Goal: Task Accomplishment & Management: Complete application form

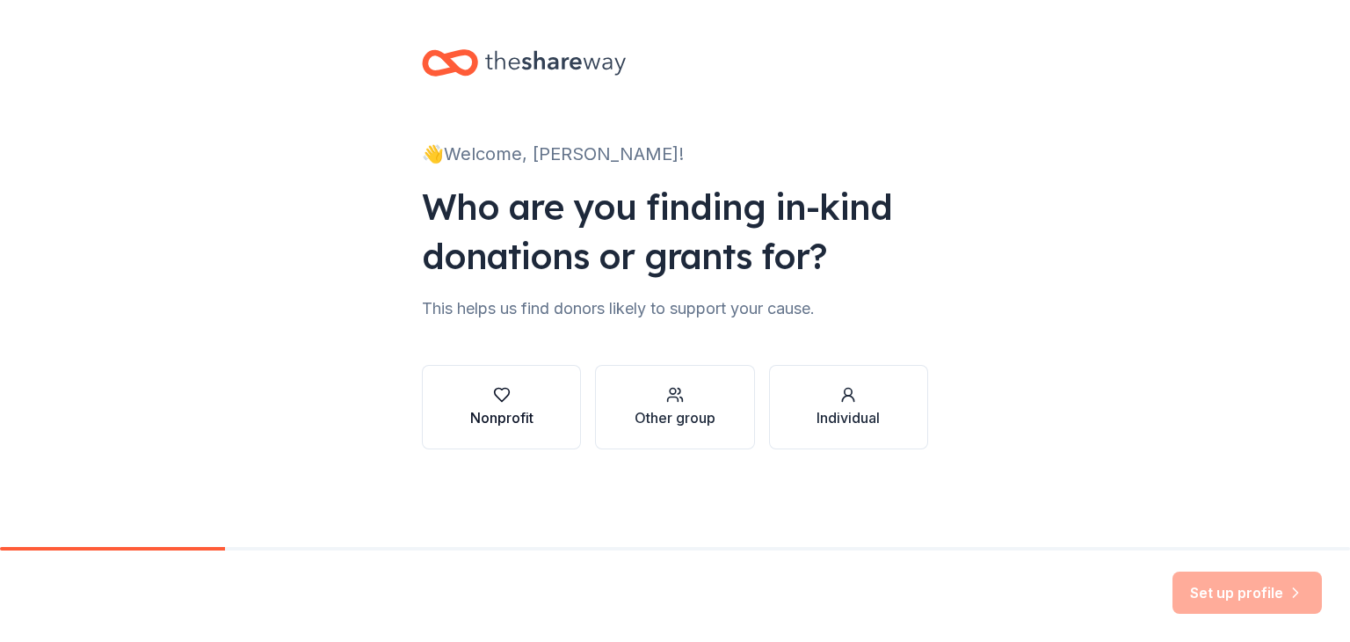
click at [513, 386] on div "button" at bounding box center [501, 395] width 63 height 18
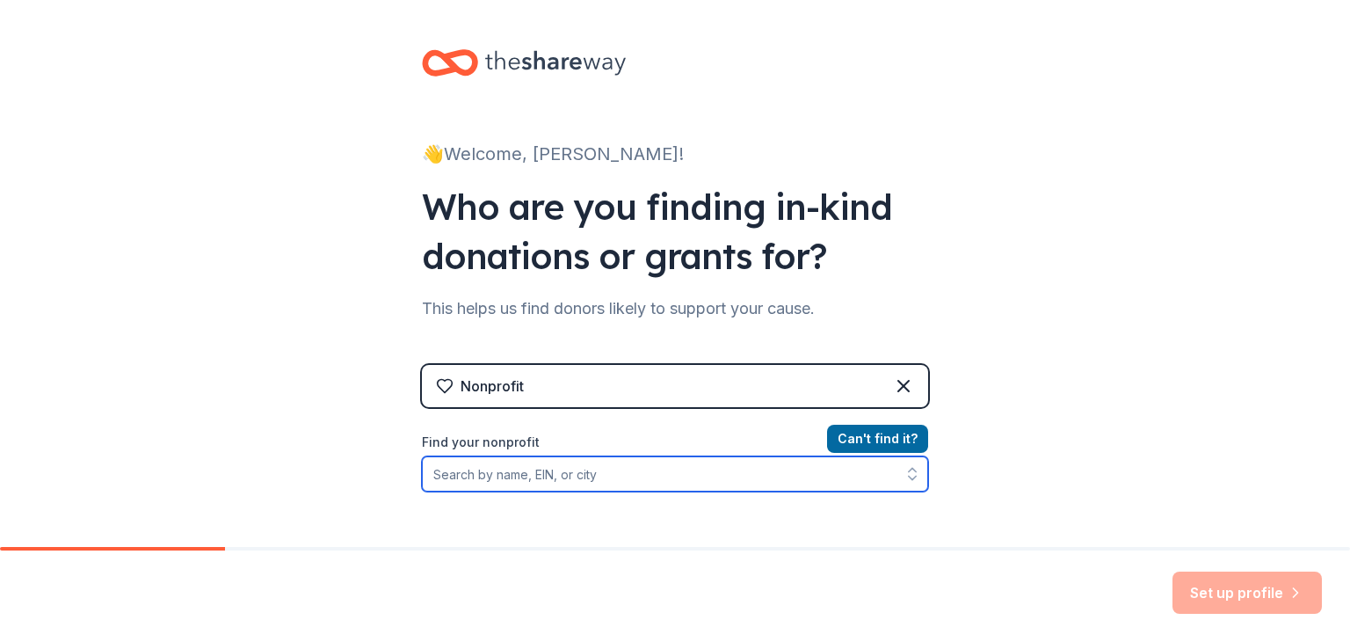
click at [612, 471] on input "Find your nonprofit" at bounding box center [675, 473] width 506 height 35
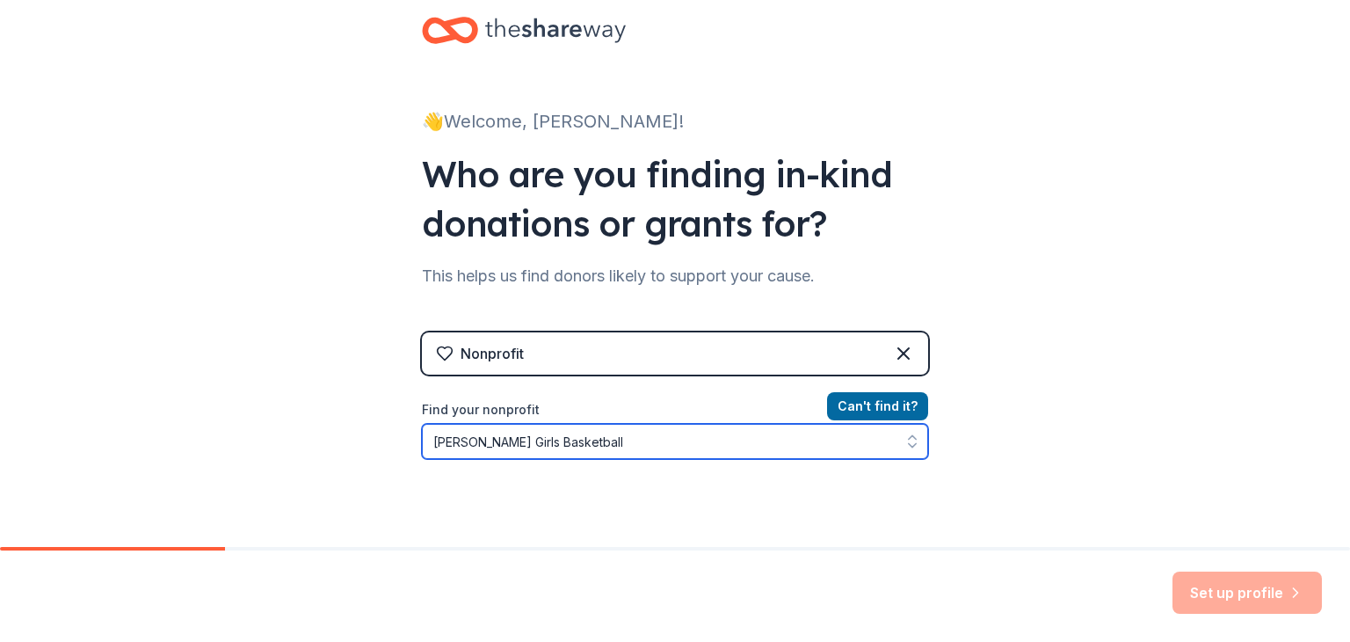
click at [903, 450] on button "button" at bounding box center [913, 441] width 32 height 35
type input "[PERSON_NAME] Girls Basketball"
drag, startPoint x: 906, startPoint y: 446, endPoint x: 895, endPoint y: 431, distance: 18.8
click at [909, 445] on icon "button" at bounding box center [912, 446] width 7 height 4
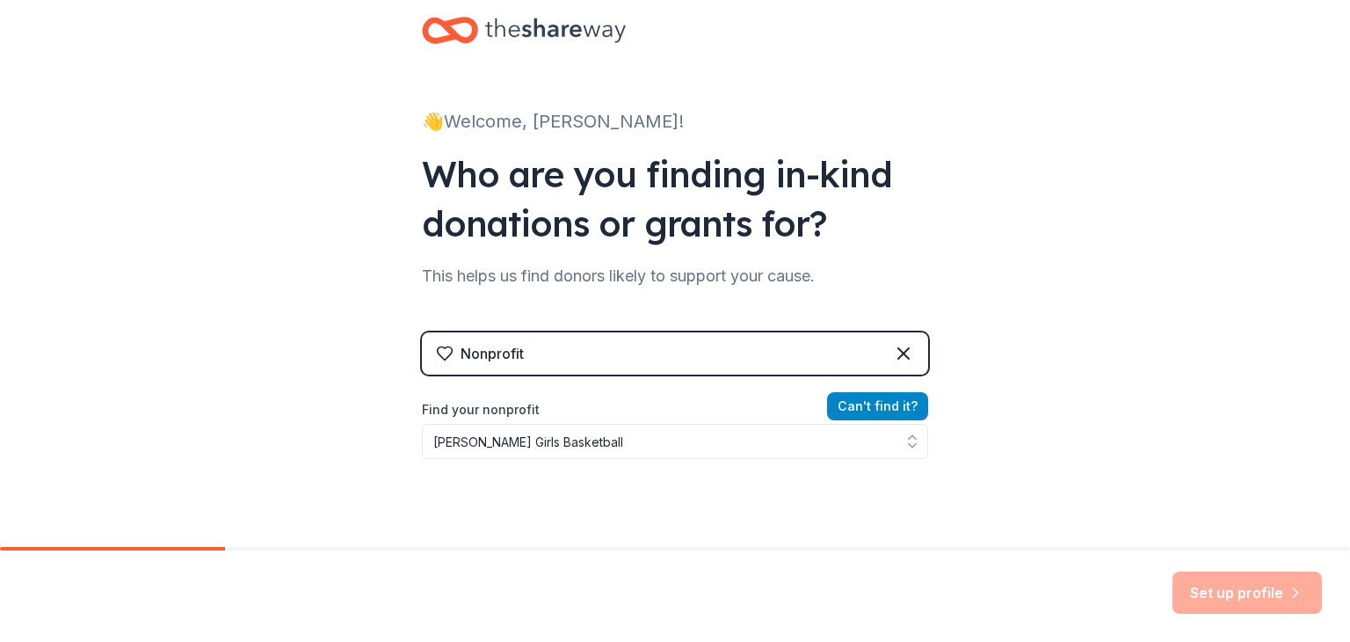
click at [885, 409] on button "Can ' t find it?" at bounding box center [877, 406] width 101 height 28
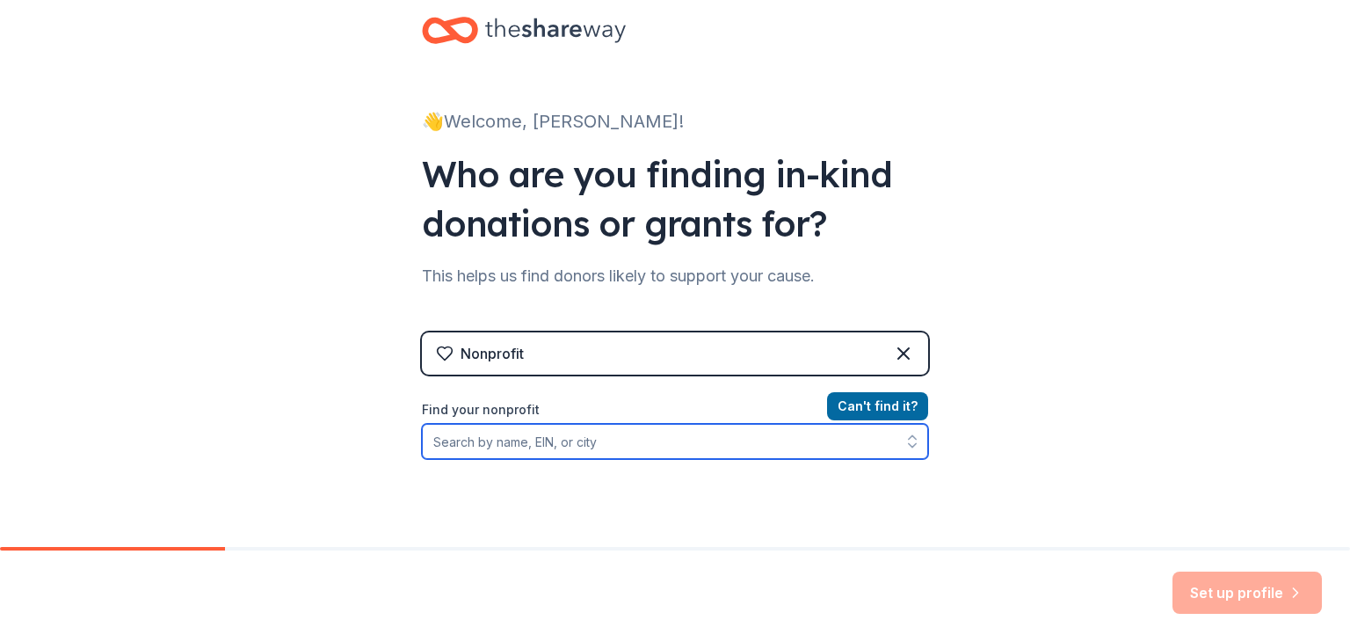
click at [618, 432] on input "Find your nonprofit" at bounding box center [675, 441] width 506 height 35
type input "e"
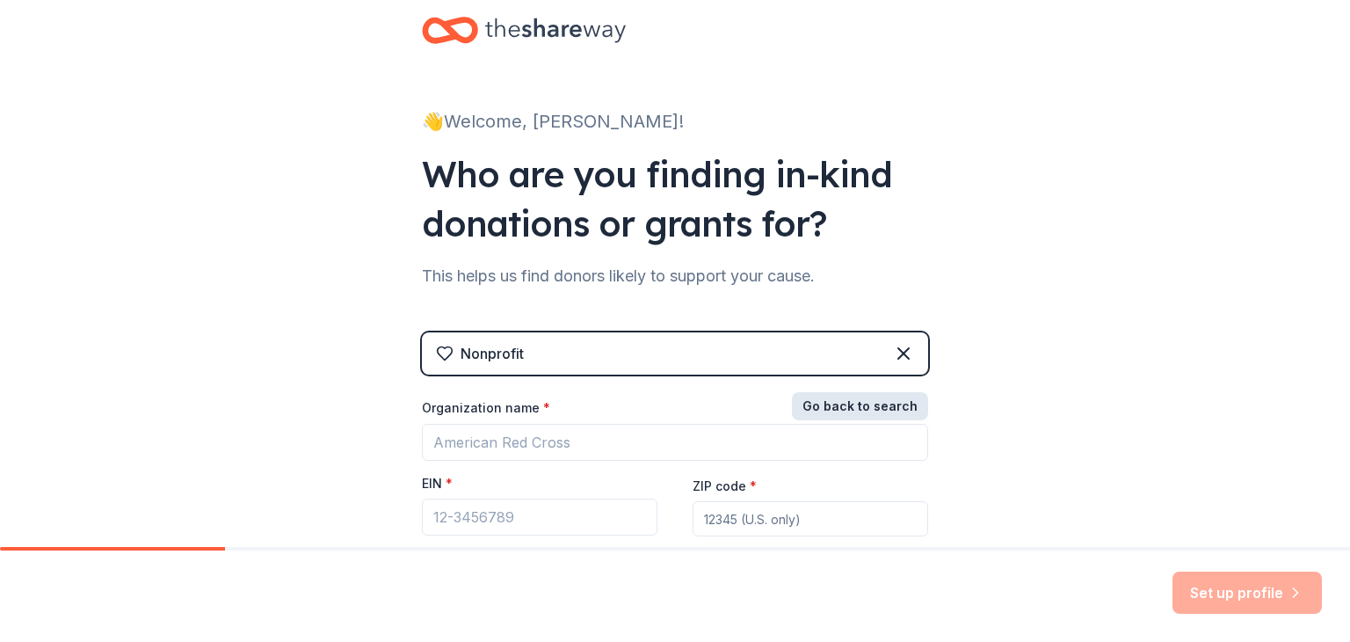
click at [848, 408] on button "Go back to search" at bounding box center [860, 406] width 136 height 28
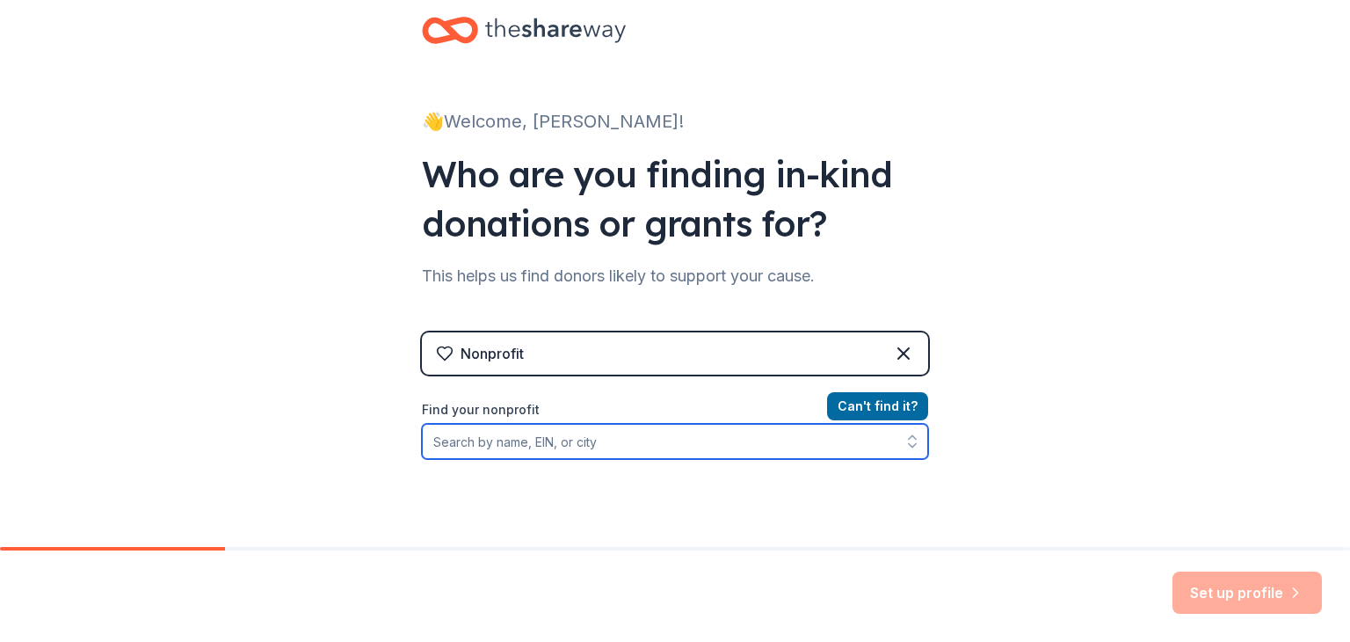
click at [650, 442] on input "Find your nonprofit" at bounding box center [675, 441] width 506 height 35
type input "Erie PA"
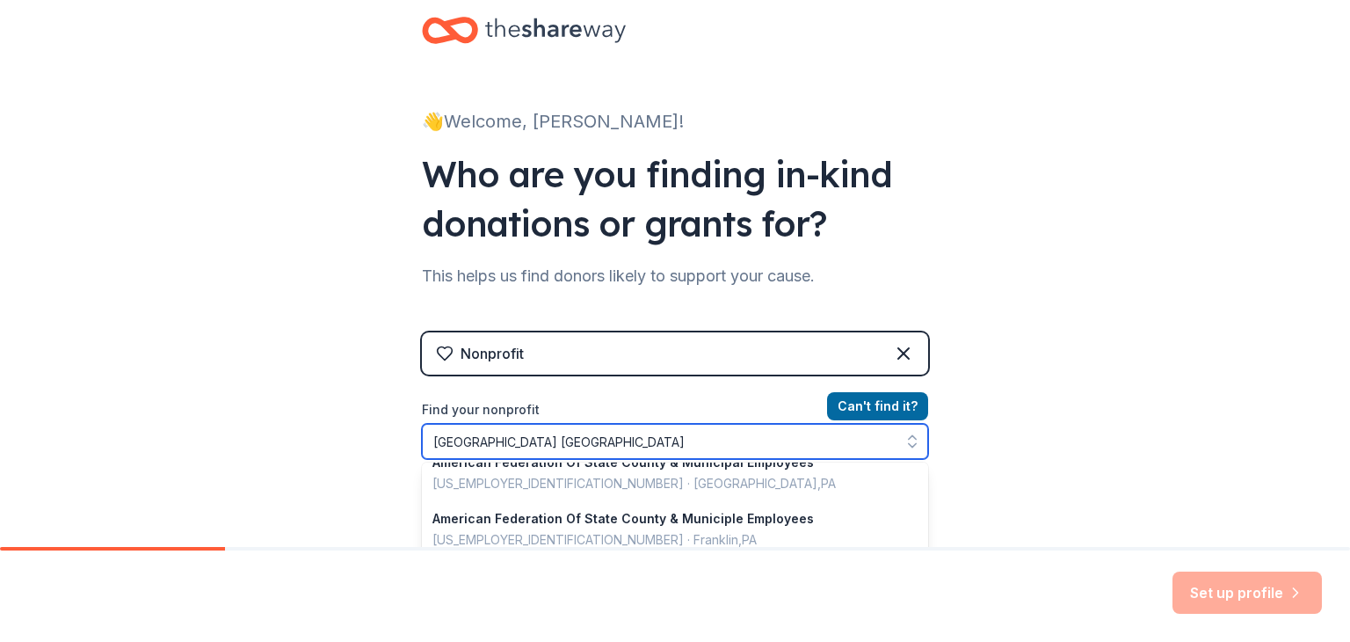
scroll to position [1132, 0]
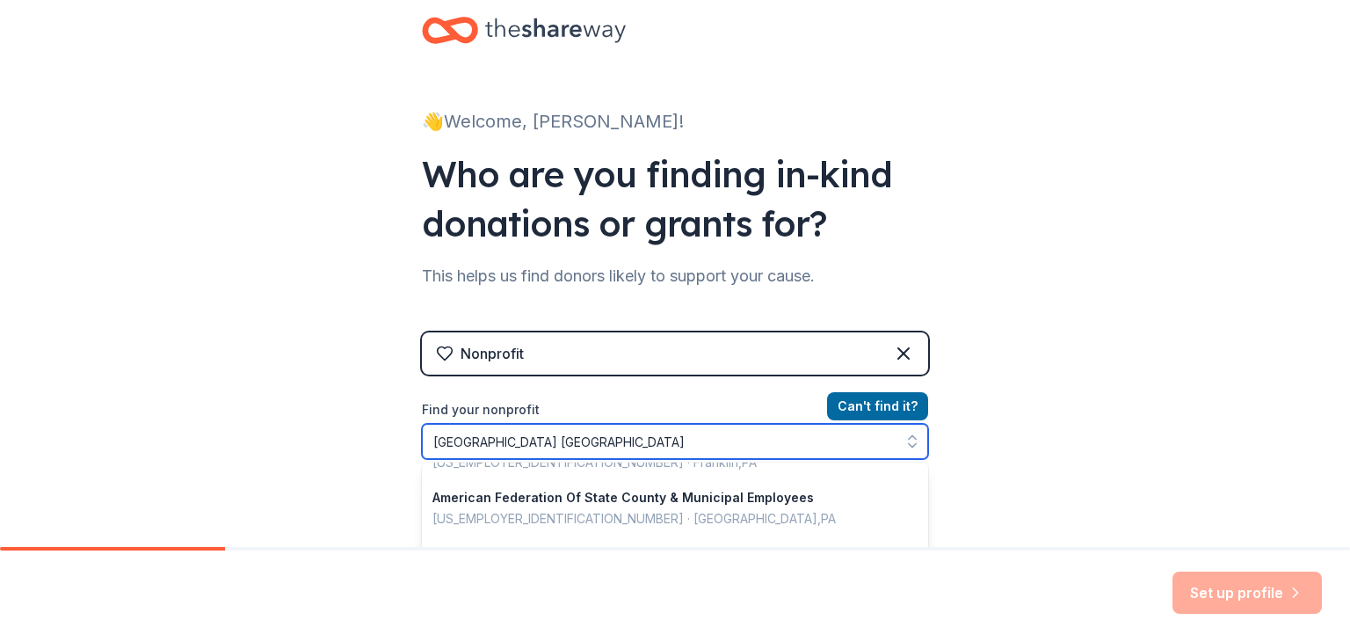
drag, startPoint x: 534, startPoint y: 444, endPoint x: 400, endPoint y: 452, distance: 133.8
click at [400, 451] on div "👋 Welcome, Haddie! Who are you finding in-kind donations or grants for? This he…" at bounding box center [675, 342] width 563 height 751
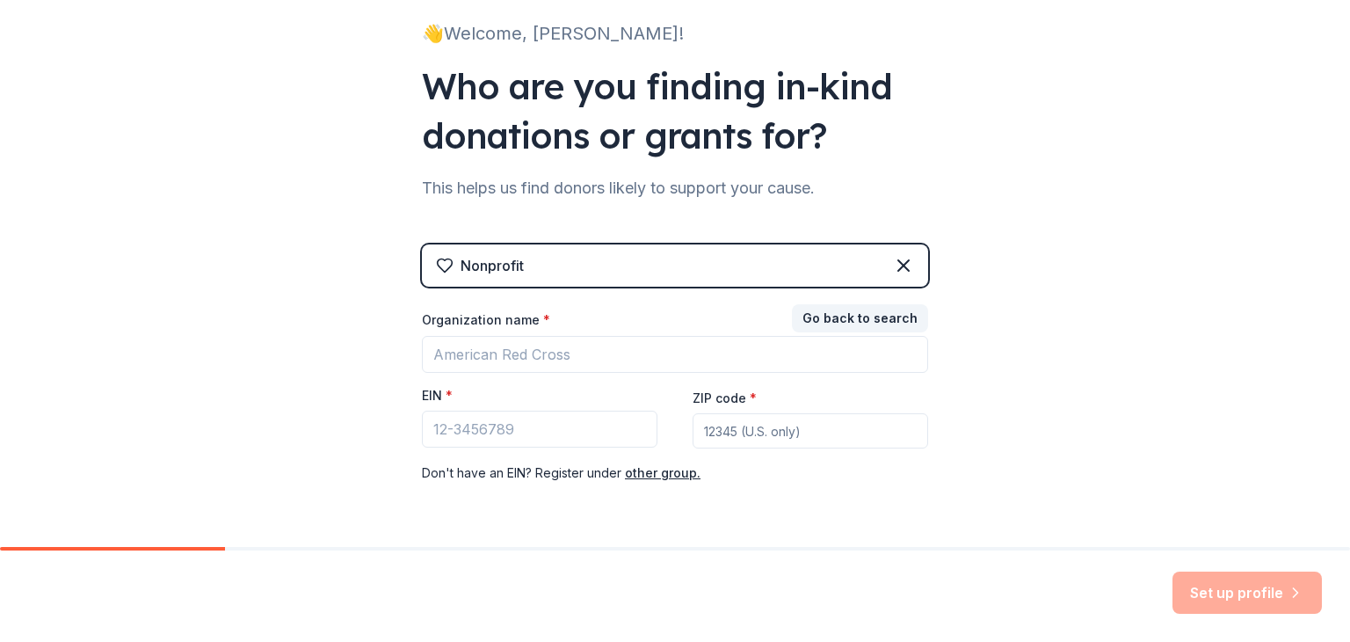
scroll to position [177, 0]
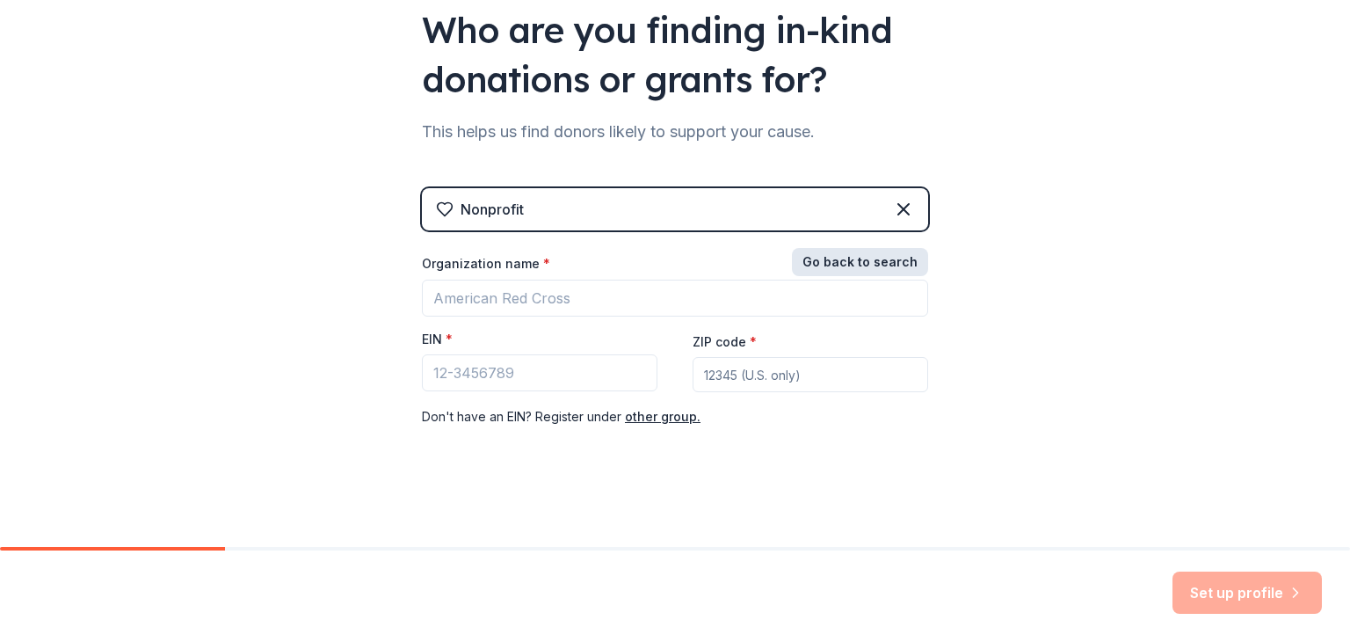
click at [832, 263] on button "Go back to search" at bounding box center [860, 262] width 136 height 28
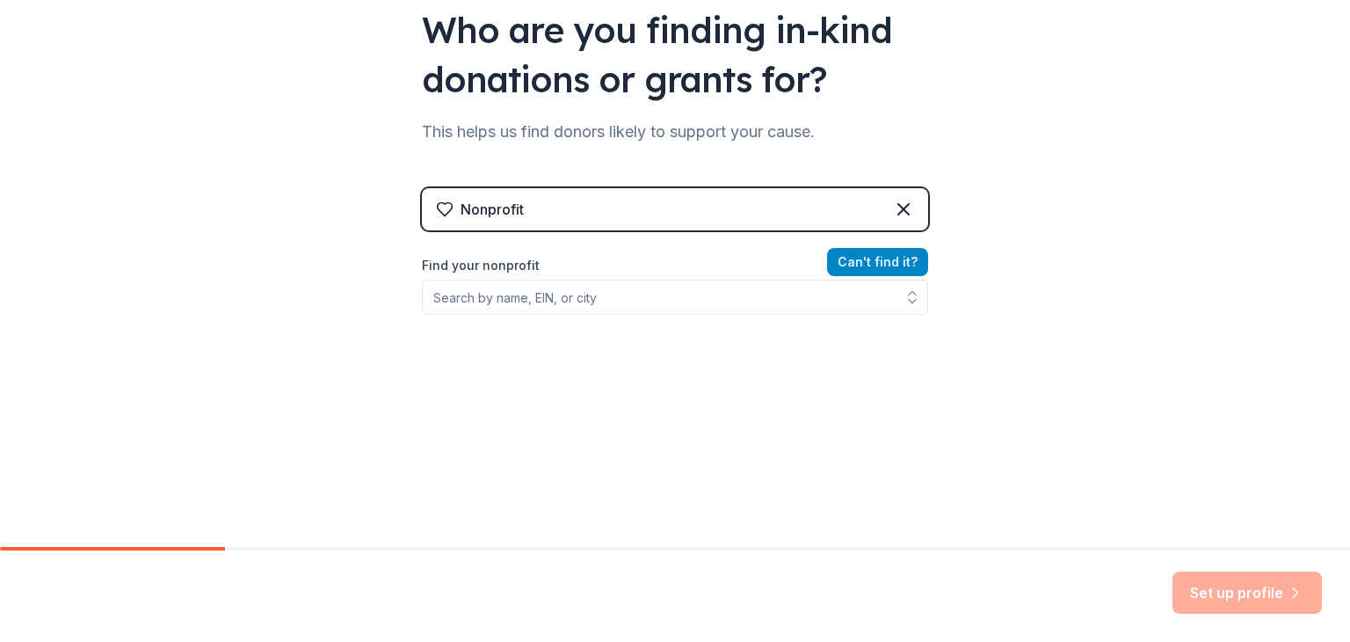
click at [853, 261] on button "Can ' t find it?" at bounding box center [877, 262] width 101 height 28
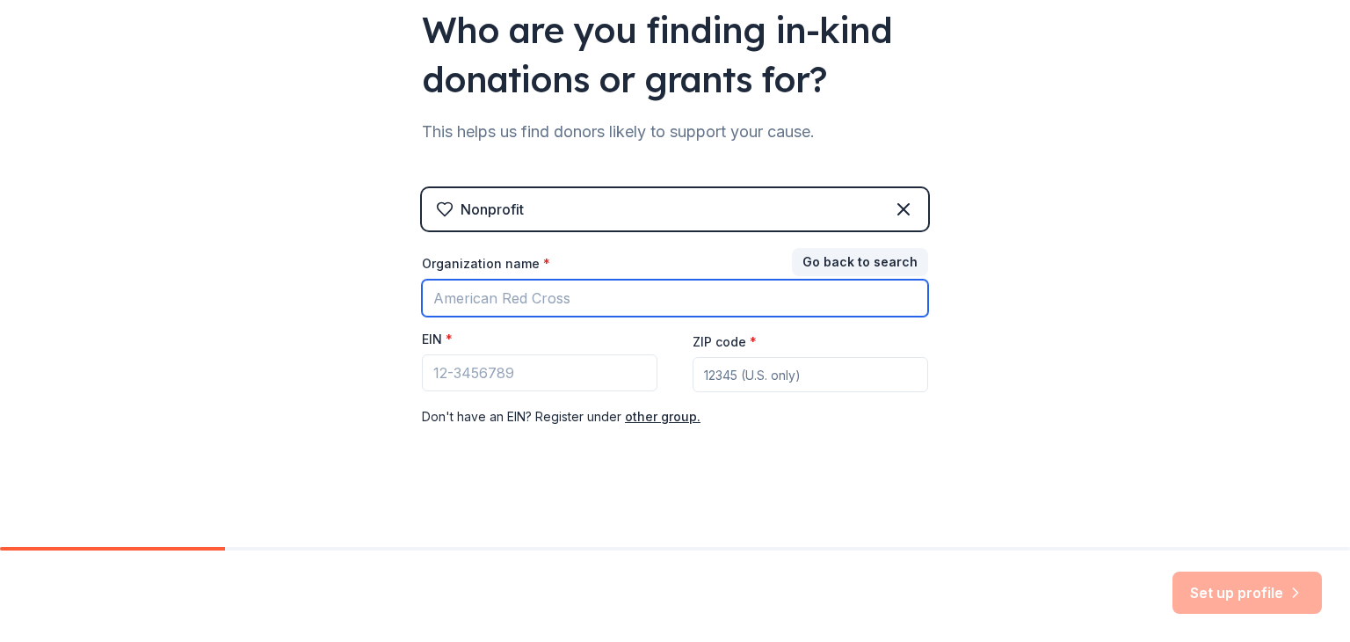
click at [616, 307] on input "Organization name *" at bounding box center [675, 298] width 506 height 37
type input "McDowell Girls Basketball"
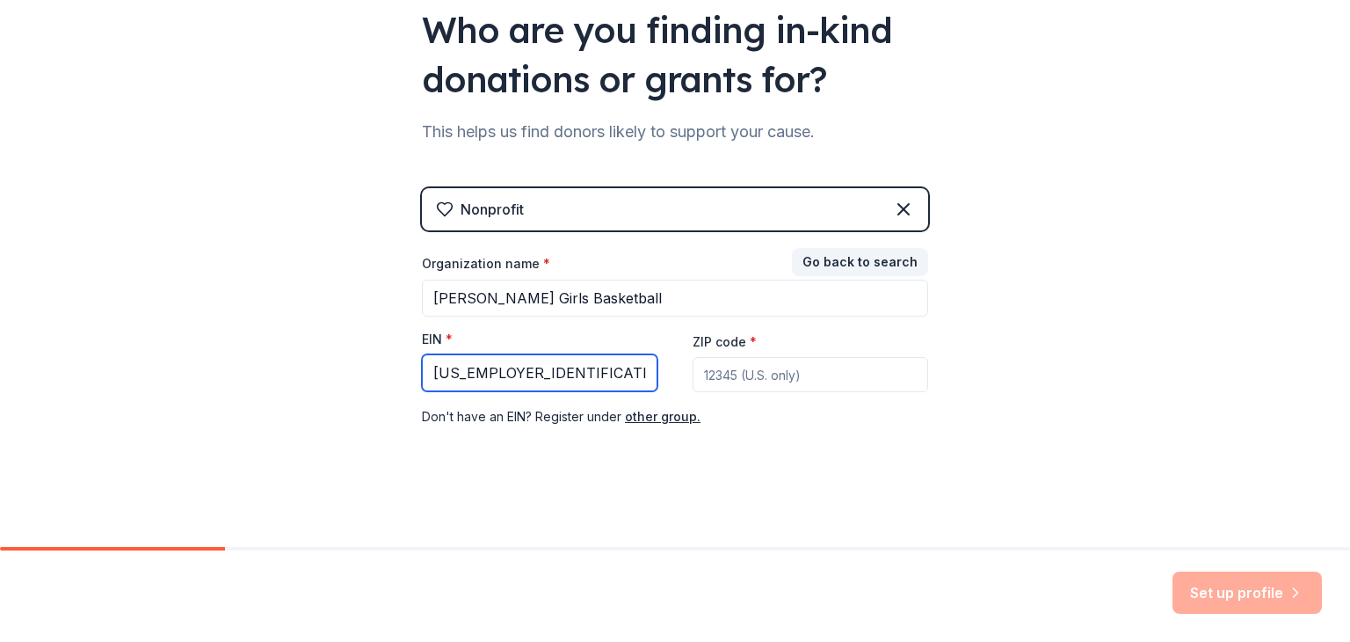
type input "[US_EMPLOYER_IDENTIFICATION_NUMBER]"
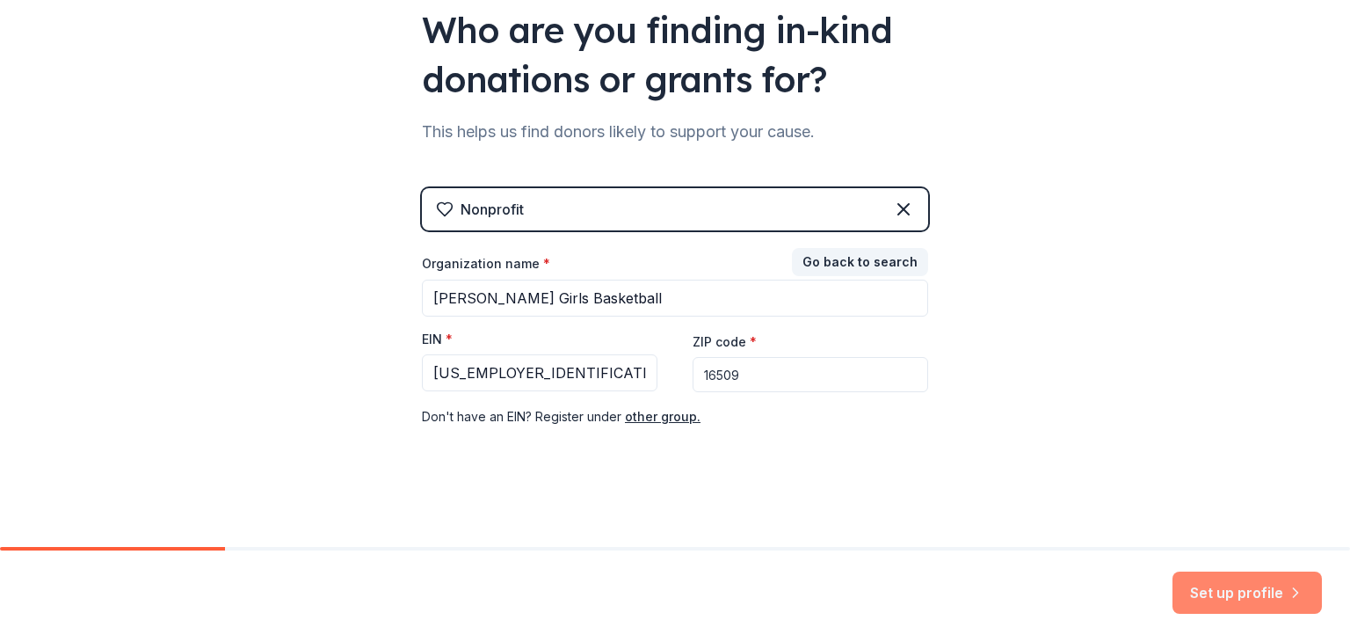
type input "16509"
click at [1264, 598] on button "Set up profile" at bounding box center [1247, 592] width 149 height 42
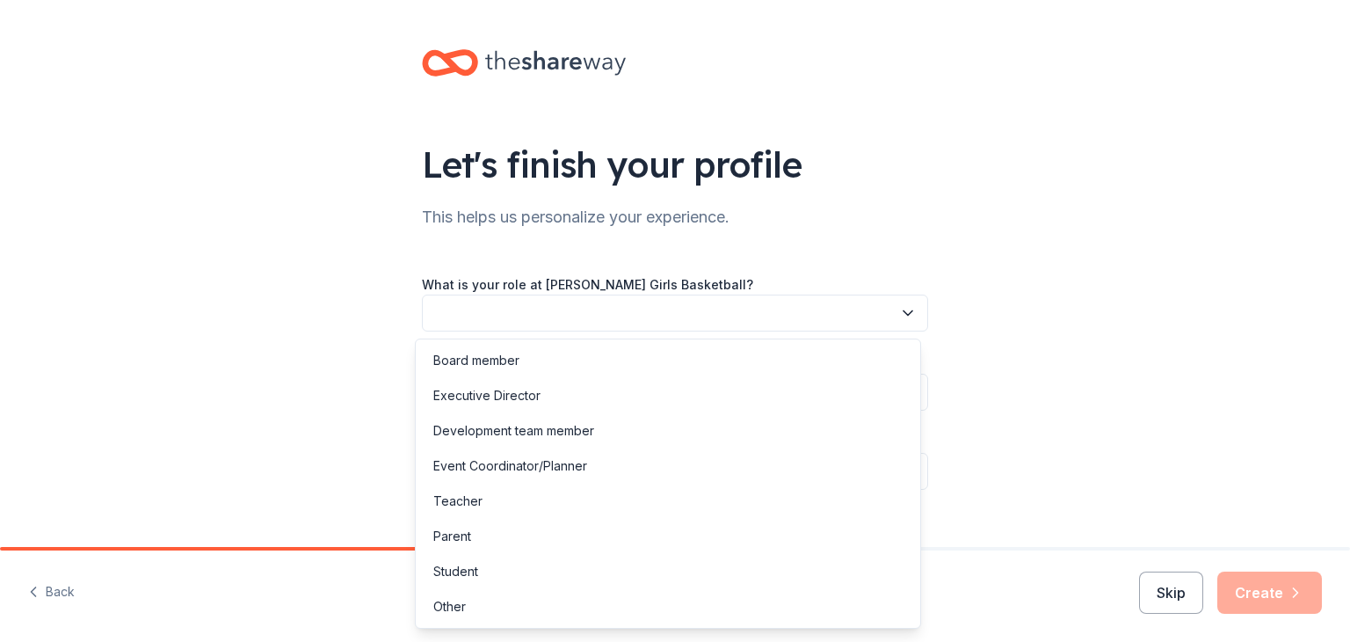
click at [553, 306] on button "button" at bounding box center [675, 312] width 506 height 37
click at [556, 360] on div "Board member" at bounding box center [667, 360] width 497 height 35
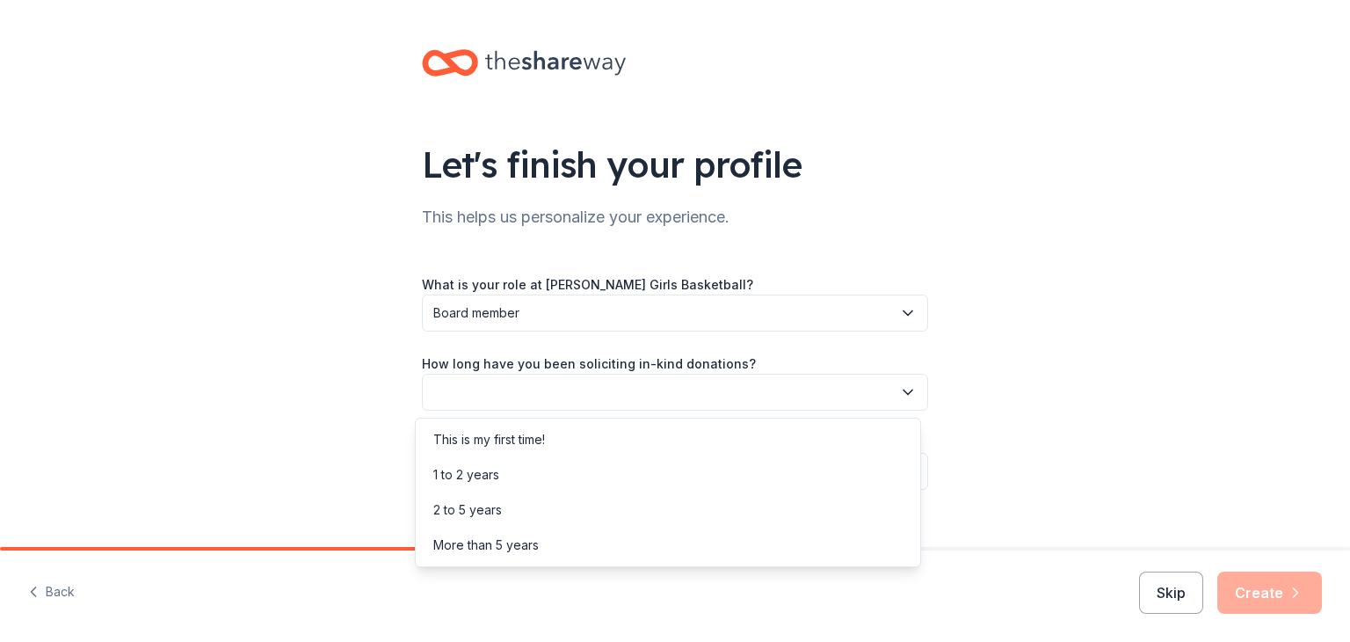
click at [577, 395] on button "button" at bounding box center [675, 392] width 506 height 37
click at [570, 472] on div "1 to 2 years" at bounding box center [667, 474] width 497 height 35
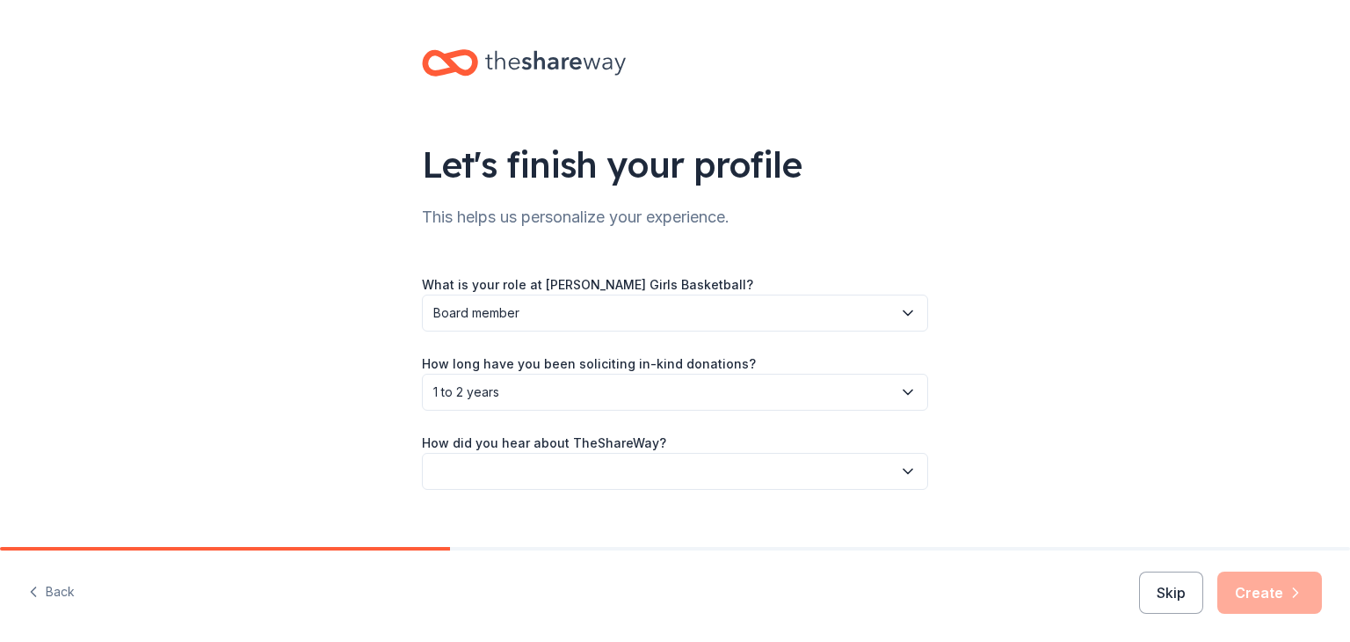
click at [570, 472] on button "button" at bounding box center [675, 471] width 506 height 37
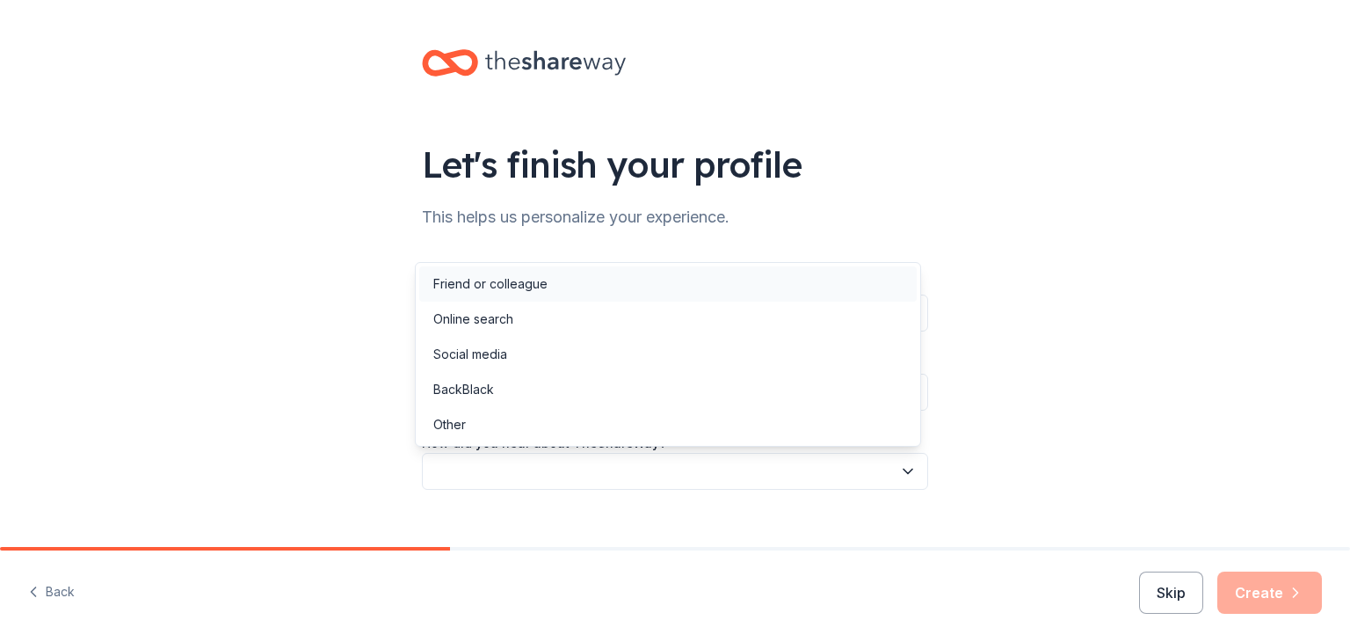
click at [508, 286] on div "Friend or colleague" at bounding box center [490, 283] width 114 height 21
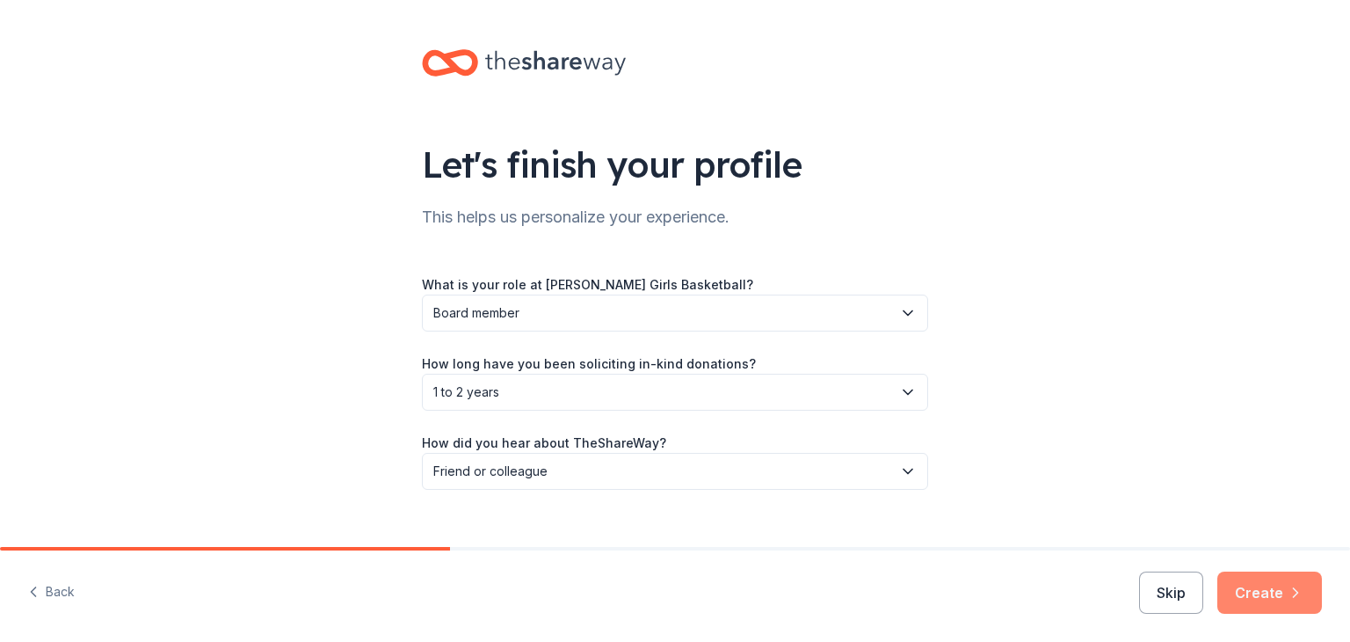
click at [1256, 588] on button "Create" at bounding box center [1269, 592] width 105 height 42
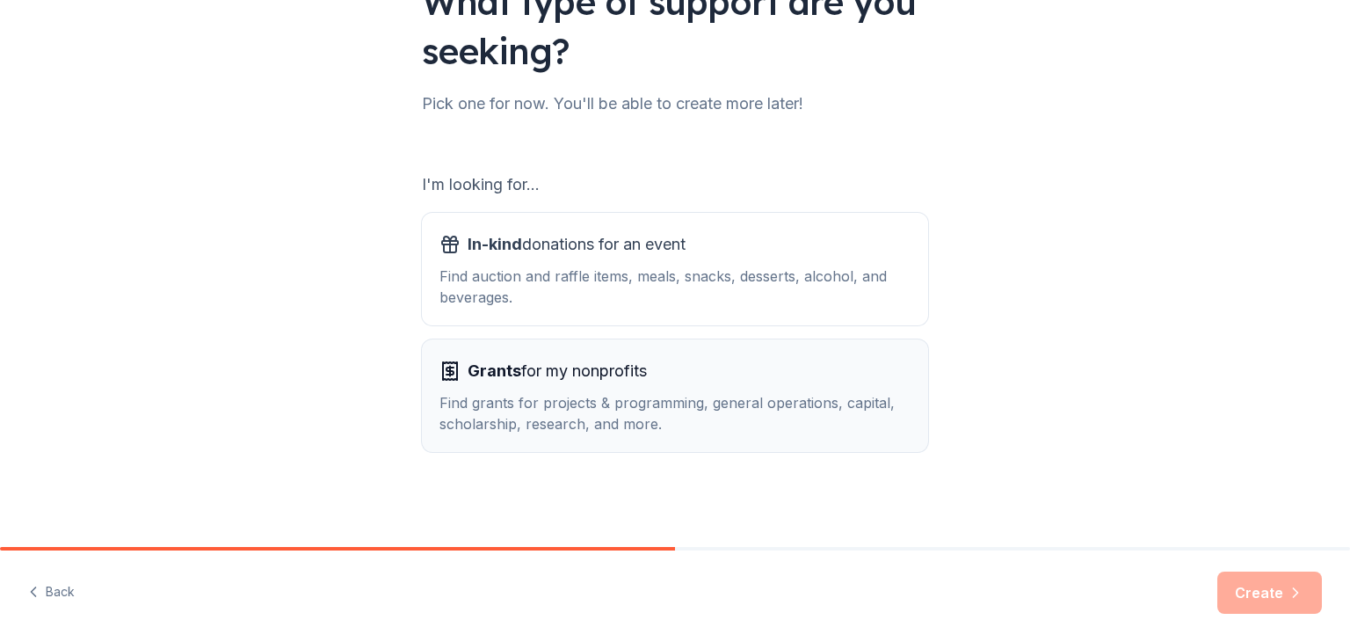
scroll to position [75, 0]
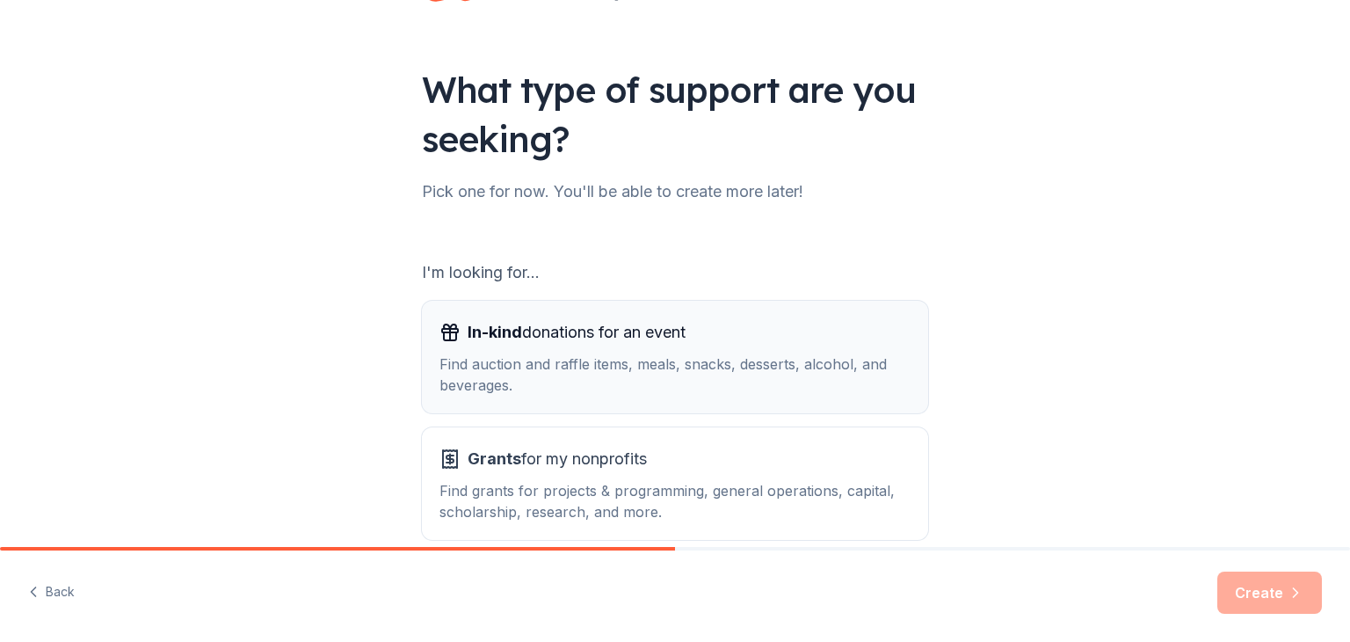
click at [654, 378] on div "Find auction and raffle items, meals, snacks, desserts, alcohol, and beverages." at bounding box center [674, 374] width 471 height 42
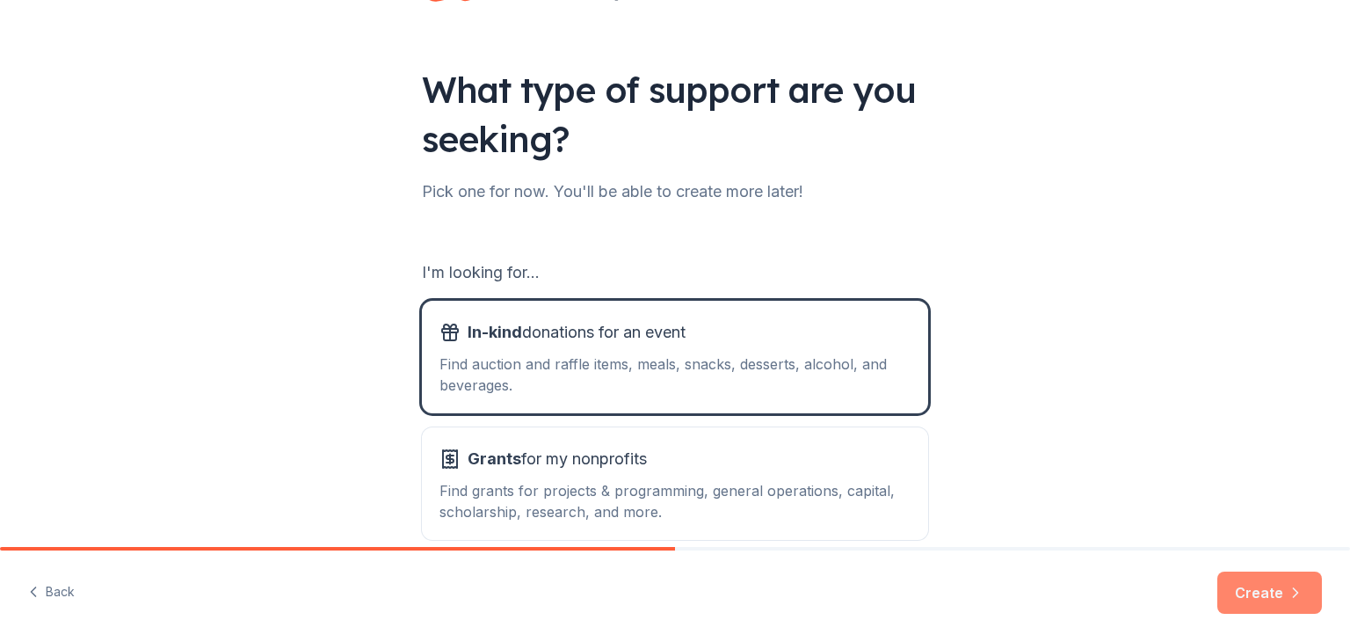
click at [1287, 597] on icon "button" at bounding box center [1296, 593] width 18 height 18
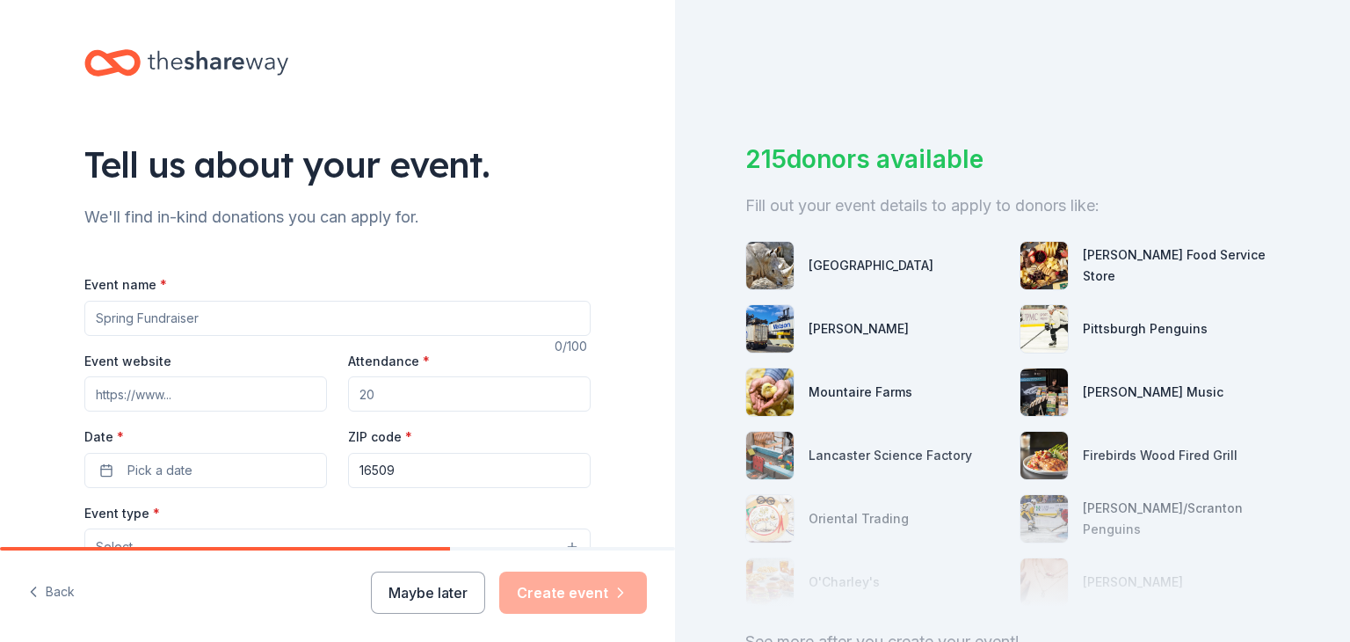
click at [199, 311] on input "Event name *" at bounding box center [337, 318] width 506 height 35
click at [207, 317] on input "Event name *" at bounding box center [337, 318] width 506 height 35
type input "Fundraiser"
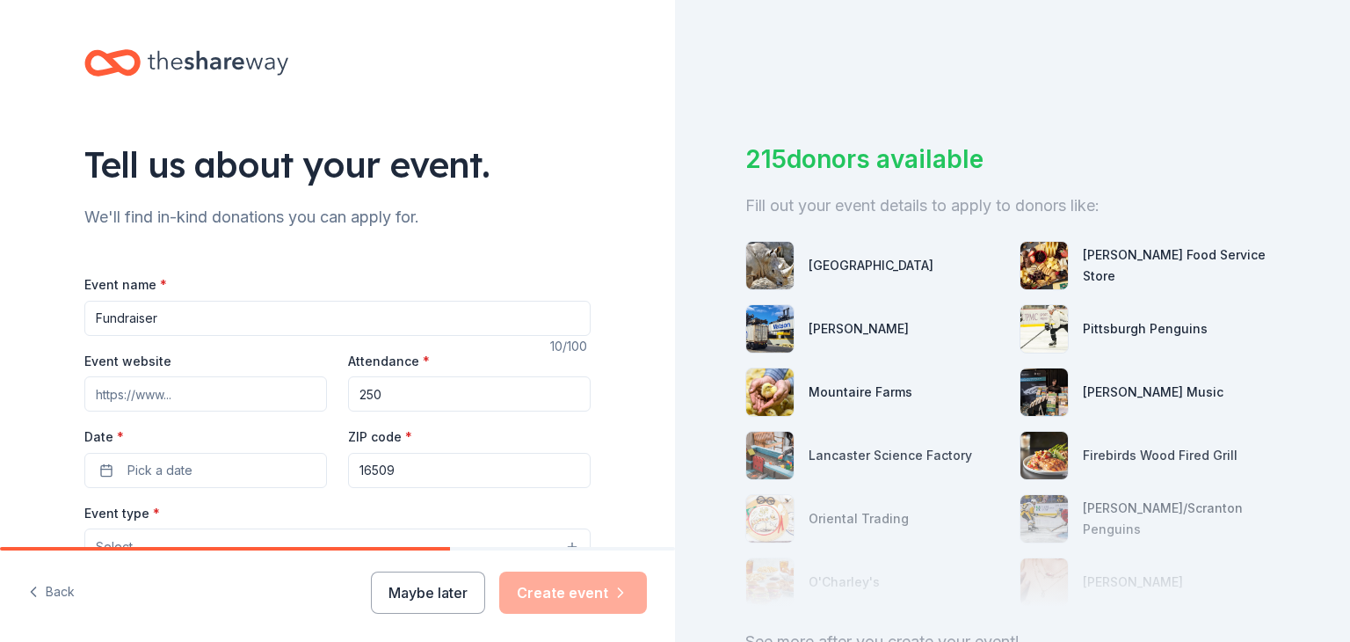
type input "250"
click at [271, 479] on button "Pick a date" at bounding box center [205, 470] width 243 height 35
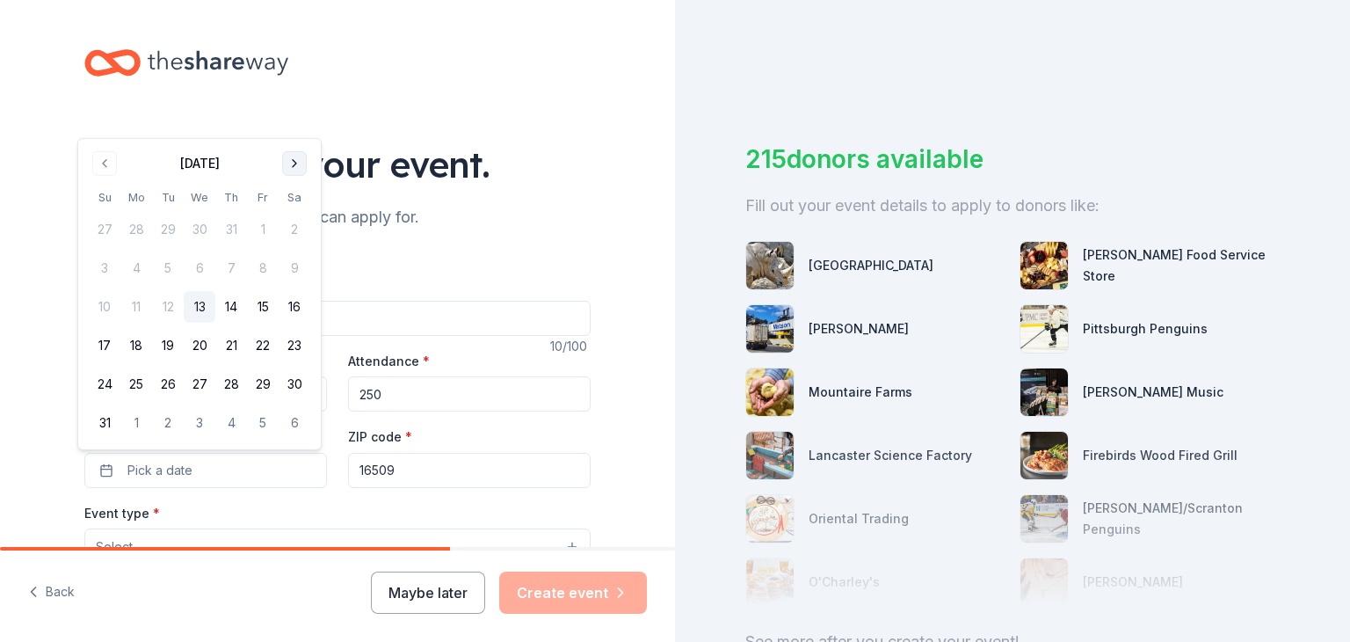
click at [303, 164] on button "Go to next month" at bounding box center [294, 163] width 25 height 25
click at [292, 194] on button "Go to next month" at bounding box center [294, 202] width 25 height 25
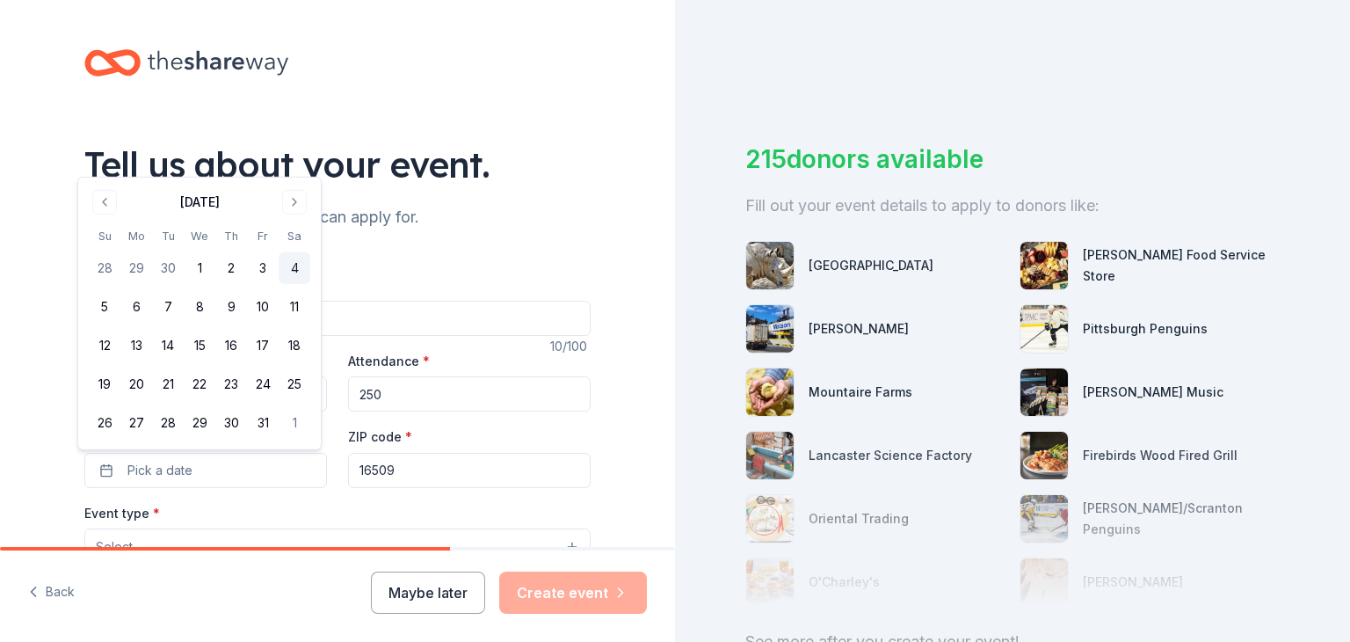
click at [292, 265] on button "4" at bounding box center [295, 268] width 32 height 32
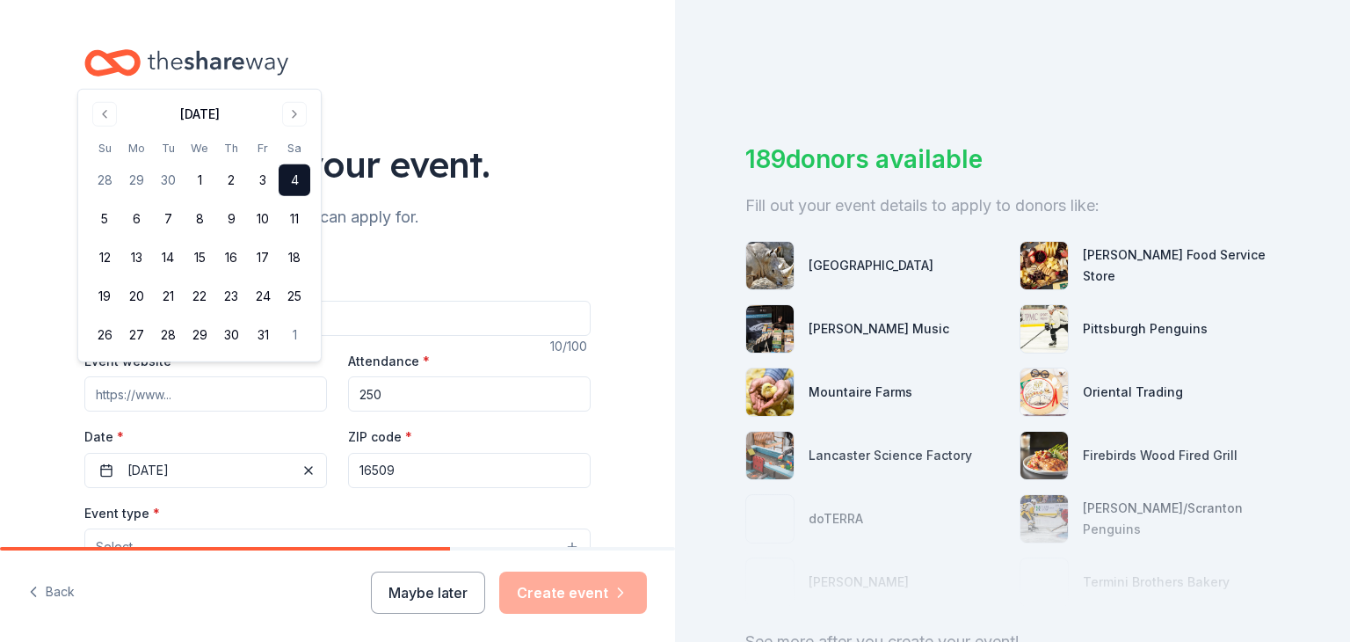
scroll to position [88, 0]
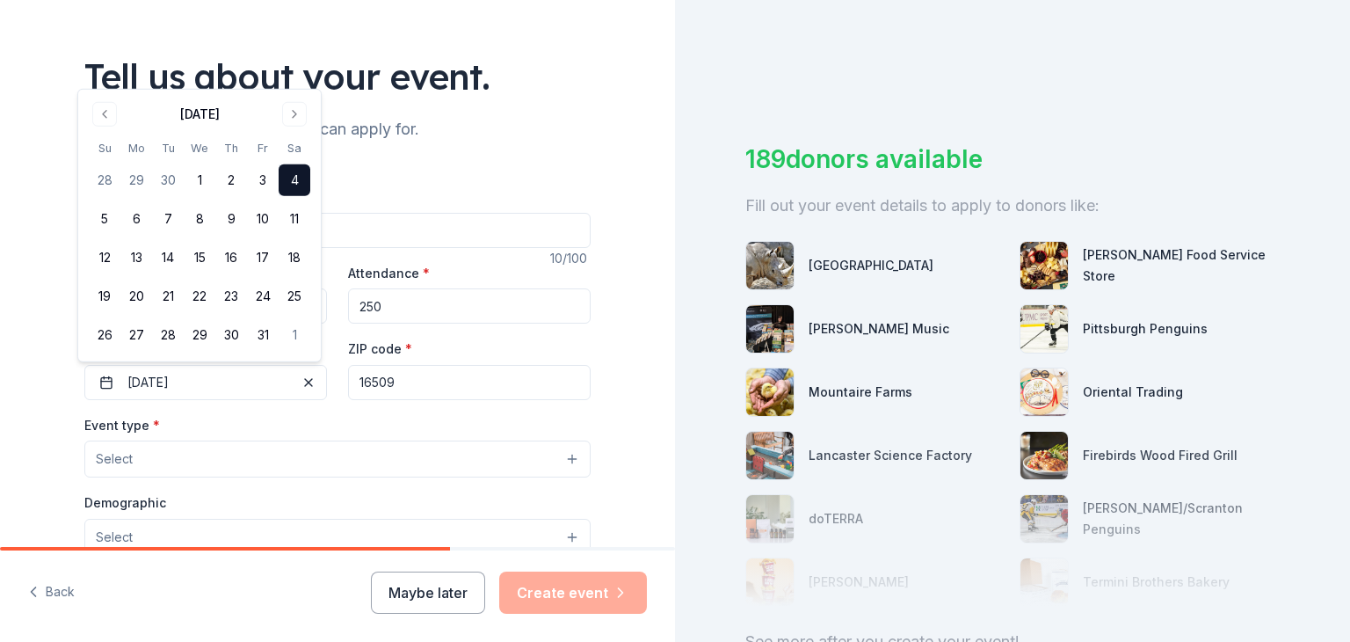
click at [216, 457] on button "Select" at bounding box center [337, 458] width 506 height 37
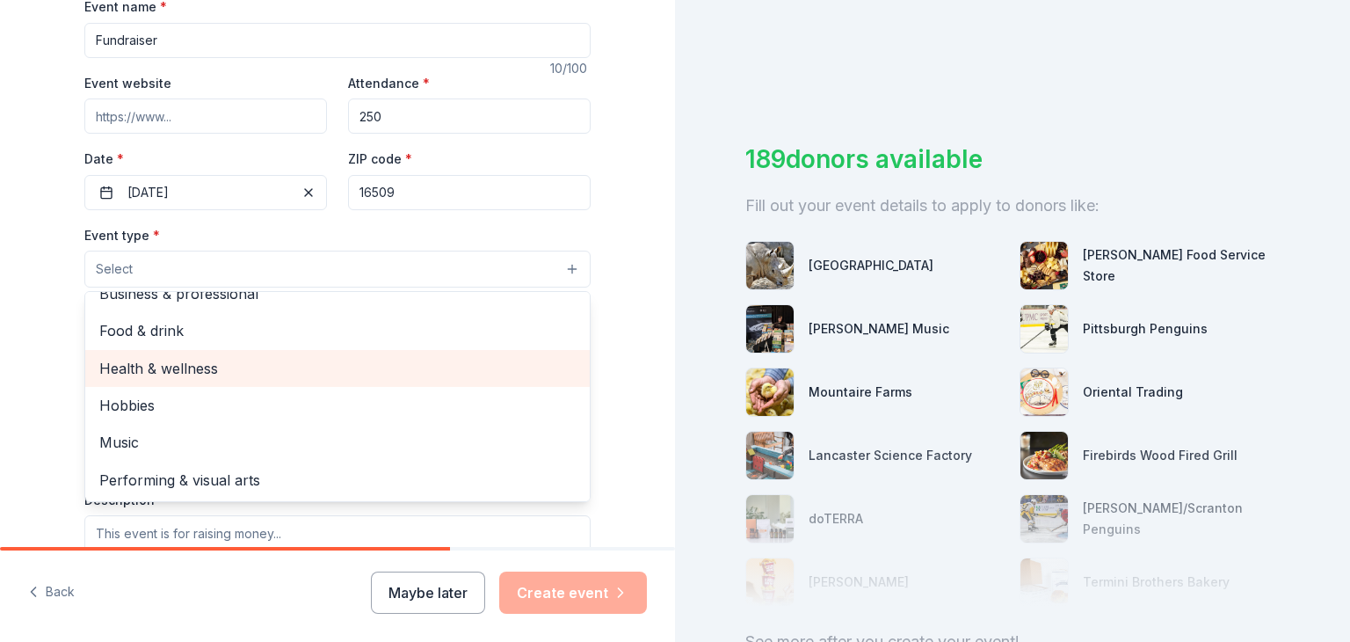
scroll to position [0, 0]
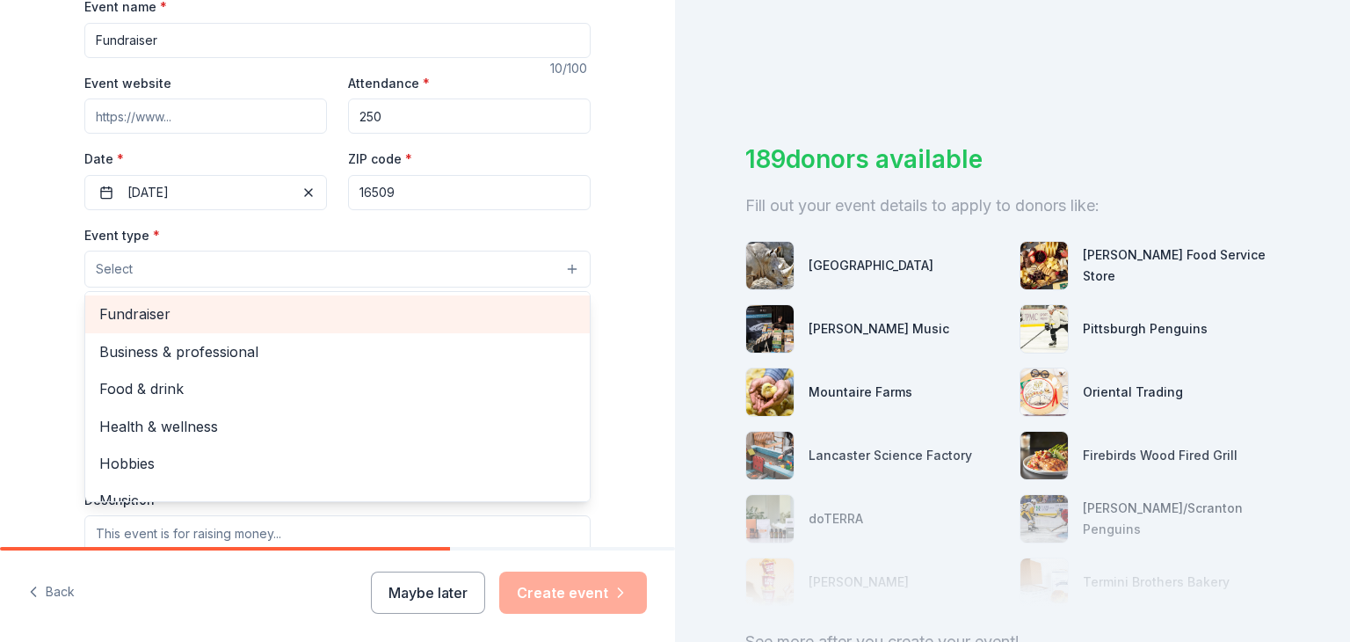
click at [360, 321] on span "Fundraiser" at bounding box center [337, 313] width 476 height 23
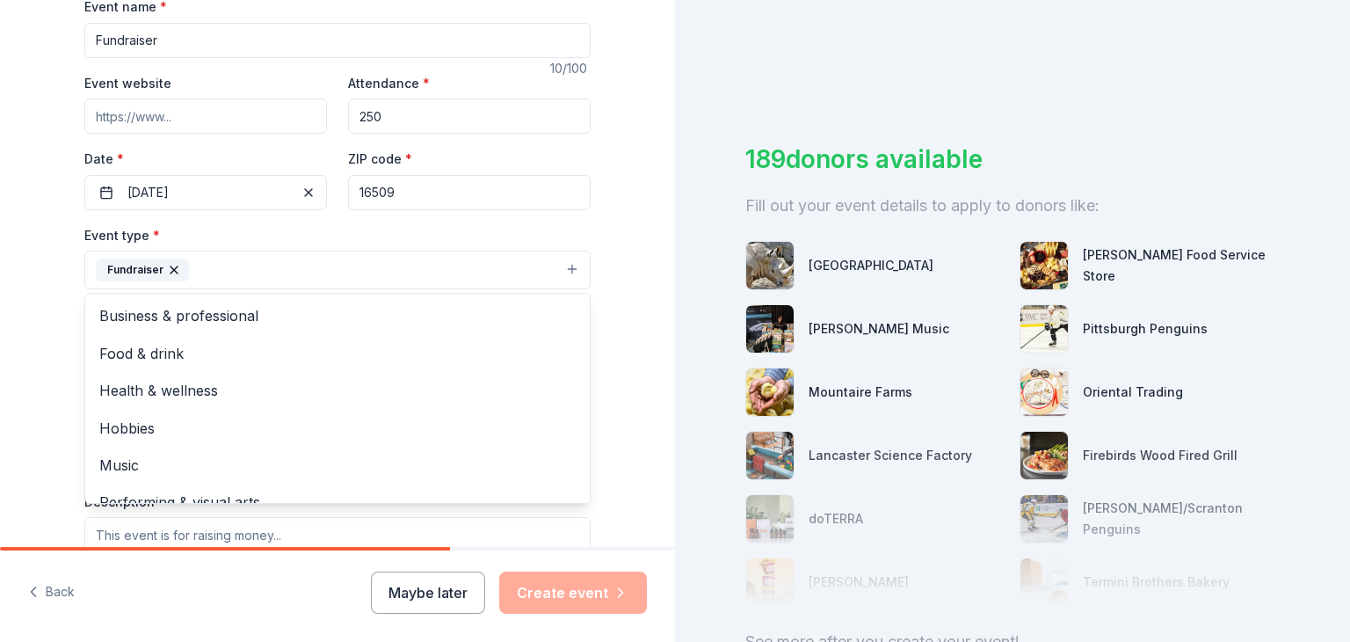
click at [643, 321] on div "Tell us about your event. We'll find in-kind donations you can apply for. Event…" at bounding box center [337, 308] width 675 height 1172
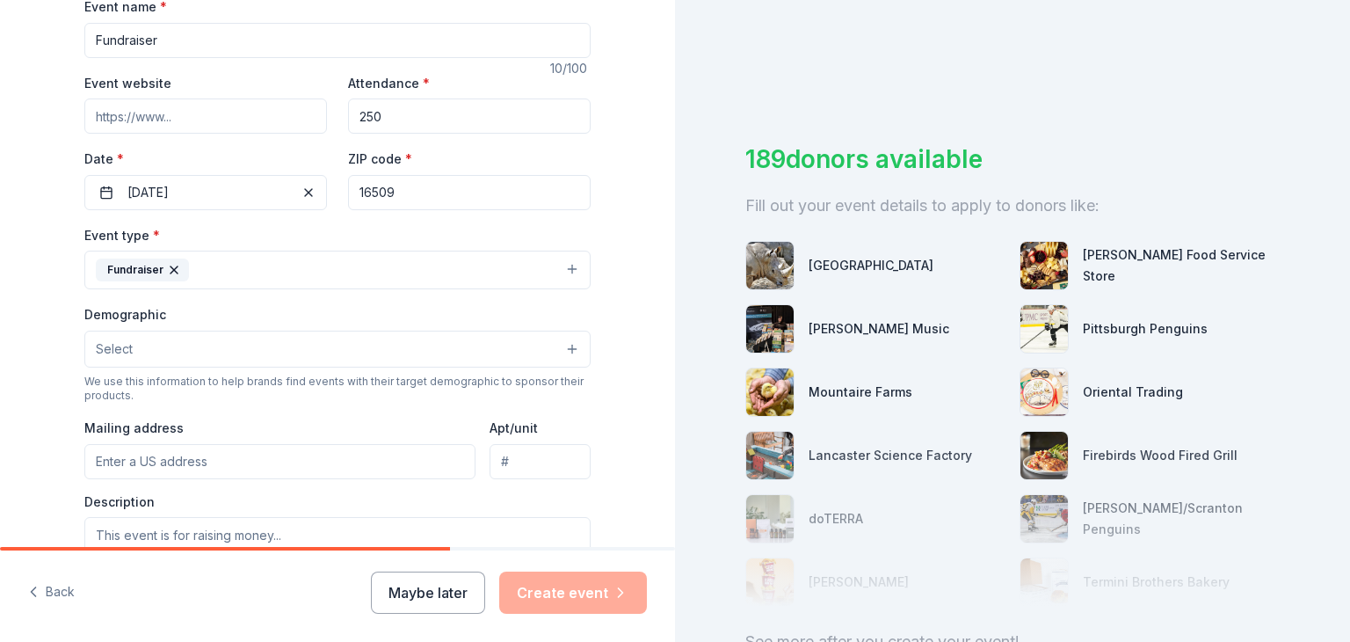
click at [178, 350] on button "Select" at bounding box center [337, 348] width 506 height 37
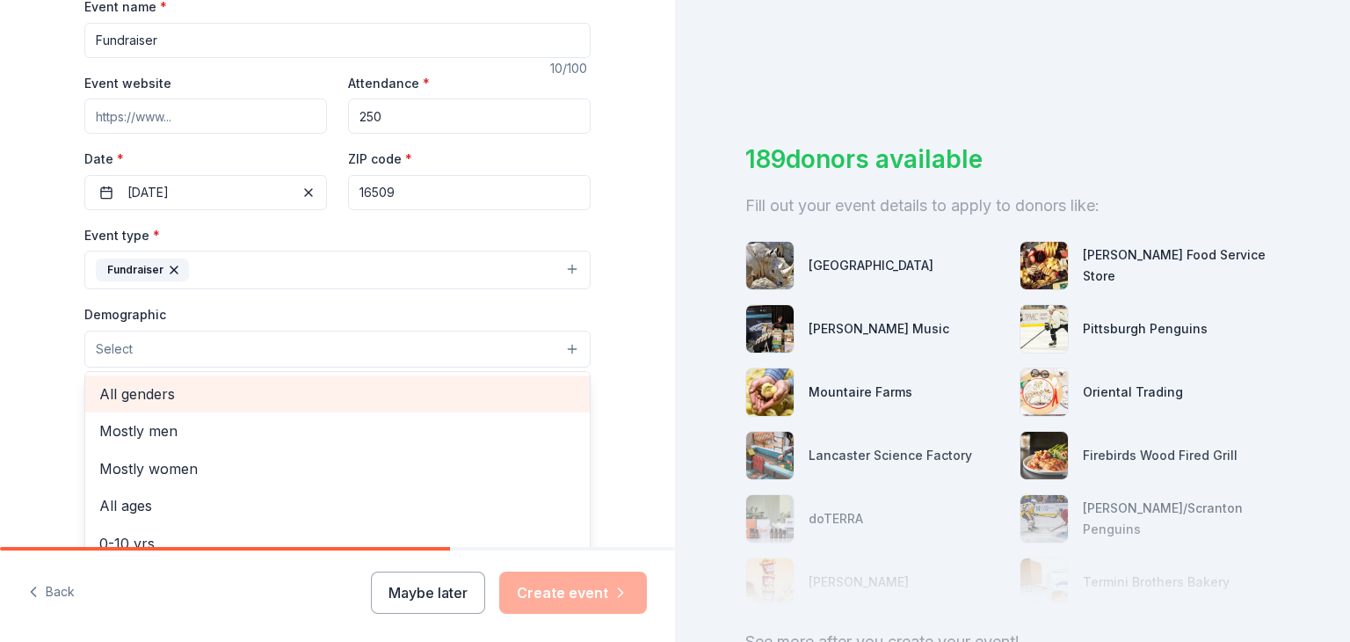
click at [174, 398] on span "All genders" at bounding box center [337, 393] width 476 height 23
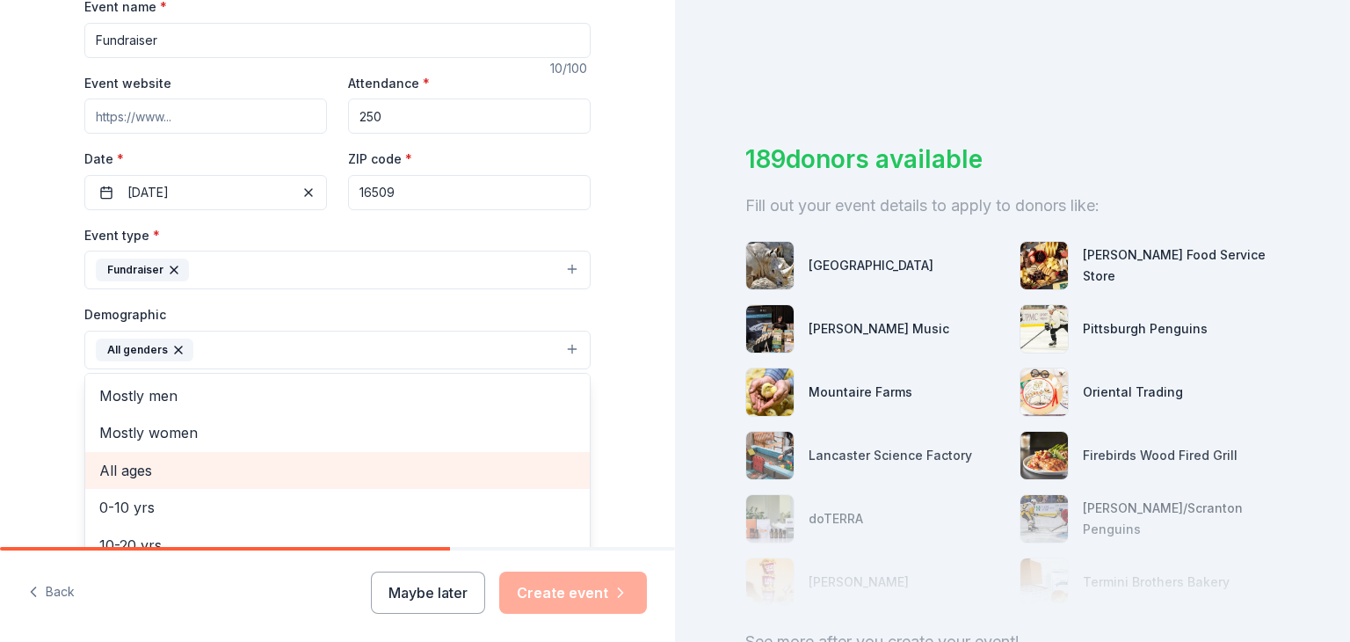
click at [218, 462] on span "All ages" at bounding box center [337, 470] width 476 height 23
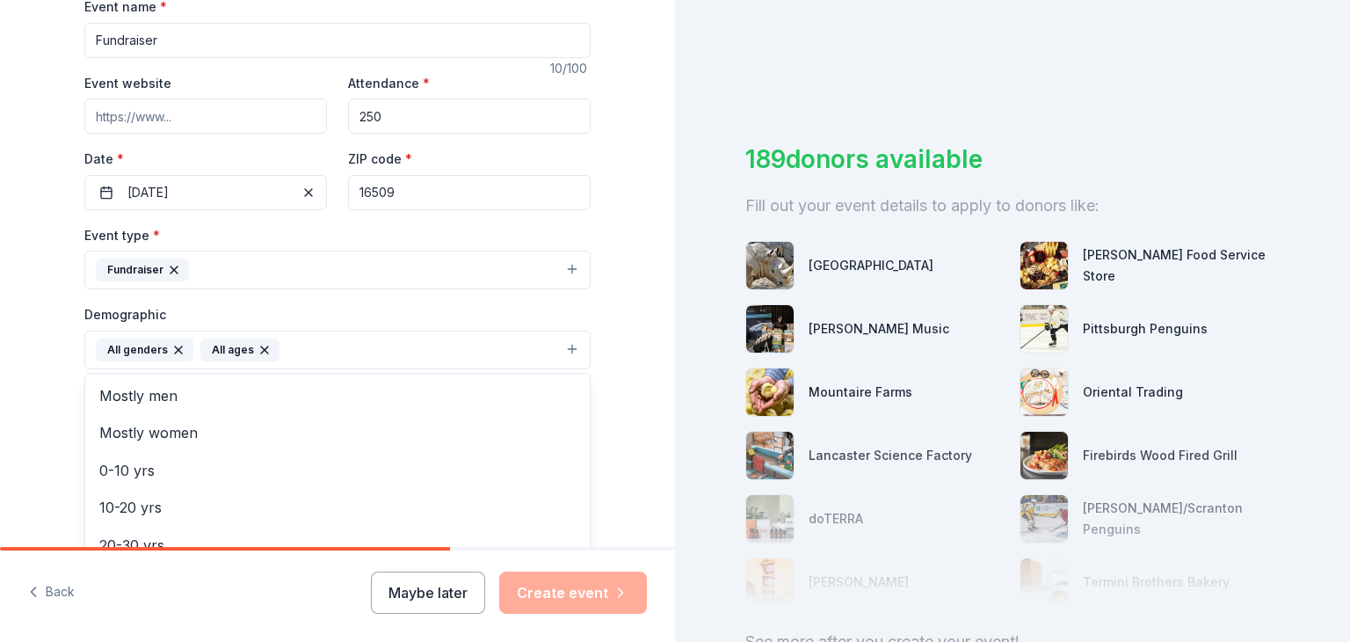
click at [623, 376] on div "Tell us about your event. We'll find in-kind donations you can apply for. Event…" at bounding box center [337, 308] width 675 height 1173
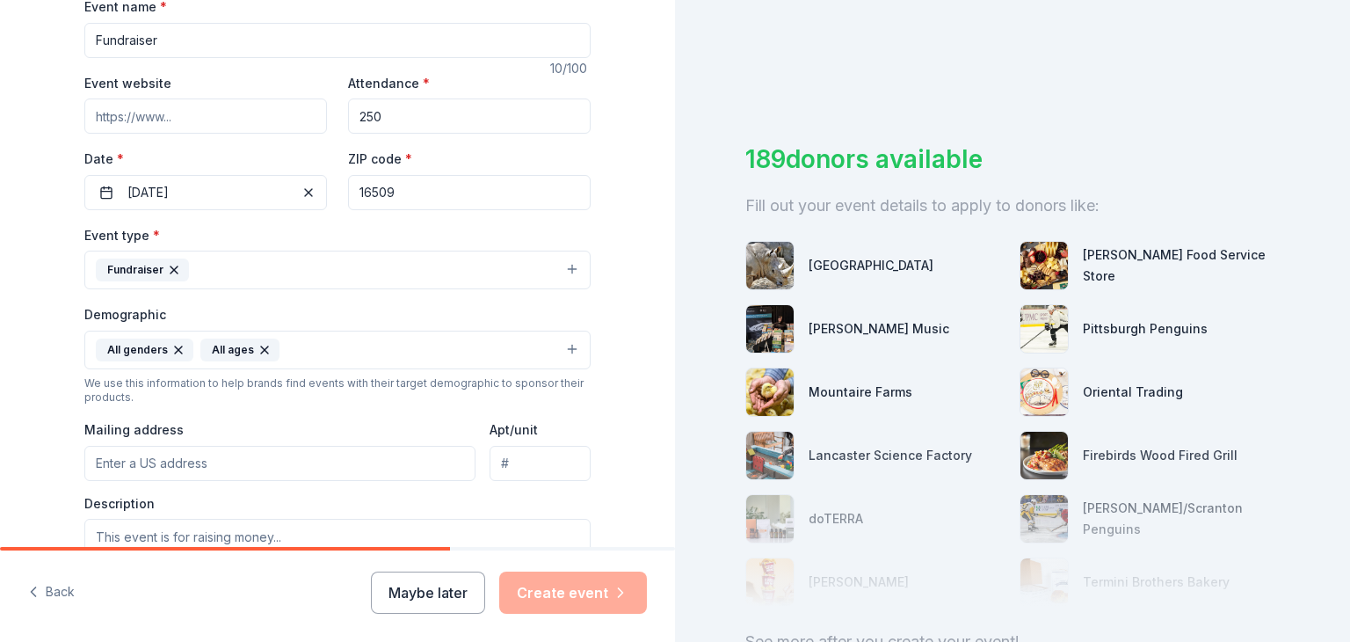
scroll to position [454, 0]
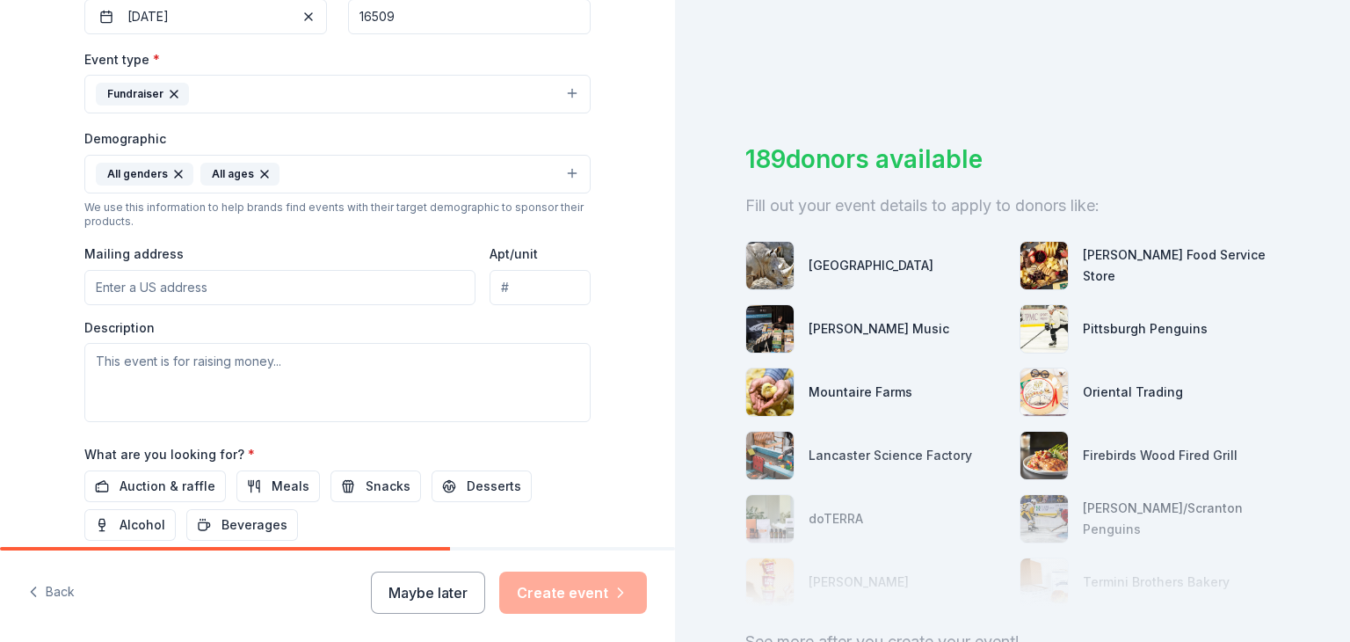
click at [454, 183] on button "All genders All ages" at bounding box center [337, 174] width 506 height 39
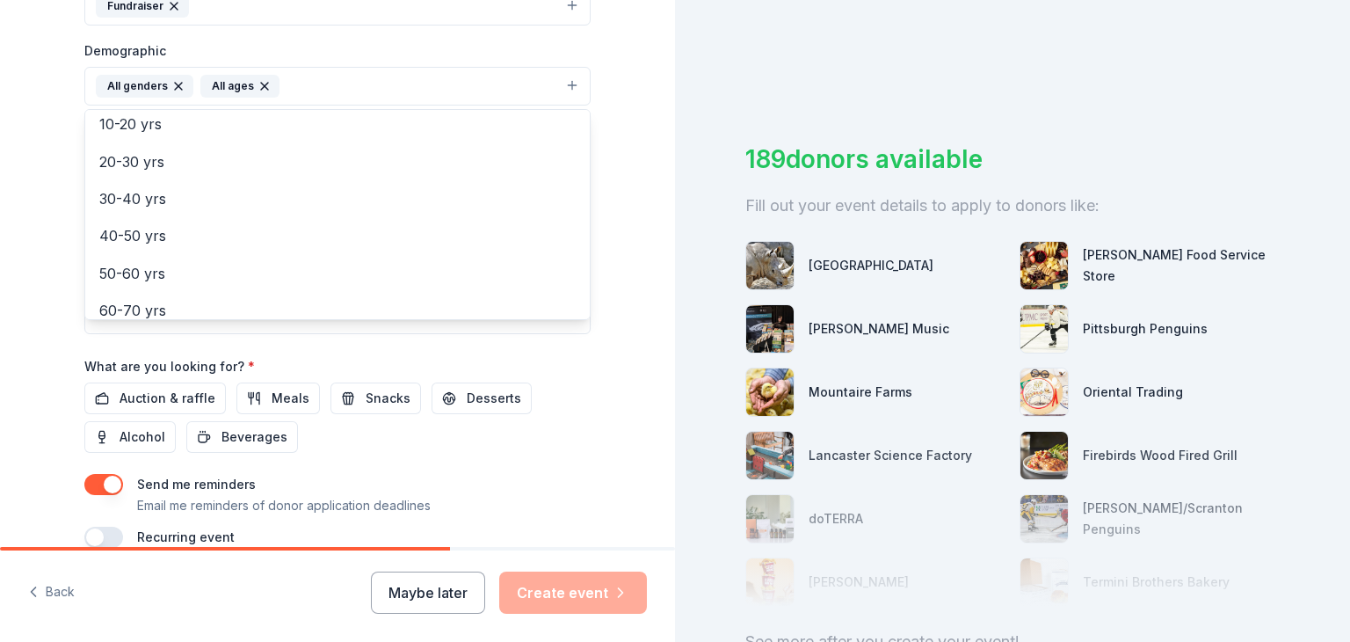
scroll to position [0, 0]
click at [601, 266] on div "Tell us about your event. We'll find in-kind donations you can apply for. Event…" at bounding box center [337, 45] width 563 height 1173
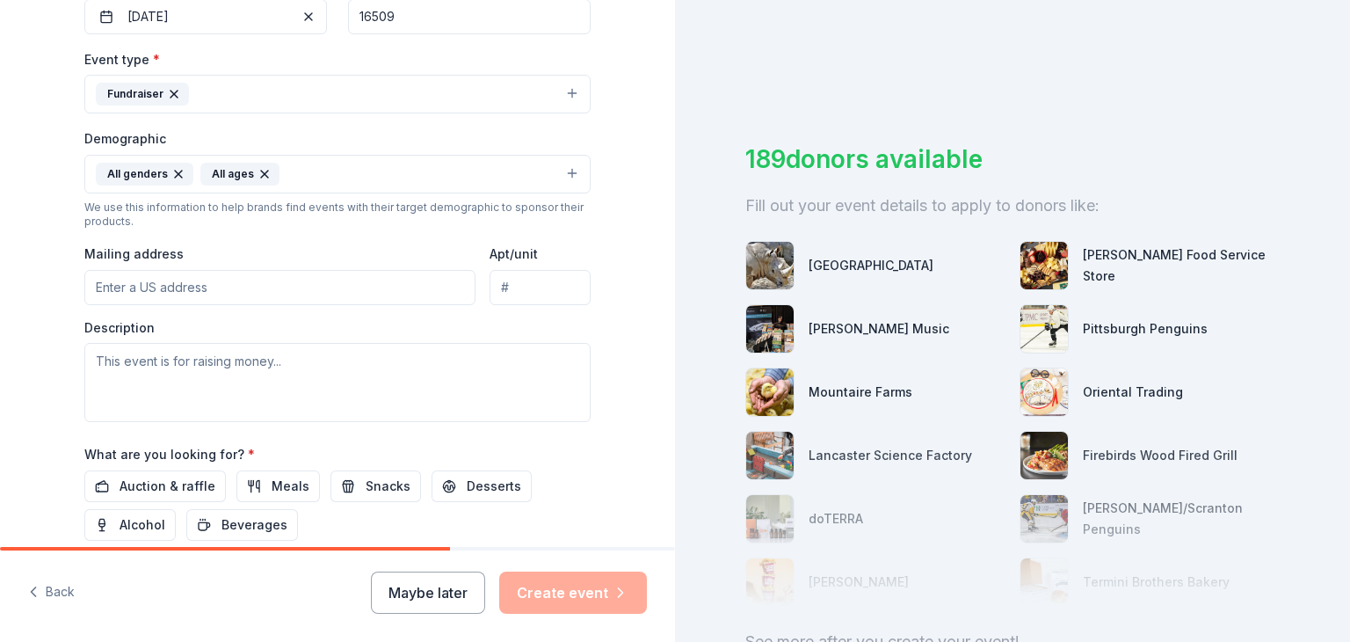
scroll to position [541, 0]
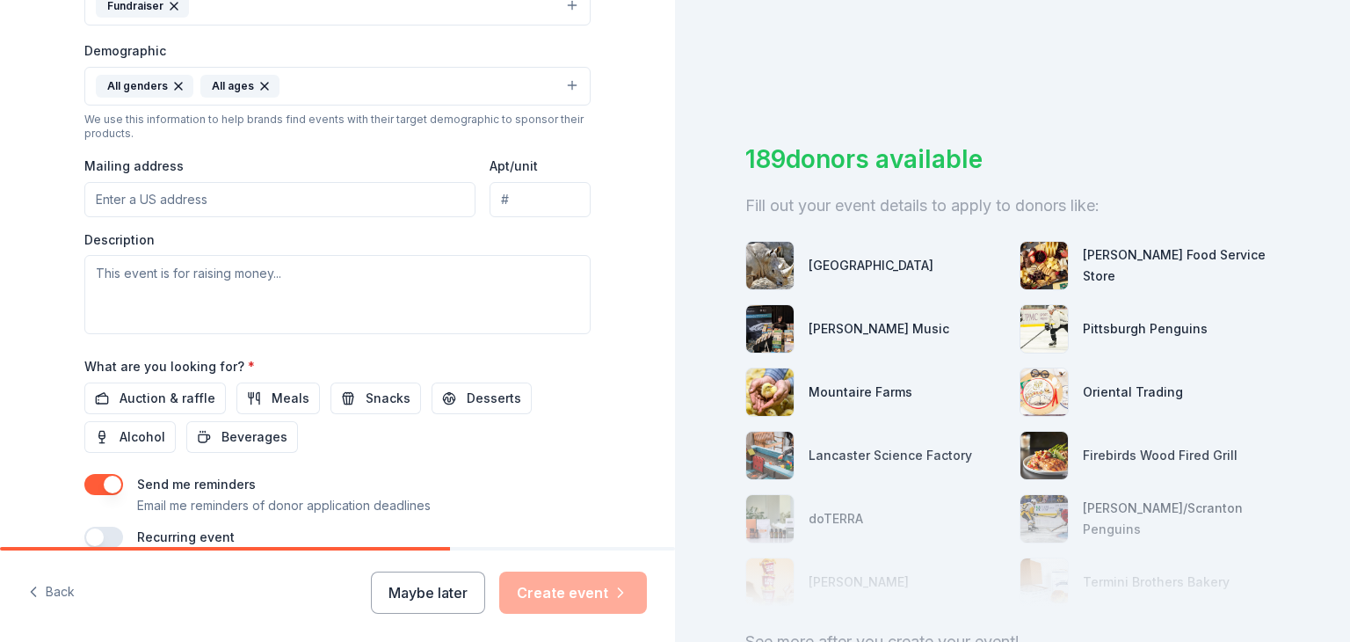
click at [195, 198] on input "Mailing address" at bounding box center [279, 199] width 391 height 35
type input "5206 Roslindale Avenue, Erie, PA, 16509"
click at [229, 278] on textarea at bounding box center [337, 294] width 506 height 79
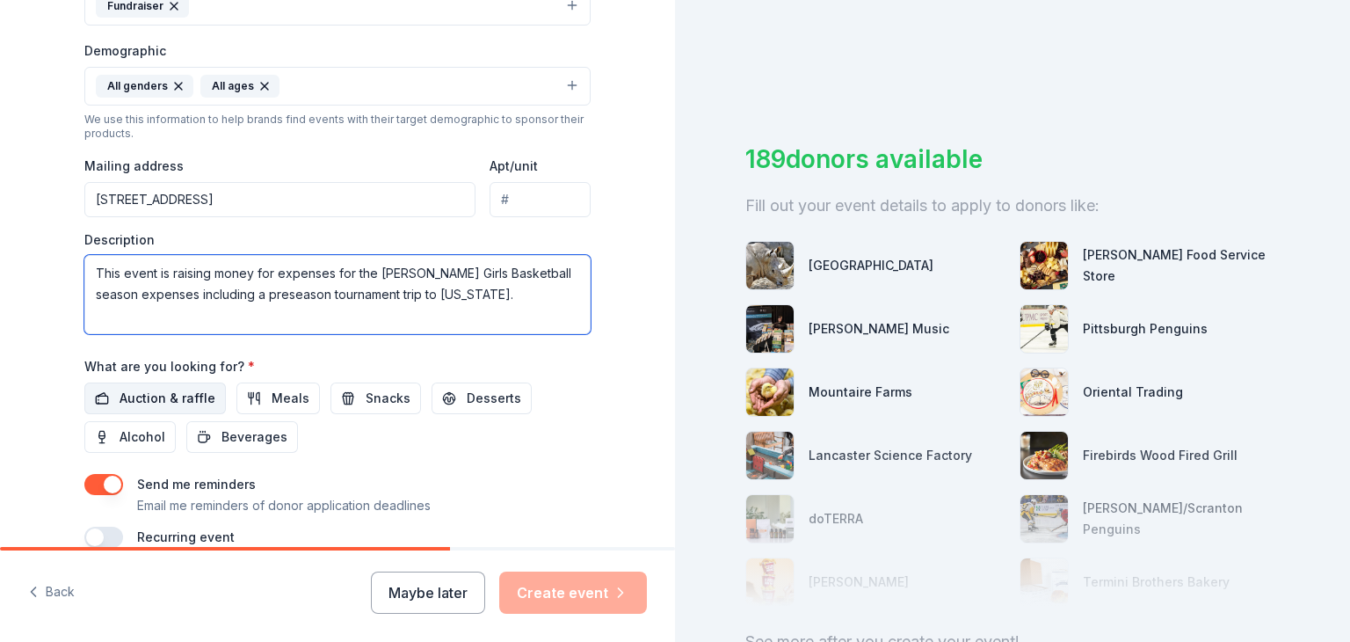
type textarea "This event is raising money for expenses for the McDowell Girls Basketball seas…"
click at [201, 402] on span "Auction & raffle" at bounding box center [168, 398] width 96 height 21
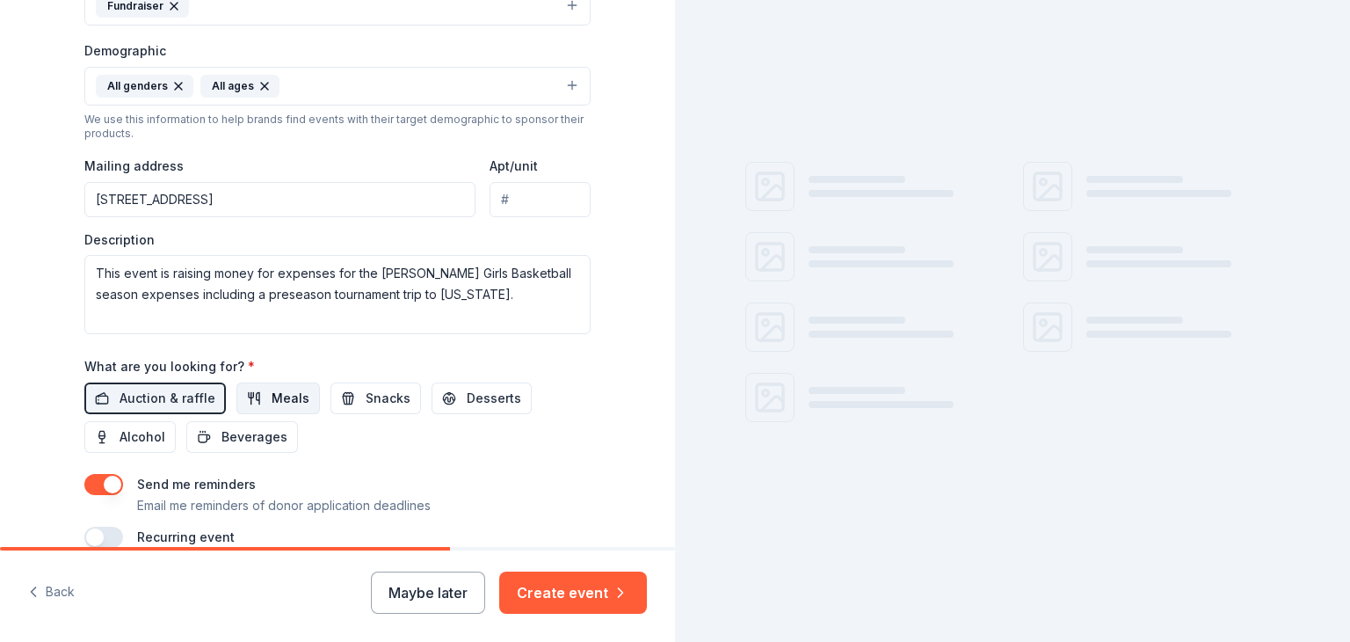
click at [243, 396] on button "Meals" at bounding box center [277, 398] width 83 height 32
click at [366, 395] on span "Snacks" at bounding box center [388, 398] width 45 height 21
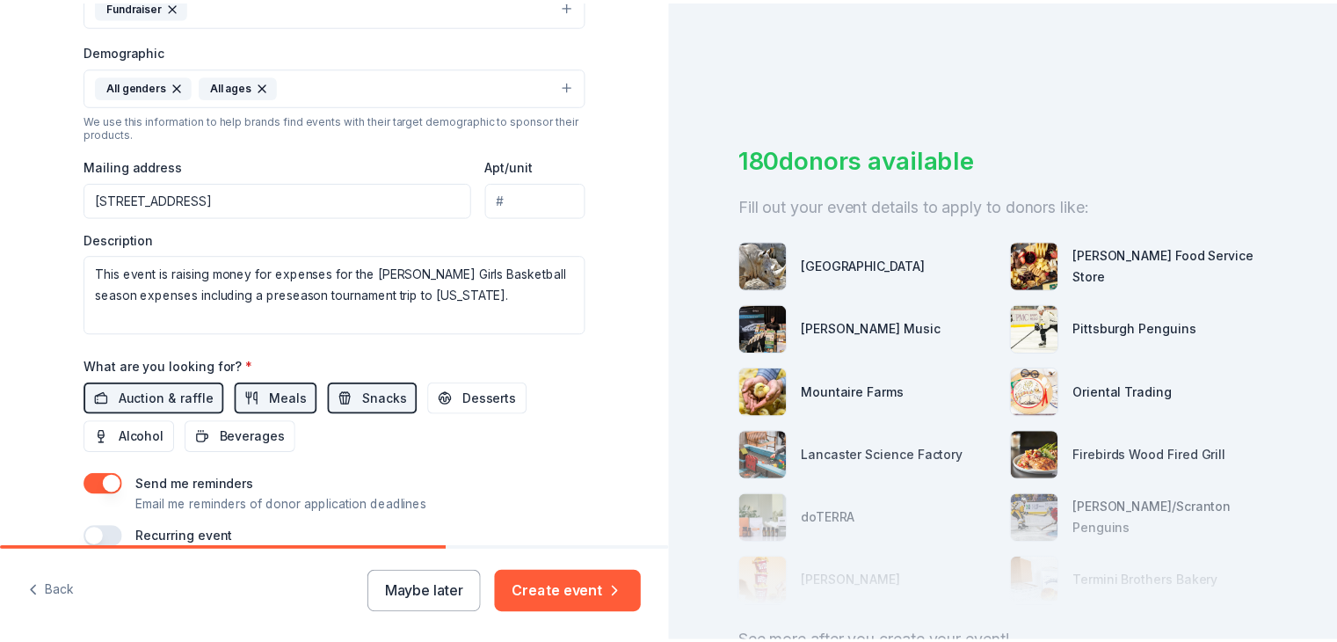
scroll to position [626, 0]
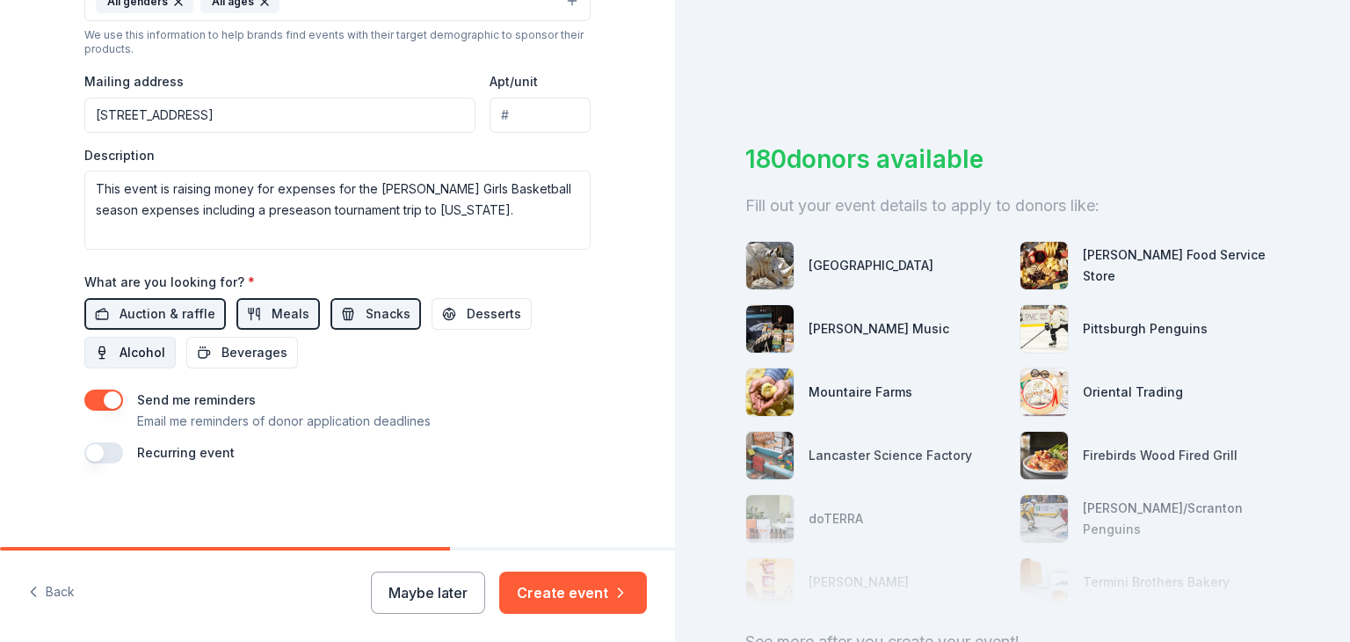
click at [130, 363] on button "Alcohol" at bounding box center [129, 353] width 91 height 32
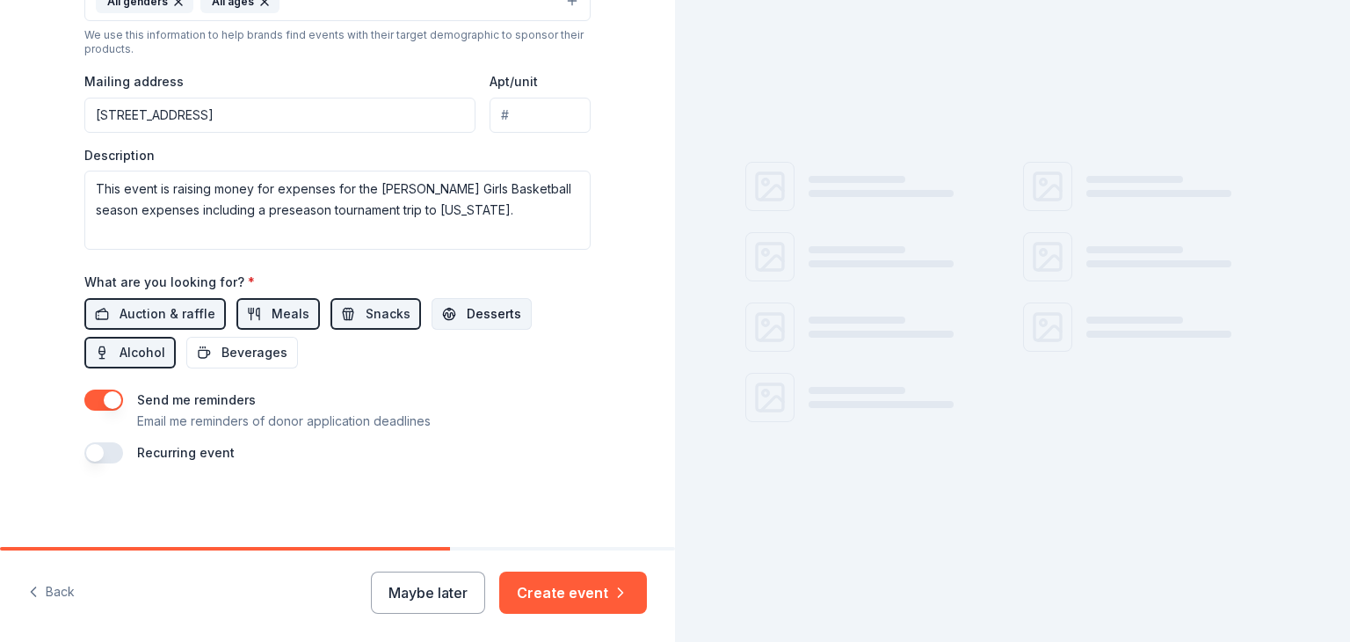
click at [467, 317] on span "Desserts" at bounding box center [494, 313] width 54 height 21
click at [260, 349] on span "Beverages" at bounding box center [254, 352] width 66 height 21
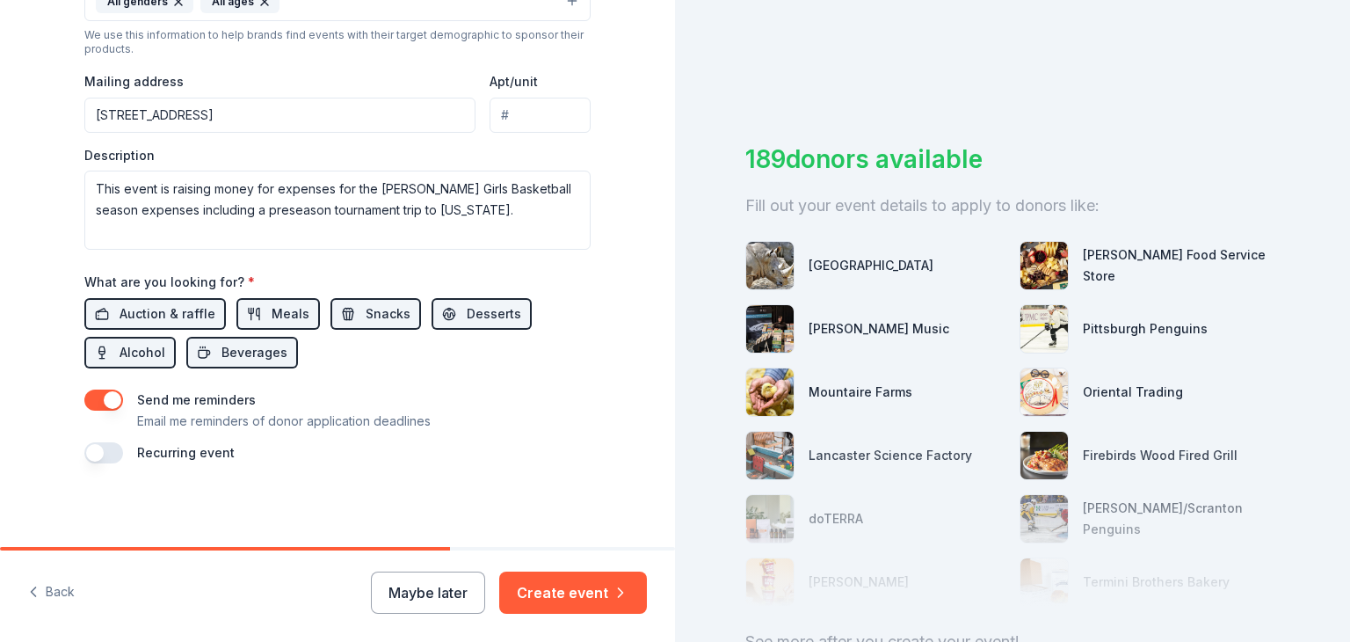
click at [105, 454] on button "button" at bounding box center [103, 452] width 39 height 21
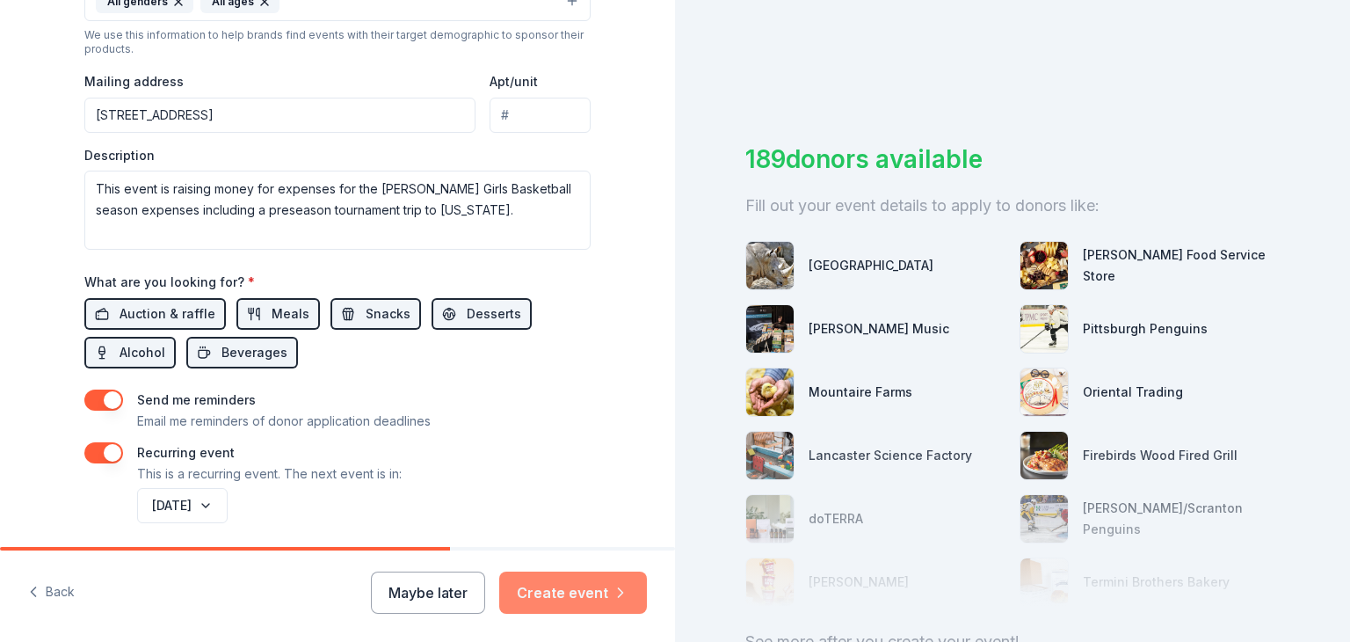
click at [574, 596] on button "Create event" at bounding box center [573, 592] width 148 height 42
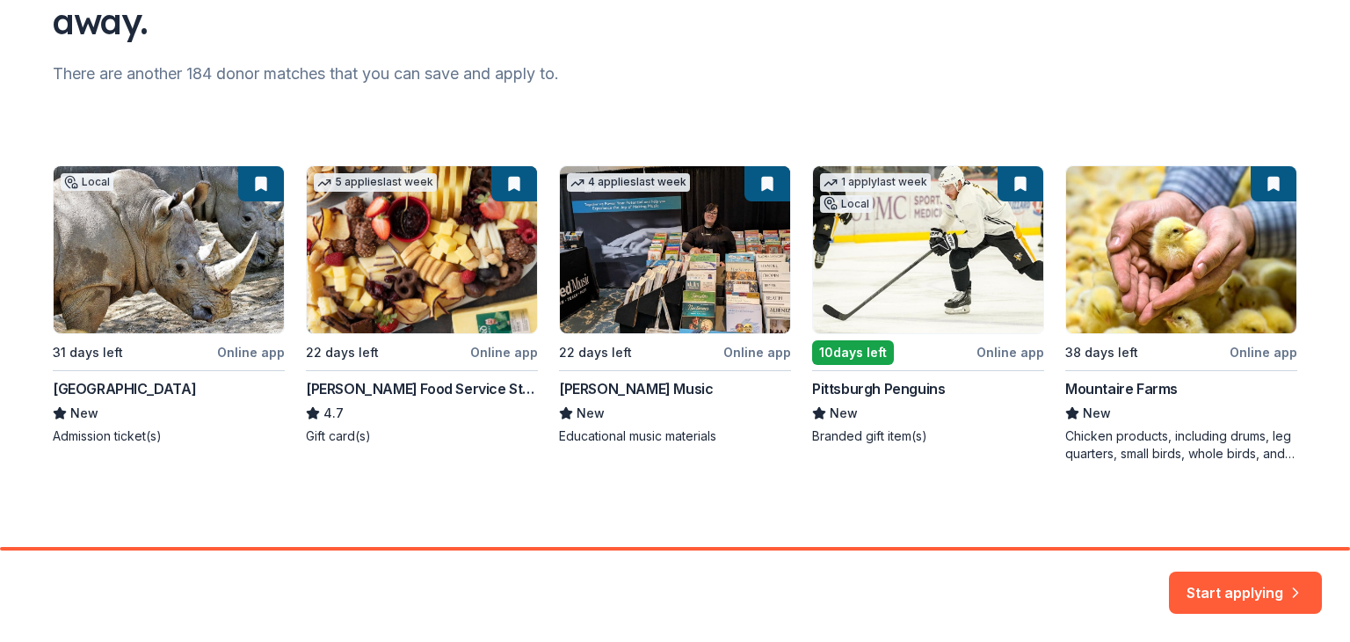
scroll to position [105, 0]
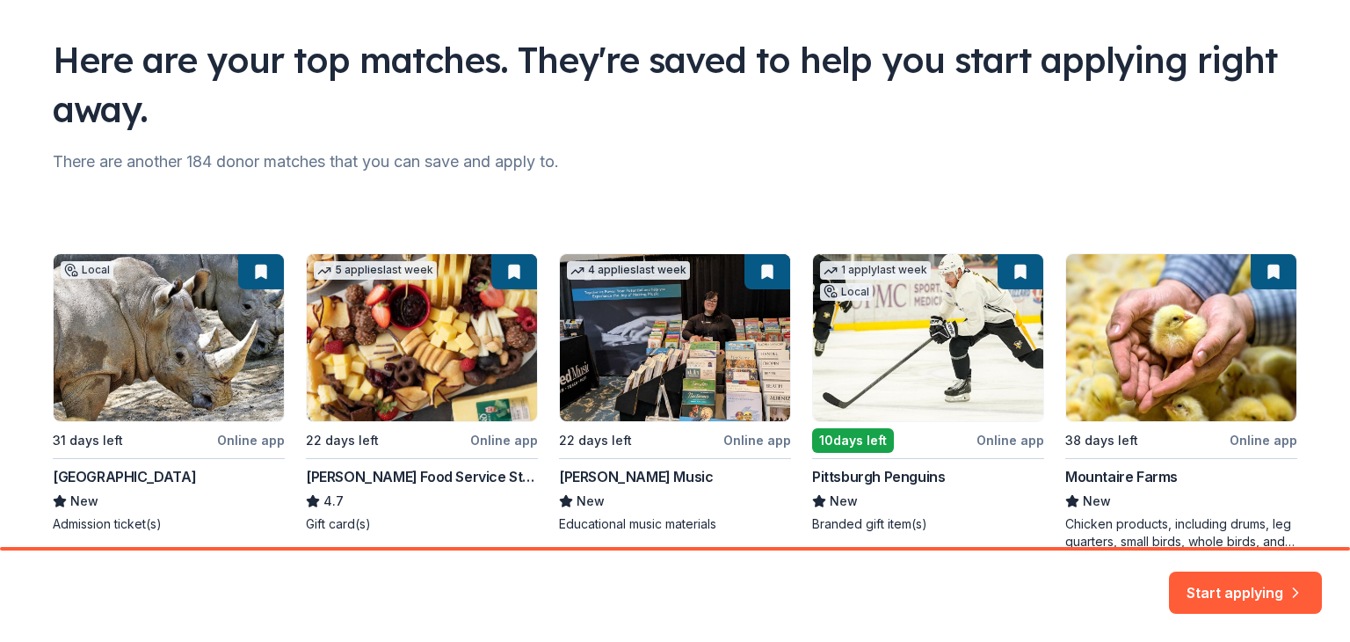
click at [911, 352] on div "Local 31 days left Online app Erie Zoo New Admission ticket(s) 5 applies last w…" at bounding box center [675, 401] width 1245 height 297
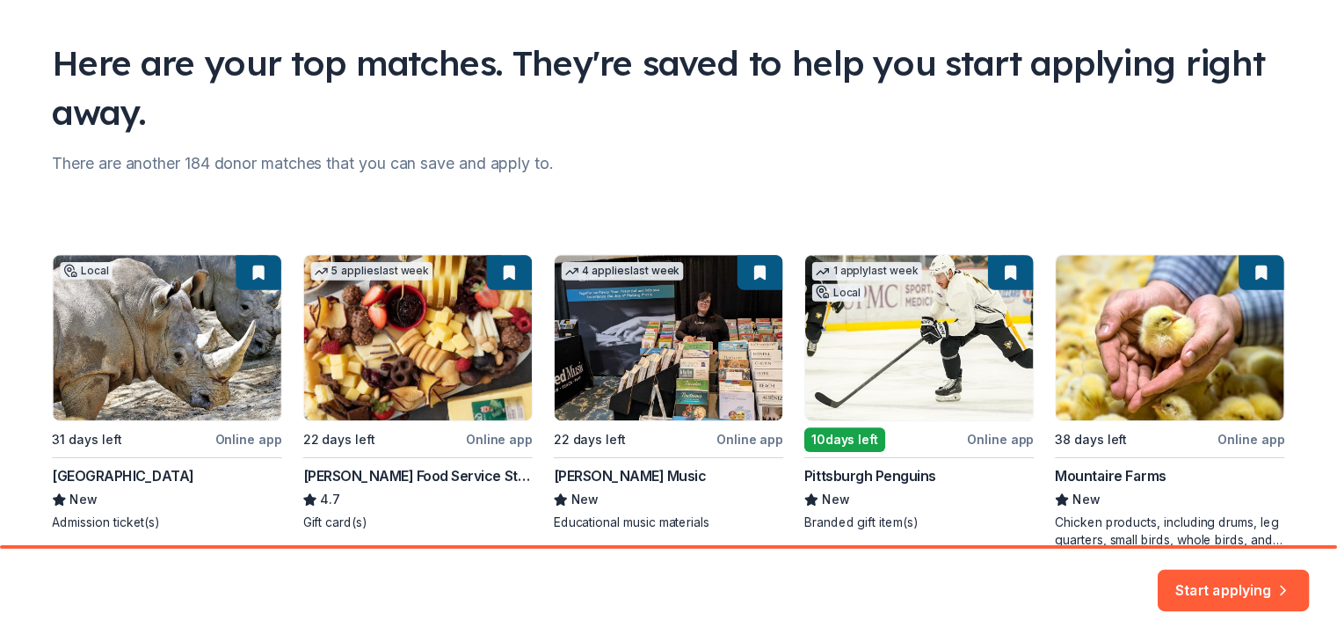
scroll to position [192, 0]
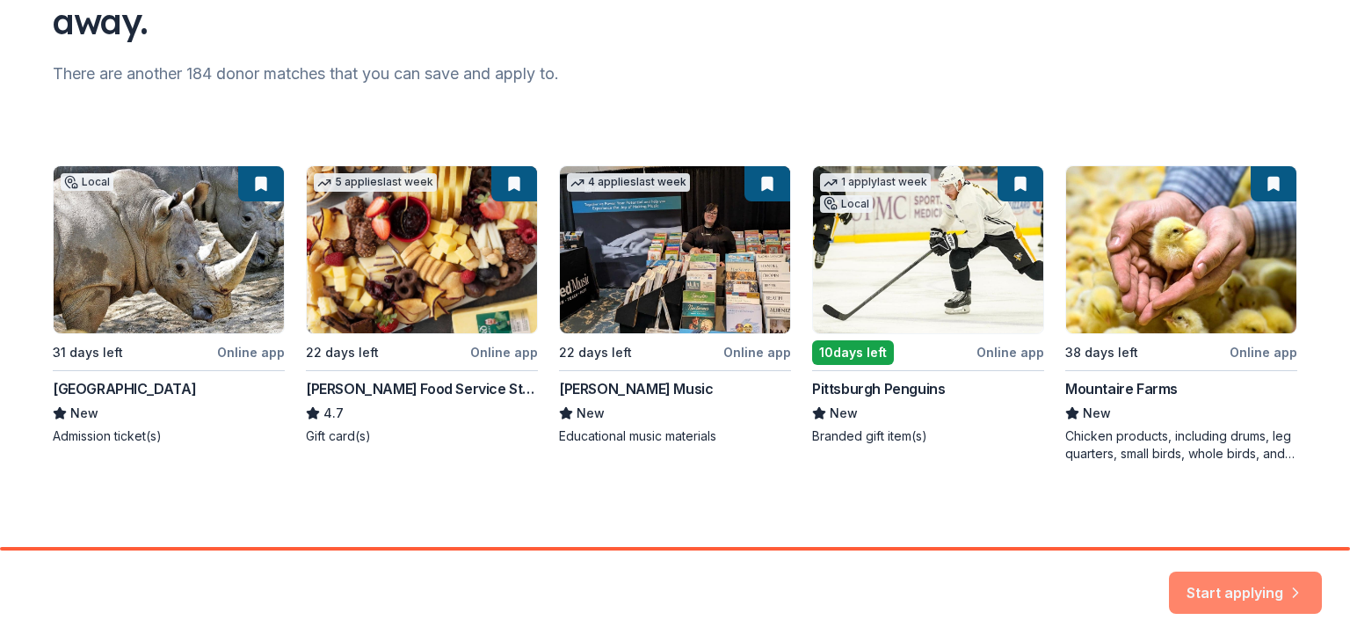
click at [1234, 587] on button "Start applying" at bounding box center [1245, 583] width 153 height 42
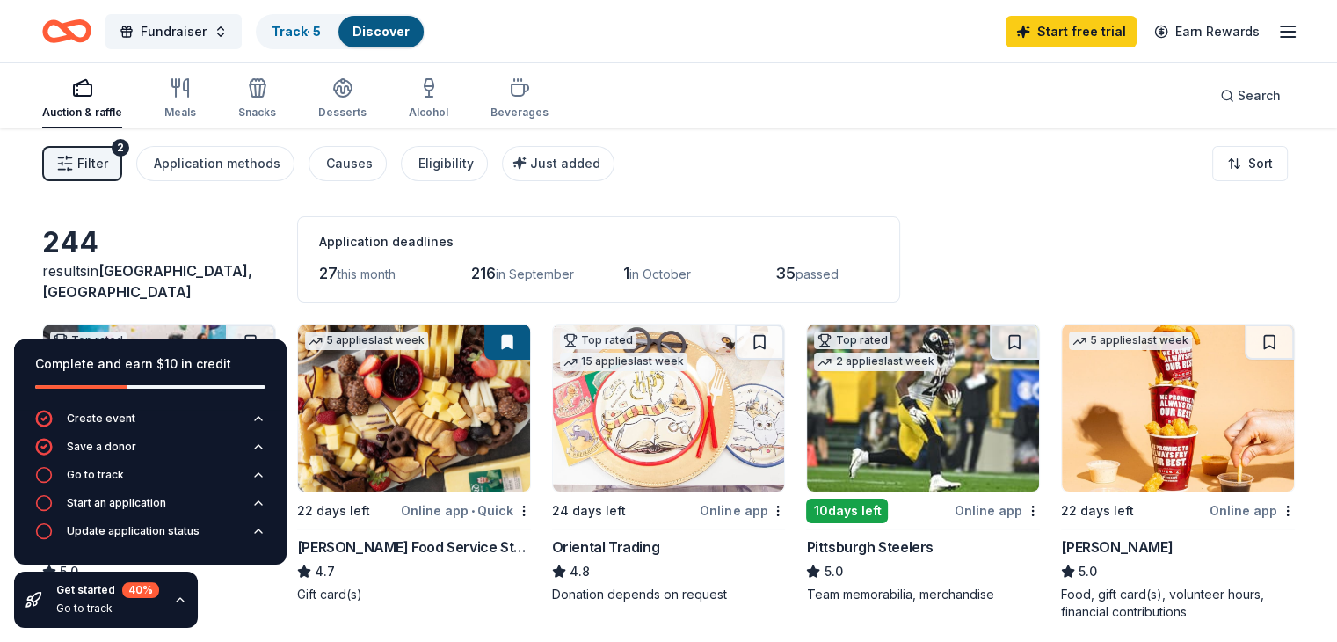
scroll to position [88, 0]
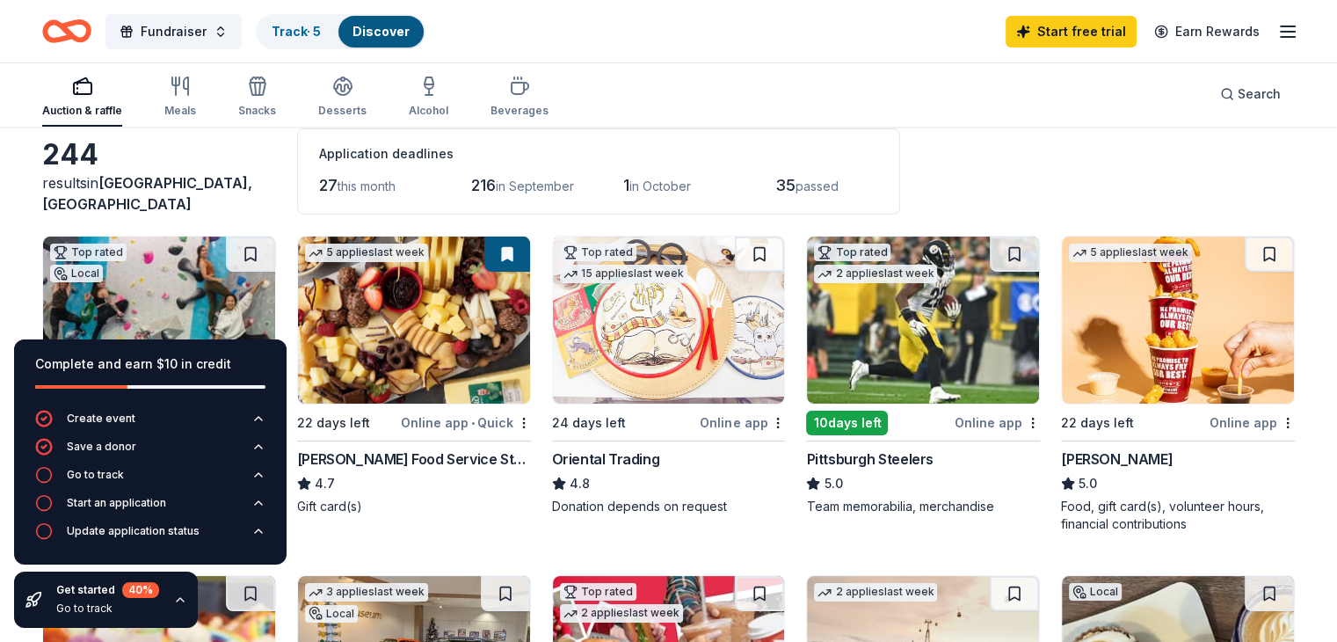
click at [1124, 352] on img at bounding box center [1178, 319] width 232 height 167
click at [979, 422] on div "Online app" at bounding box center [997, 422] width 85 height 22
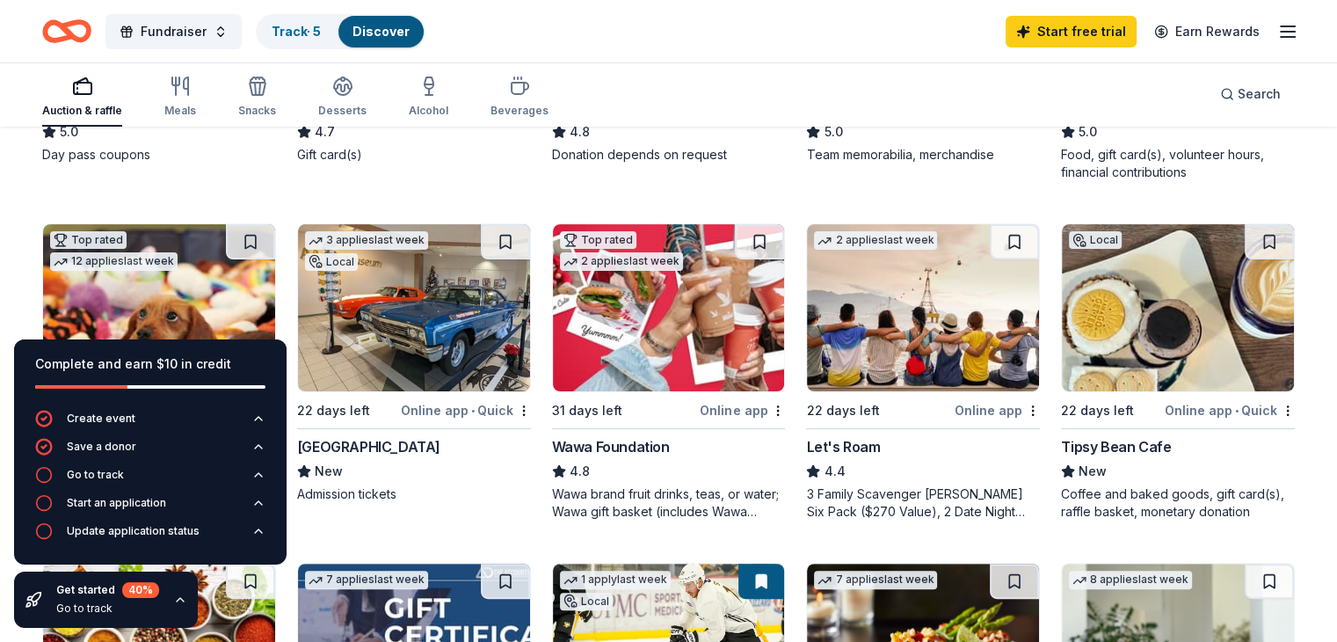
scroll to position [527, 0]
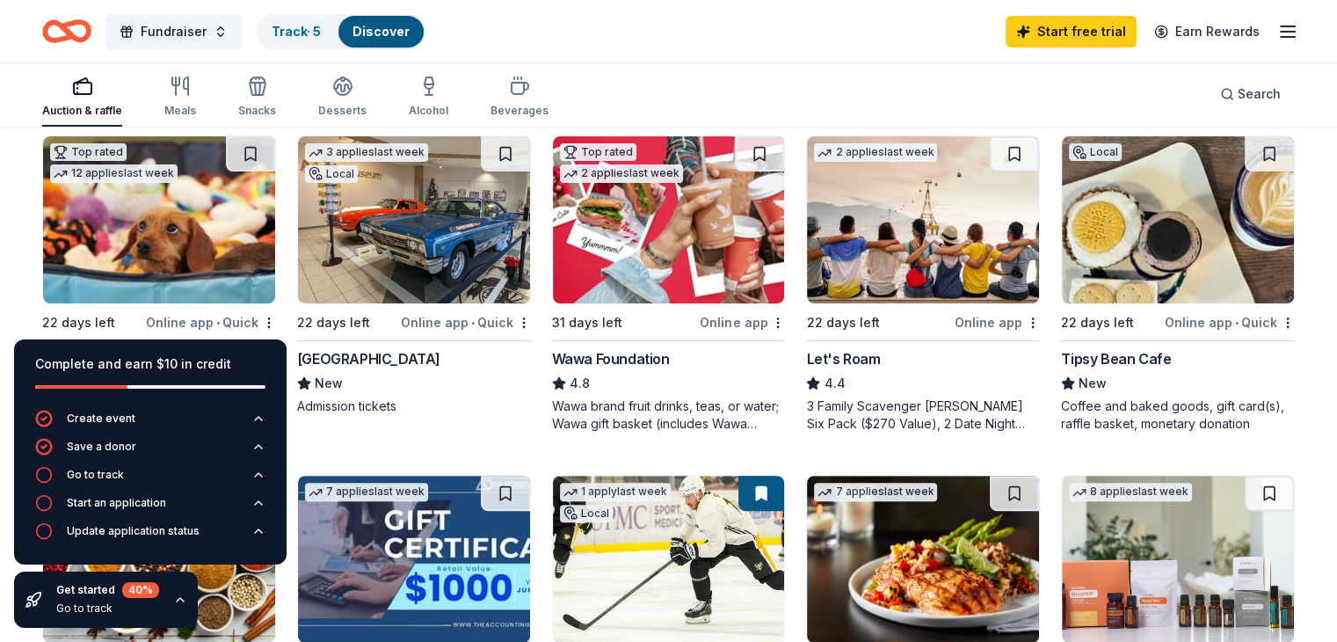
click at [179, 599] on icon "button" at bounding box center [180, 600] width 7 height 4
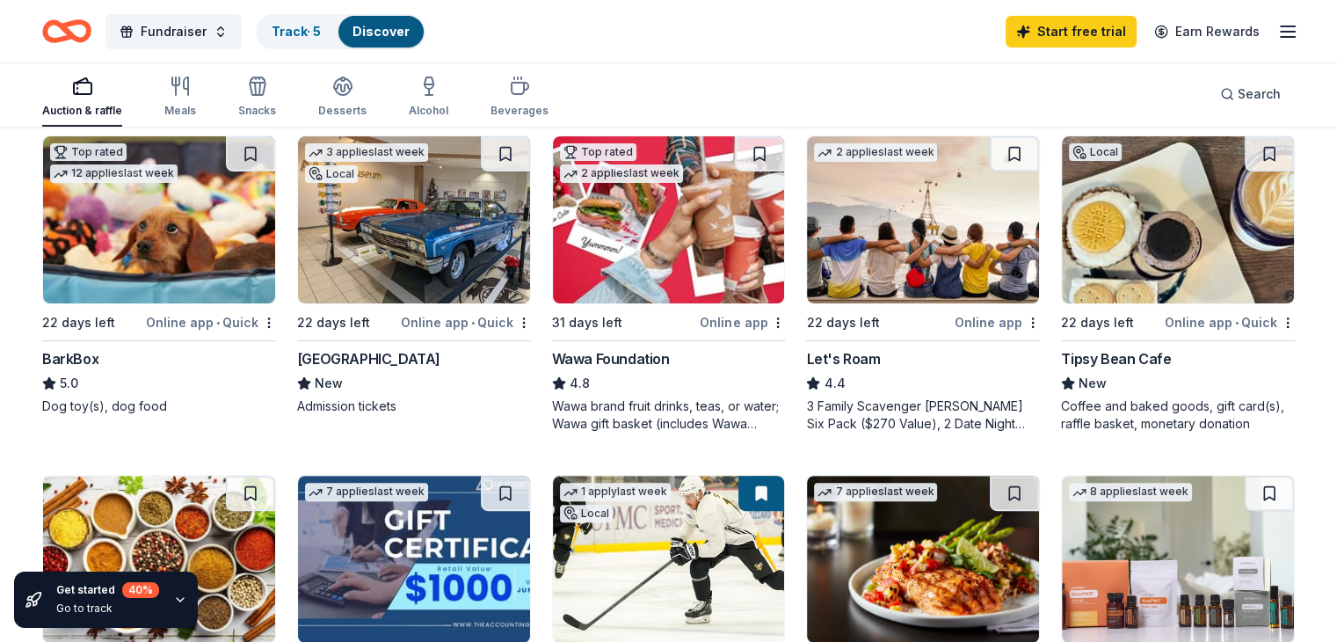
click at [1107, 361] on div "Tipsy Bean Cafe" at bounding box center [1116, 358] width 110 height 21
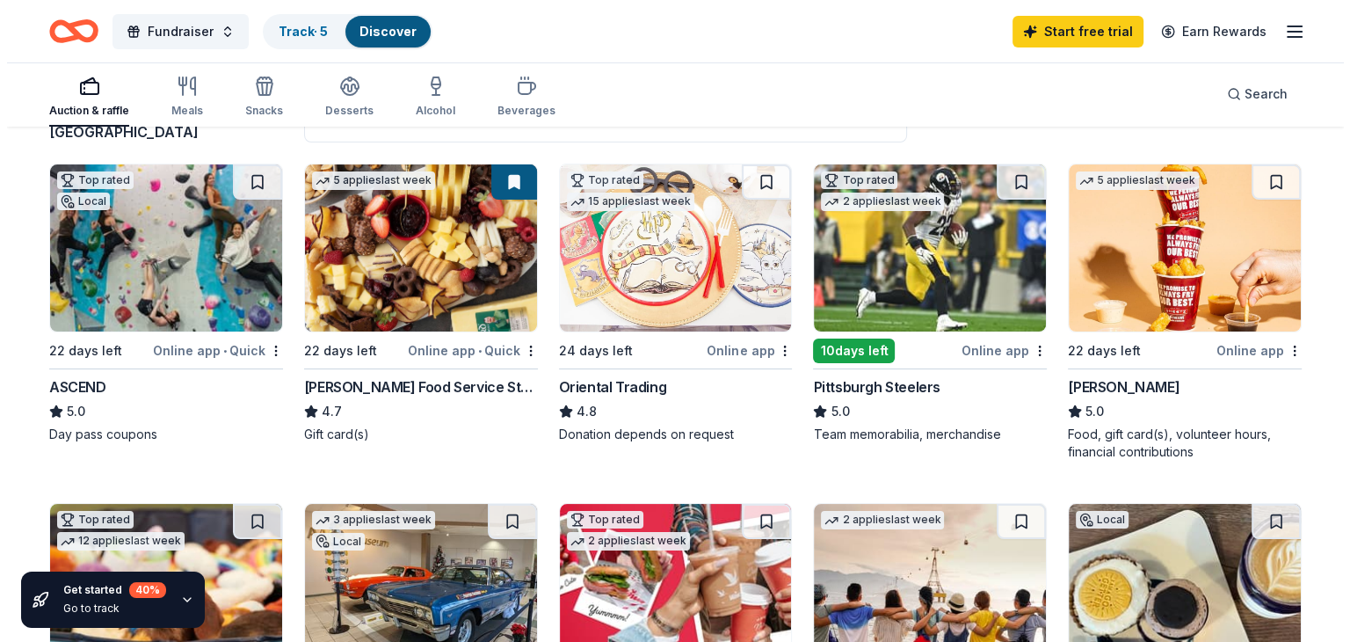
scroll to position [0, 0]
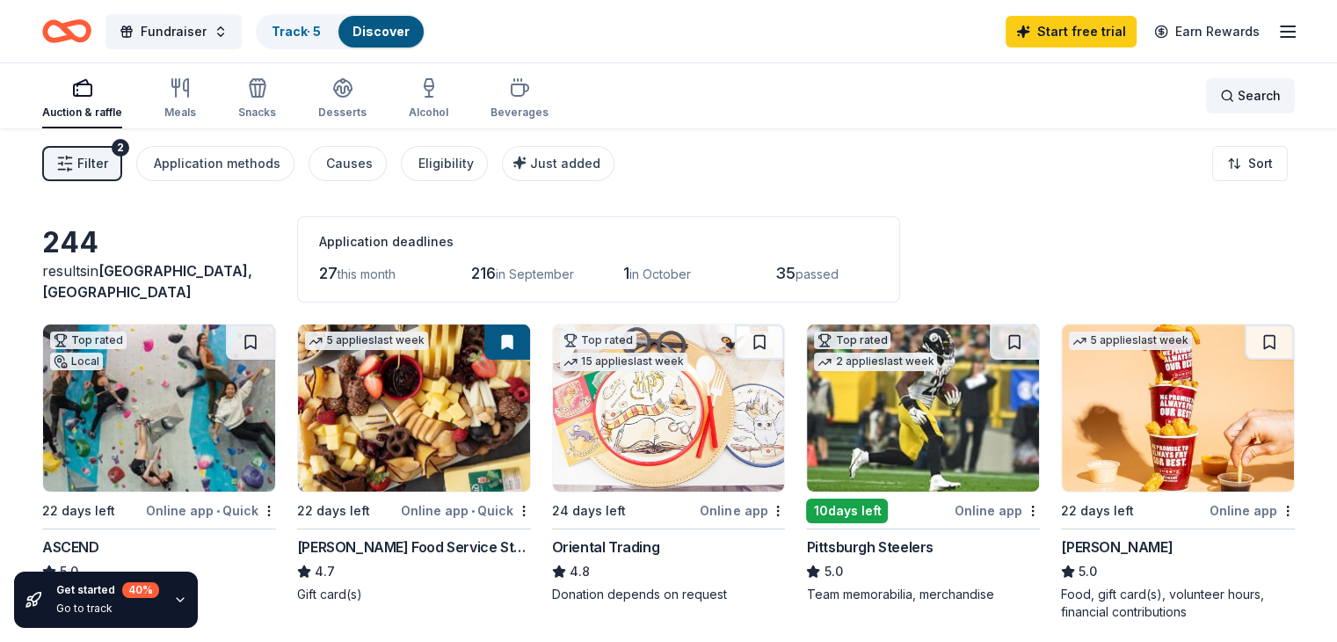
click at [1220, 95] on div "Search" at bounding box center [1250, 95] width 61 height 21
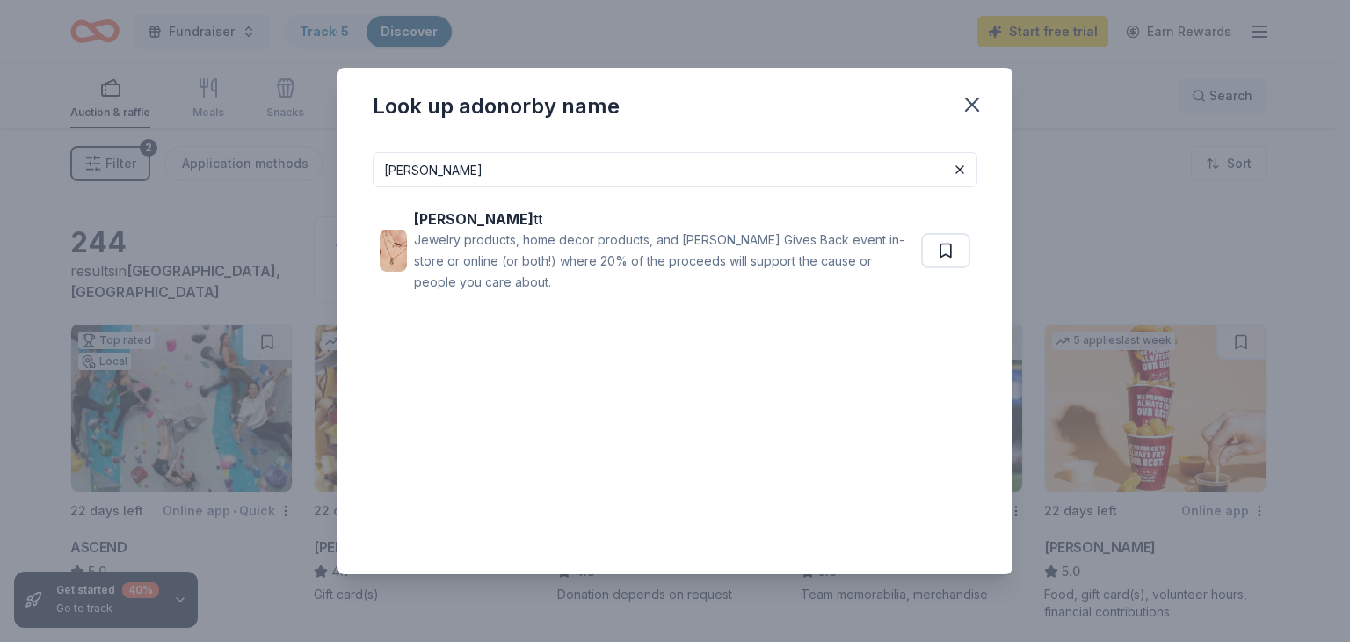
type input "kendra scott"
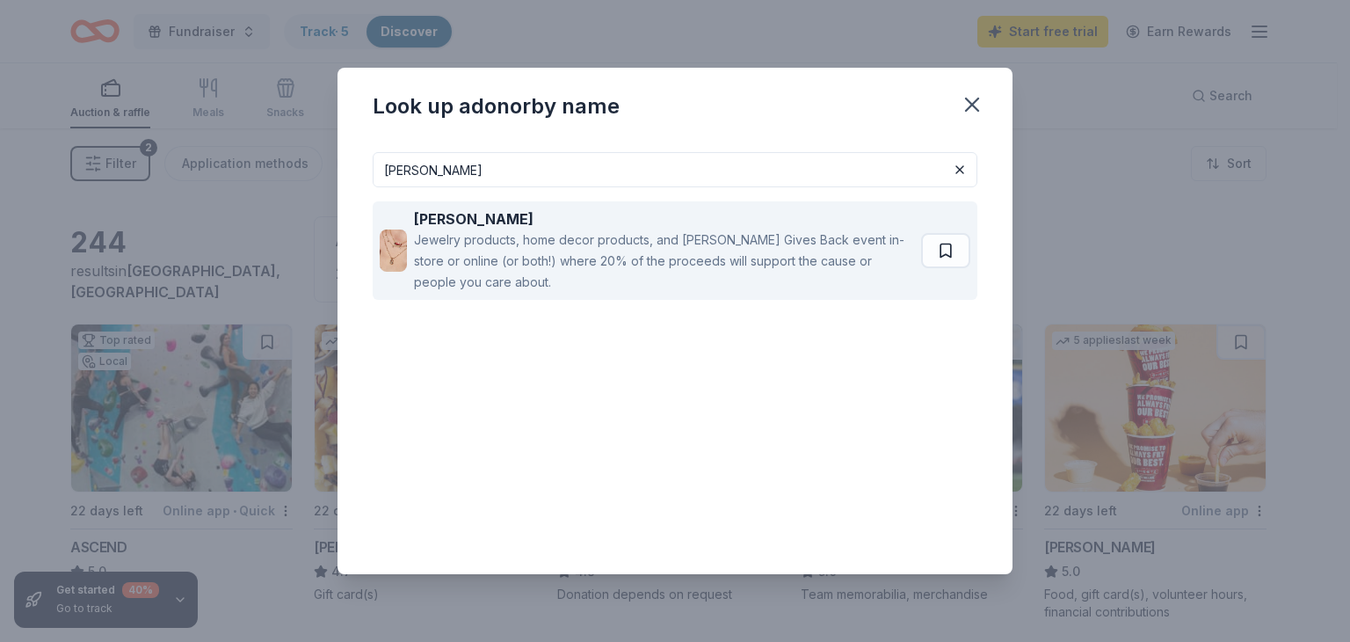
click at [635, 262] on div "Jewelry products, home decor products, and Kendra Gives Back event in-store or …" at bounding box center [664, 260] width 500 height 63
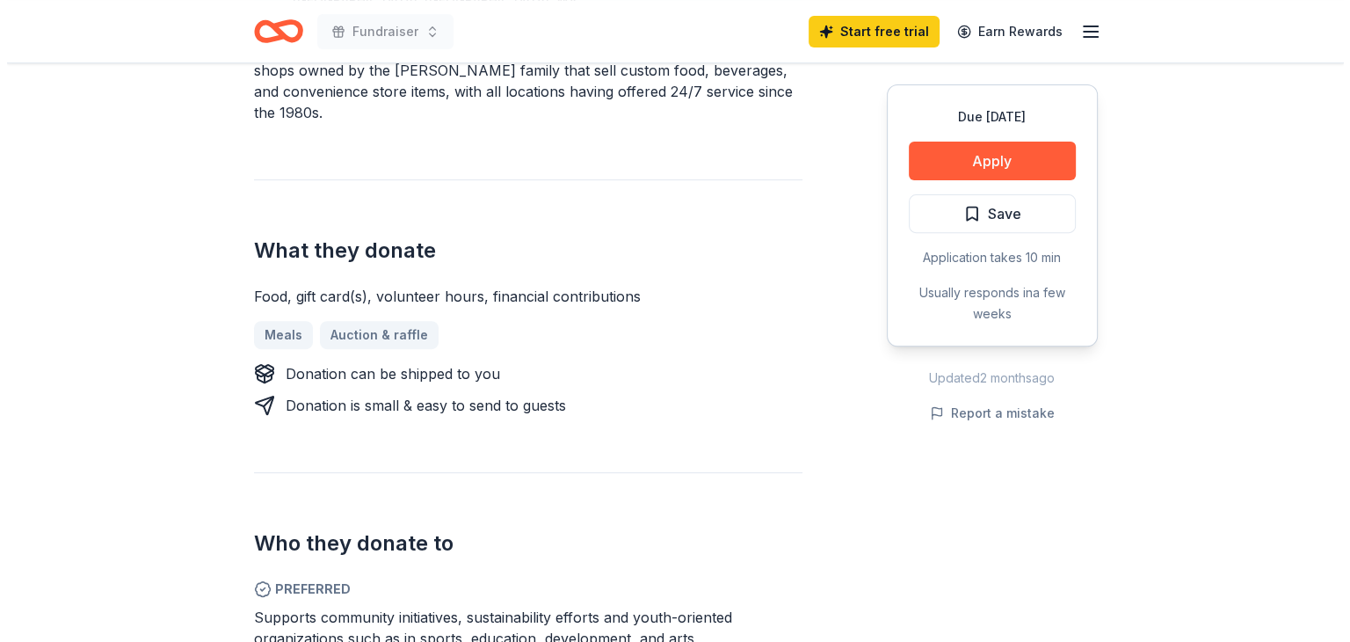
scroll to position [176, 0]
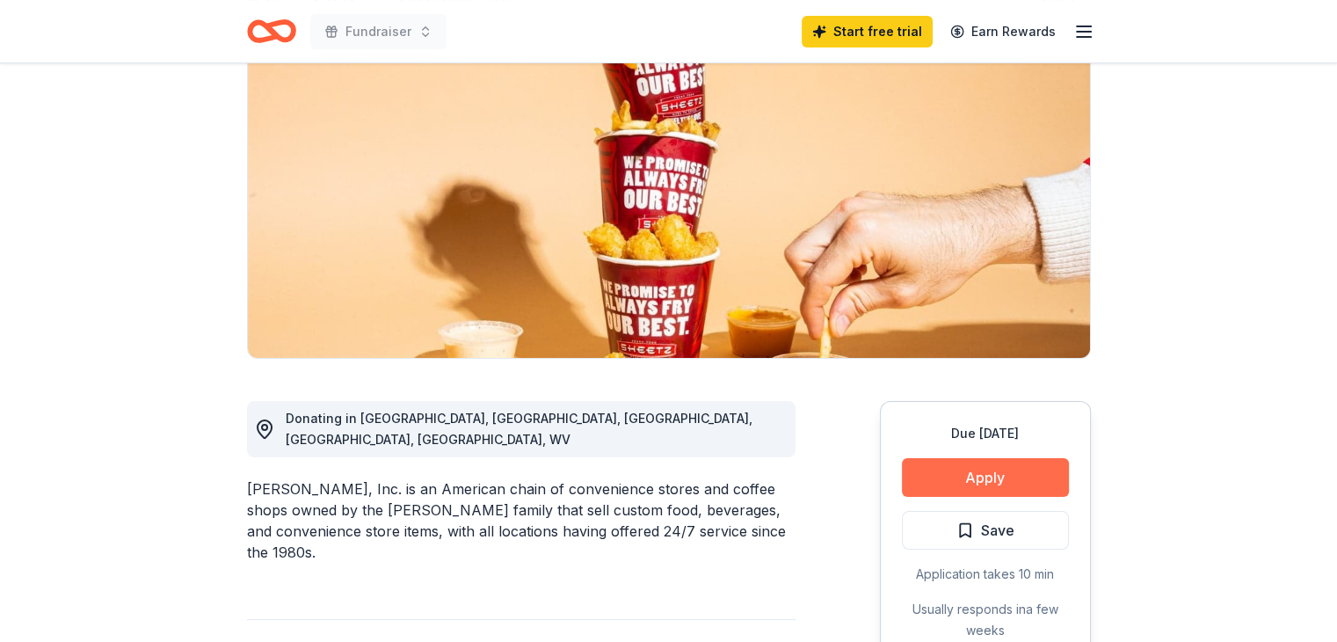
click at [962, 483] on button "Apply" at bounding box center [985, 477] width 167 height 39
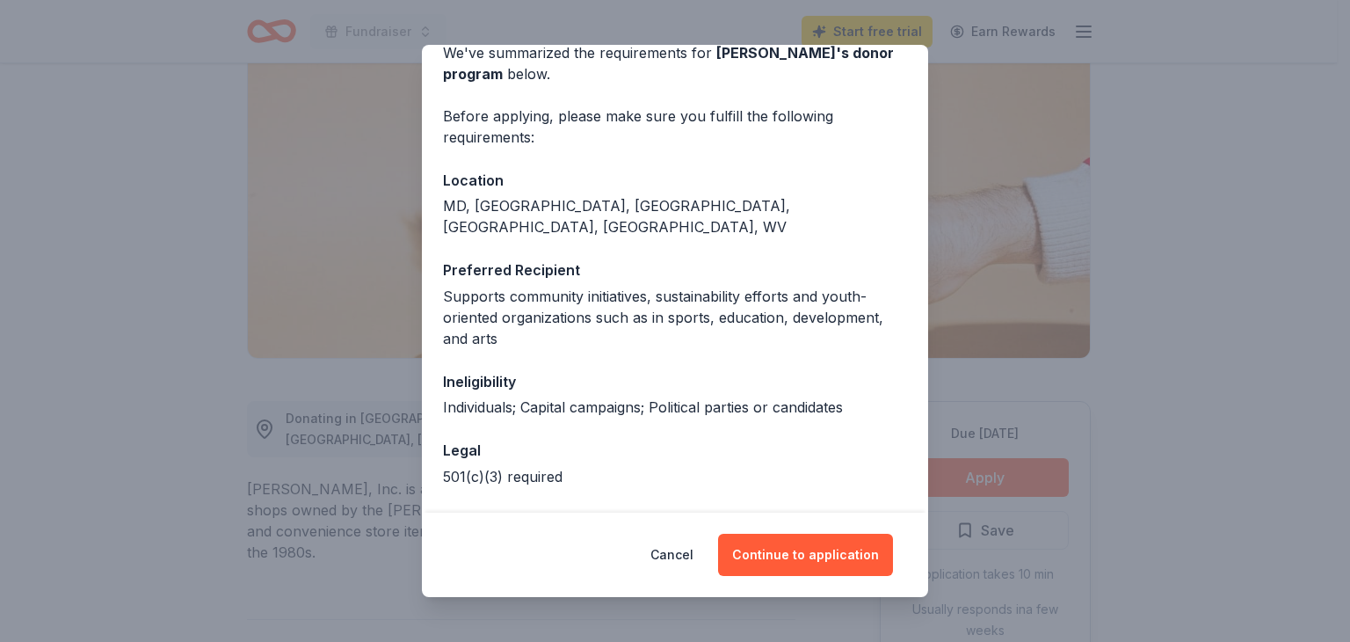
scroll to position [134, 0]
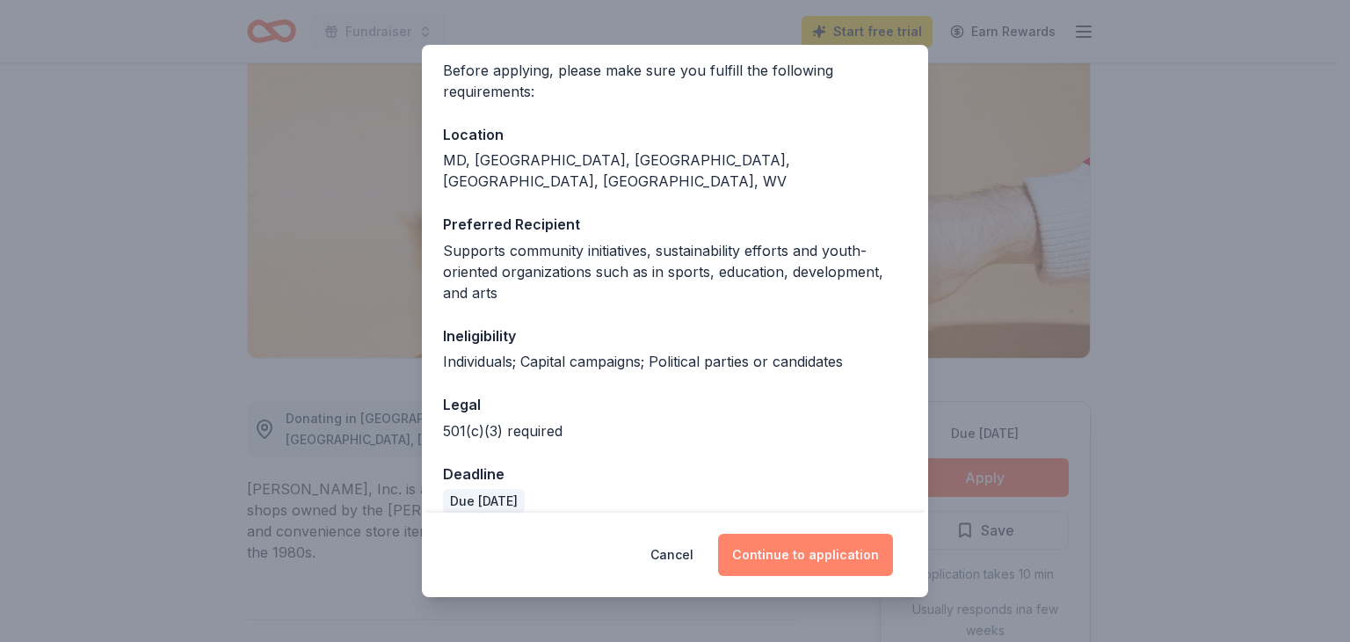
click at [810, 548] on button "Continue to application" at bounding box center [805, 555] width 175 height 42
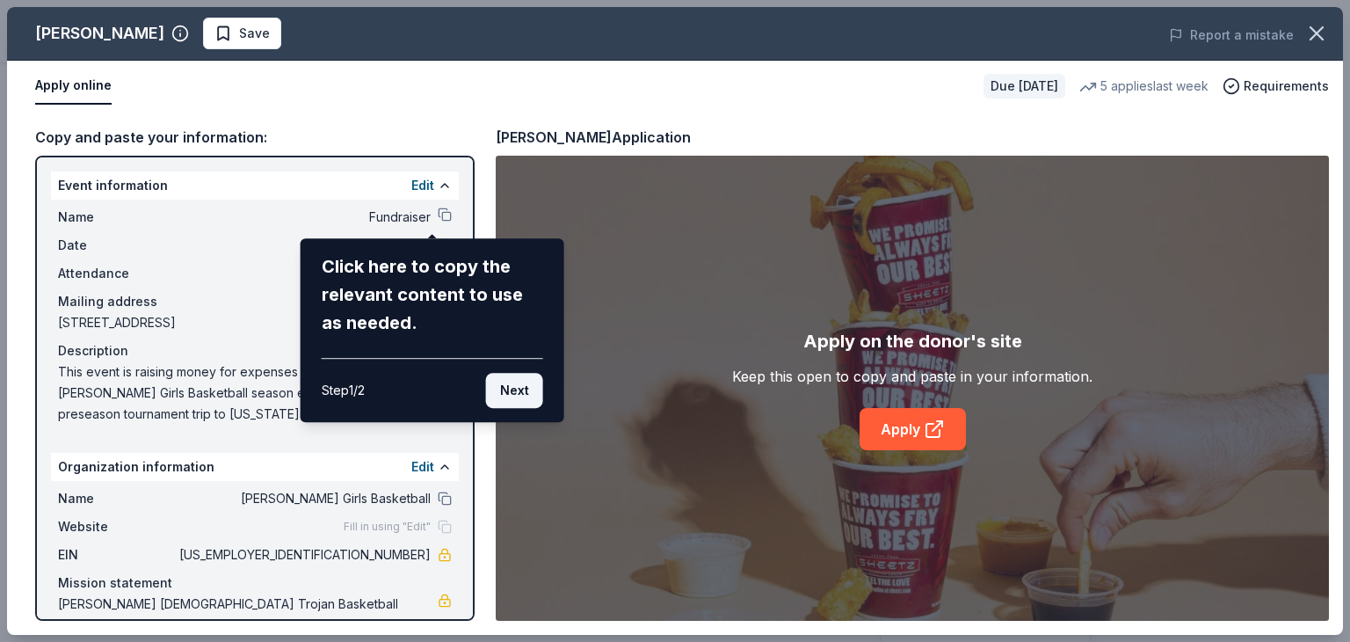
click at [507, 399] on button "Next" at bounding box center [514, 390] width 57 height 35
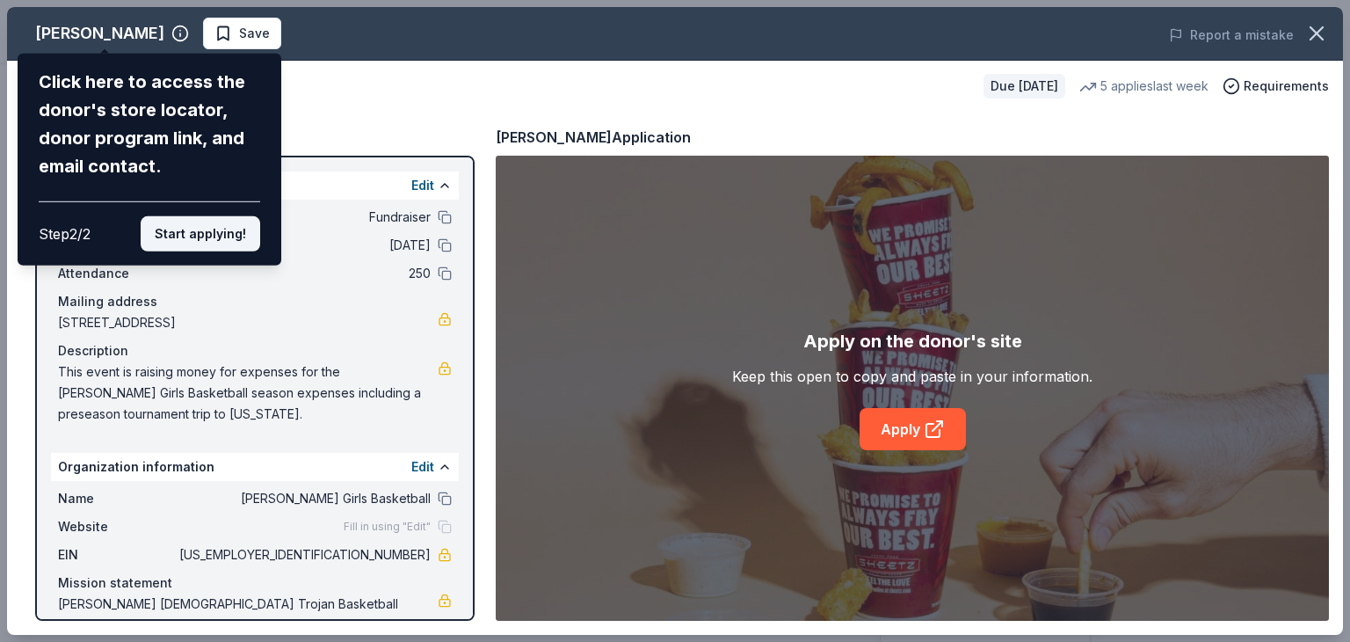
click at [212, 237] on button "Start applying!" at bounding box center [201, 233] width 120 height 35
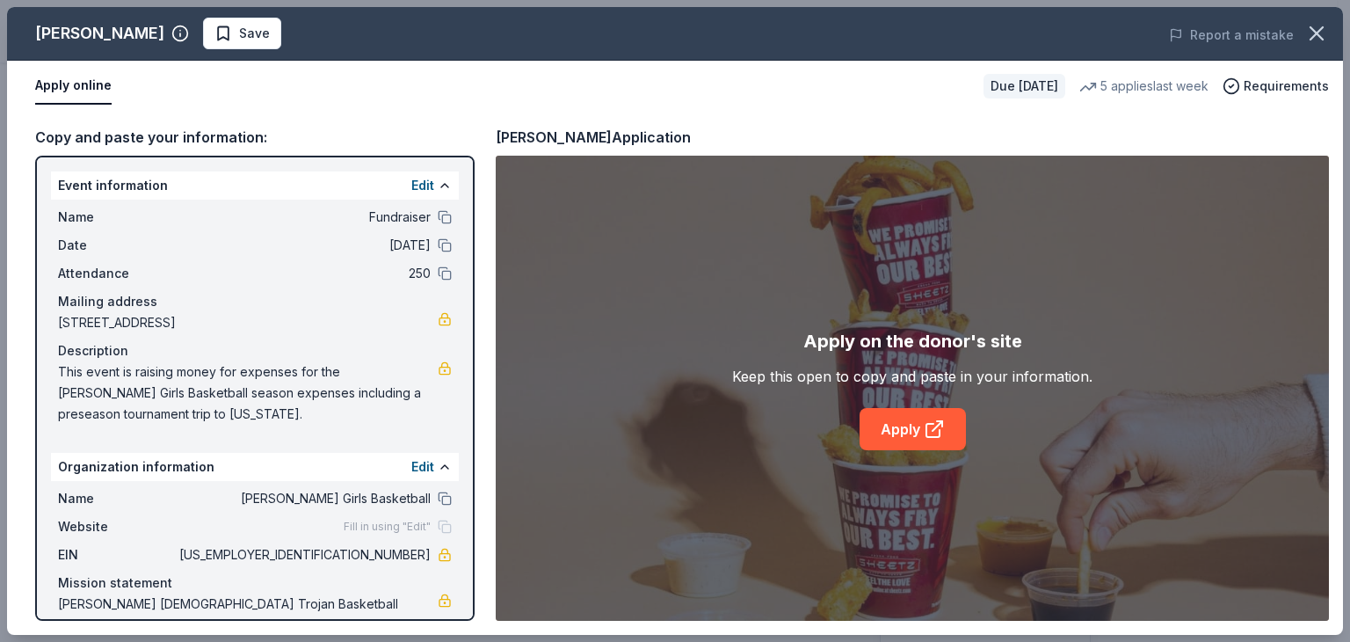
click at [915, 432] on div "Sheetz Save Report a mistake Apply online Due in 22 days 5 applies last week Re…" at bounding box center [675, 321] width 1336 height 628
click at [927, 432] on icon at bounding box center [934, 428] width 21 height 21
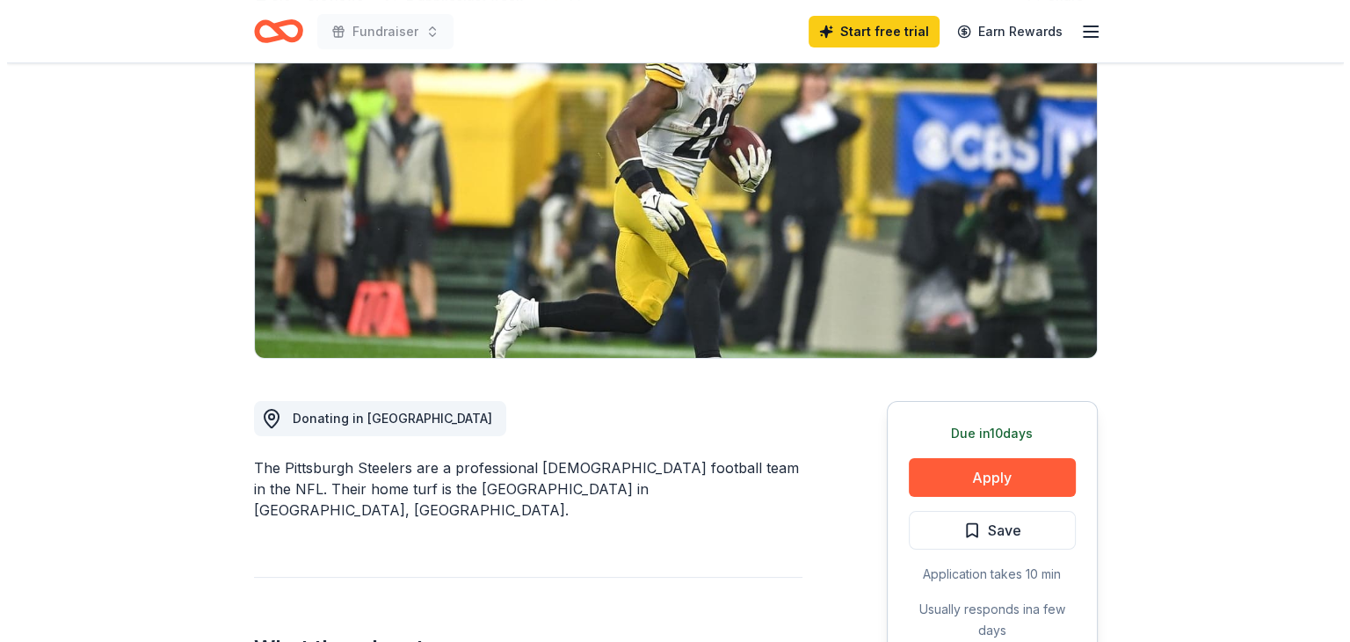
scroll to position [264, 0]
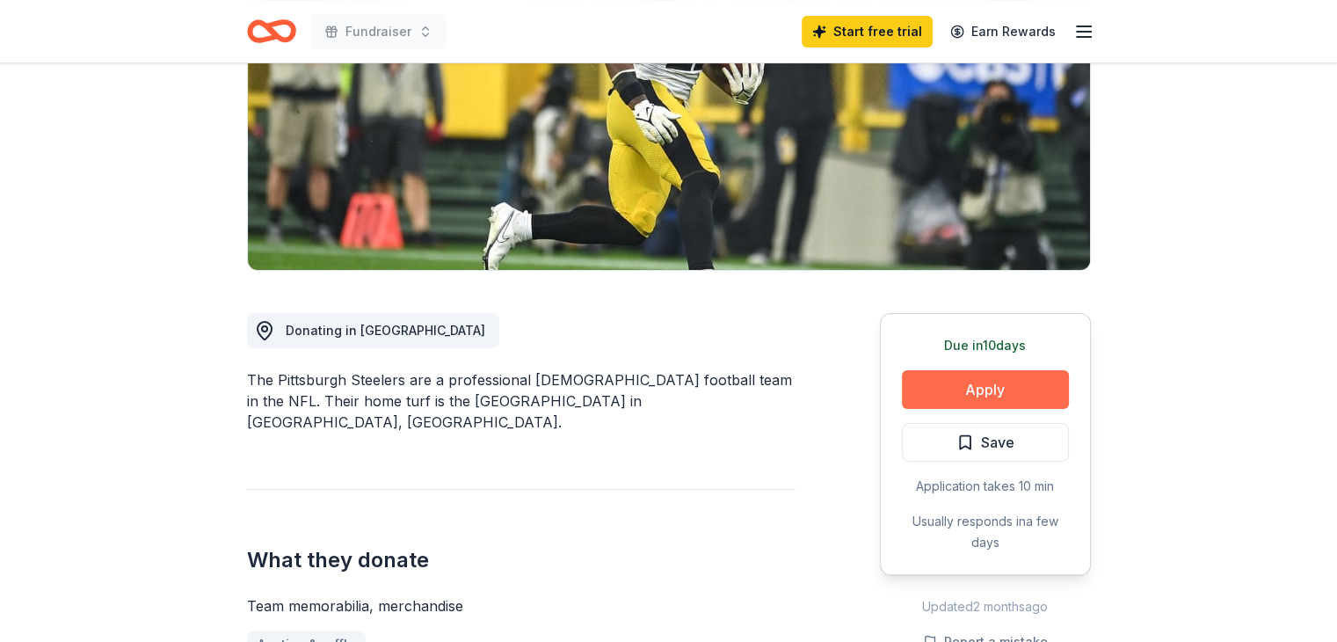
click at [991, 377] on button "Apply" at bounding box center [985, 389] width 167 height 39
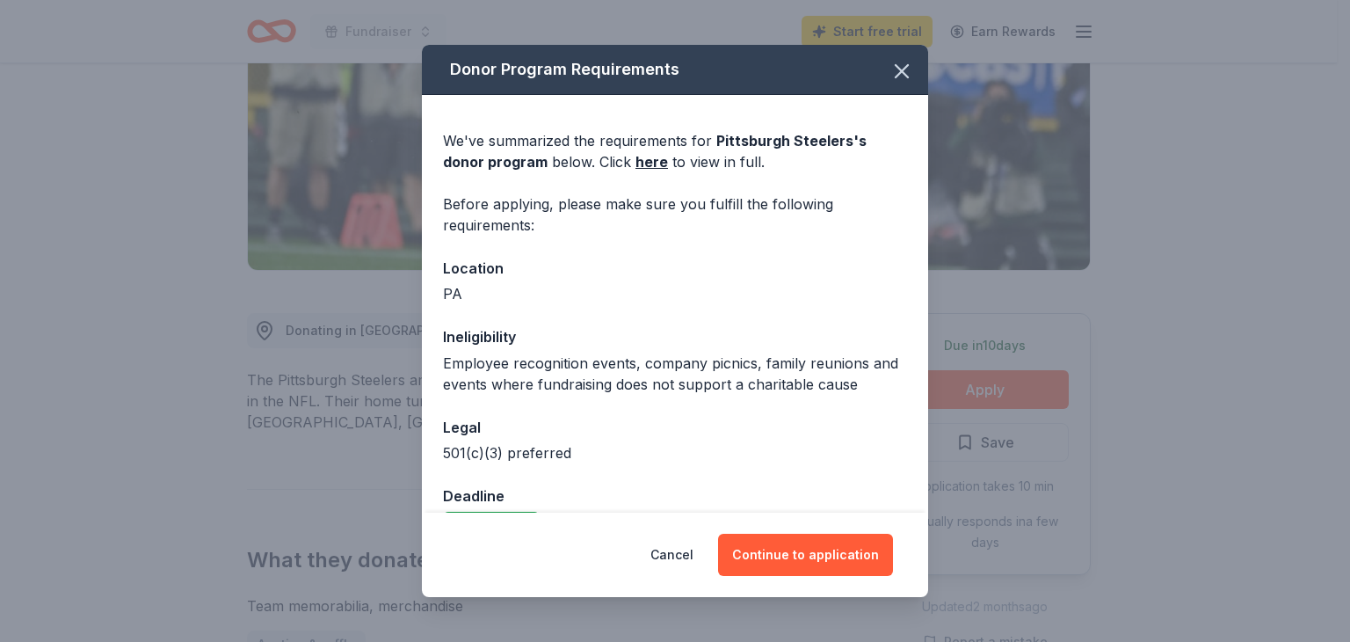
scroll to position [44, 0]
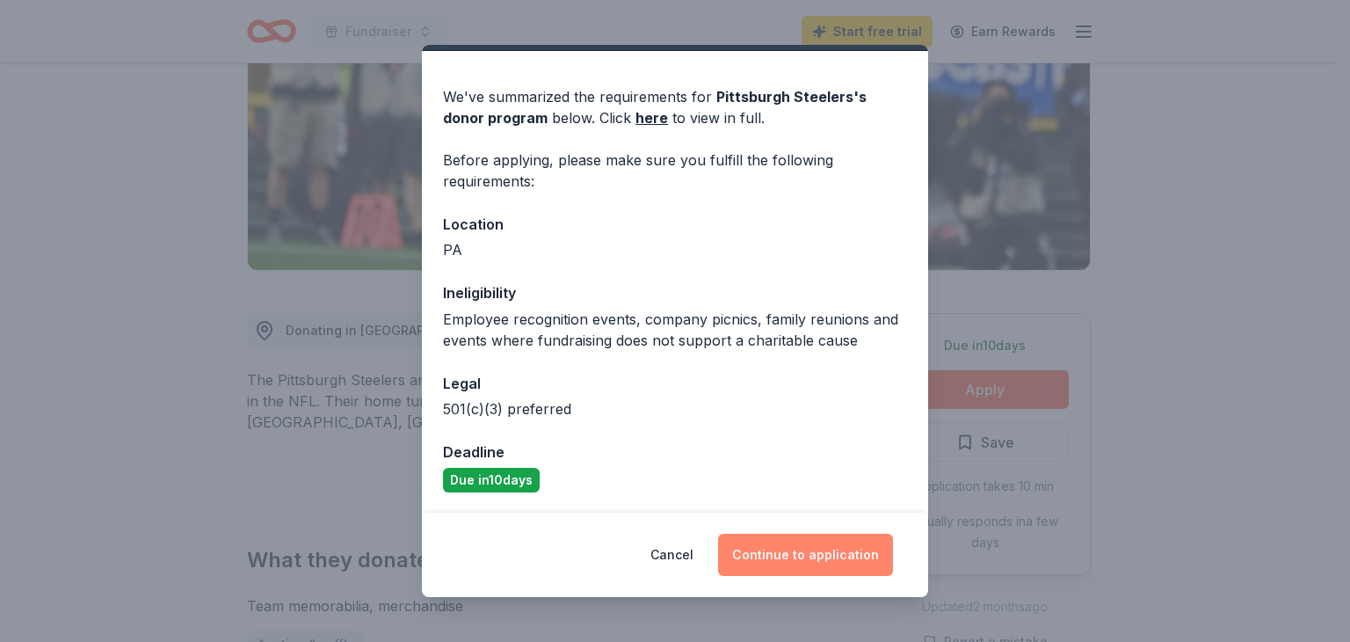
drag, startPoint x: 781, startPoint y: 562, endPoint x: 786, endPoint y: 553, distance: 10.3
click at [784, 556] on button "Continue to application" at bounding box center [805, 555] width 175 height 42
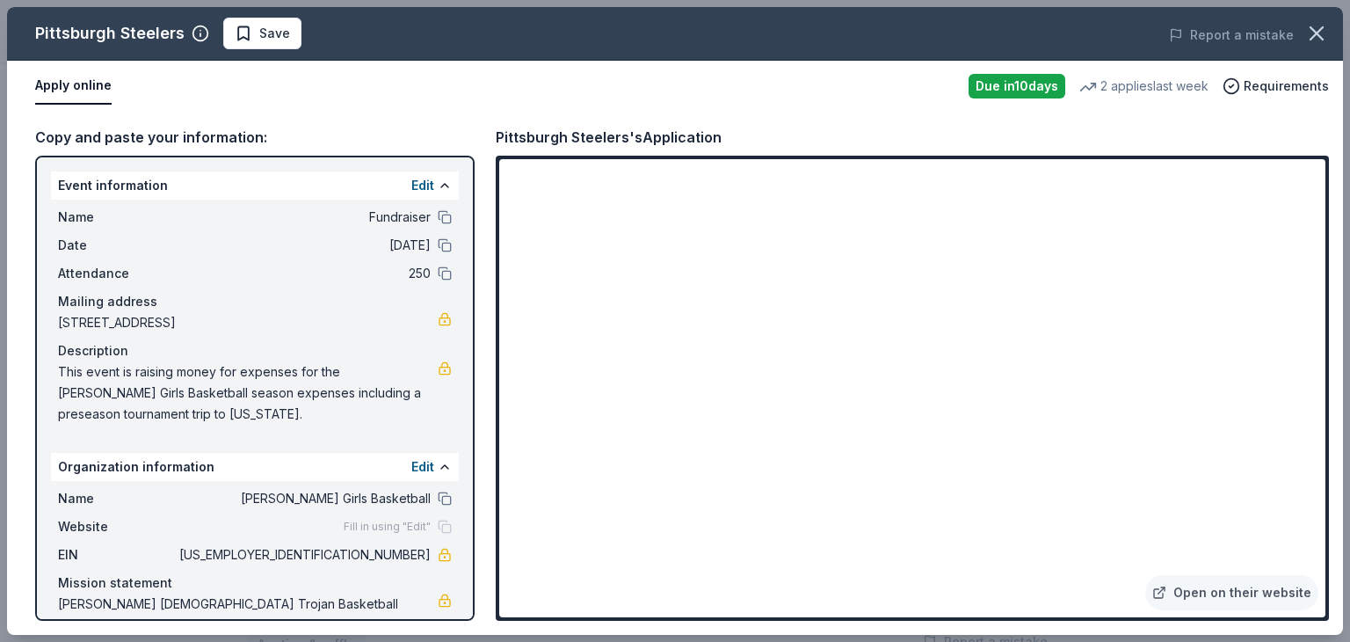
click at [151, 182] on div "Event information Edit" at bounding box center [255, 185] width 408 height 28
click at [411, 189] on button "Edit" at bounding box center [422, 185] width 23 height 21
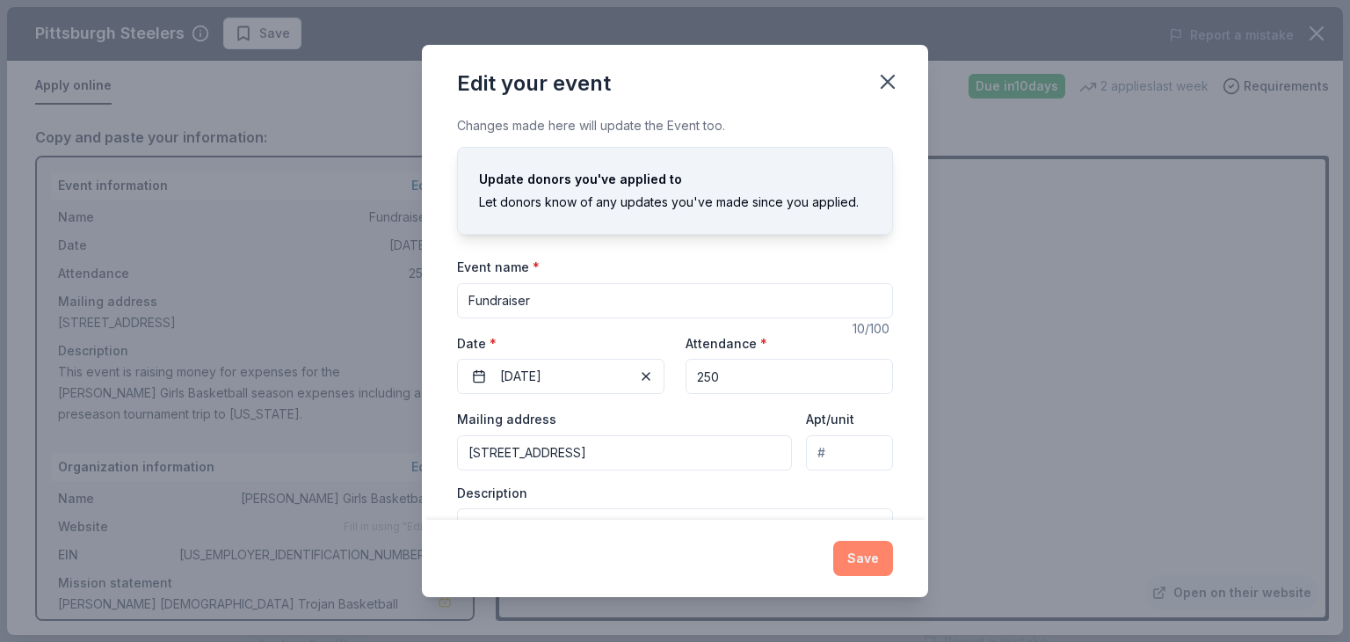
click at [865, 553] on button "Save" at bounding box center [863, 558] width 60 height 35
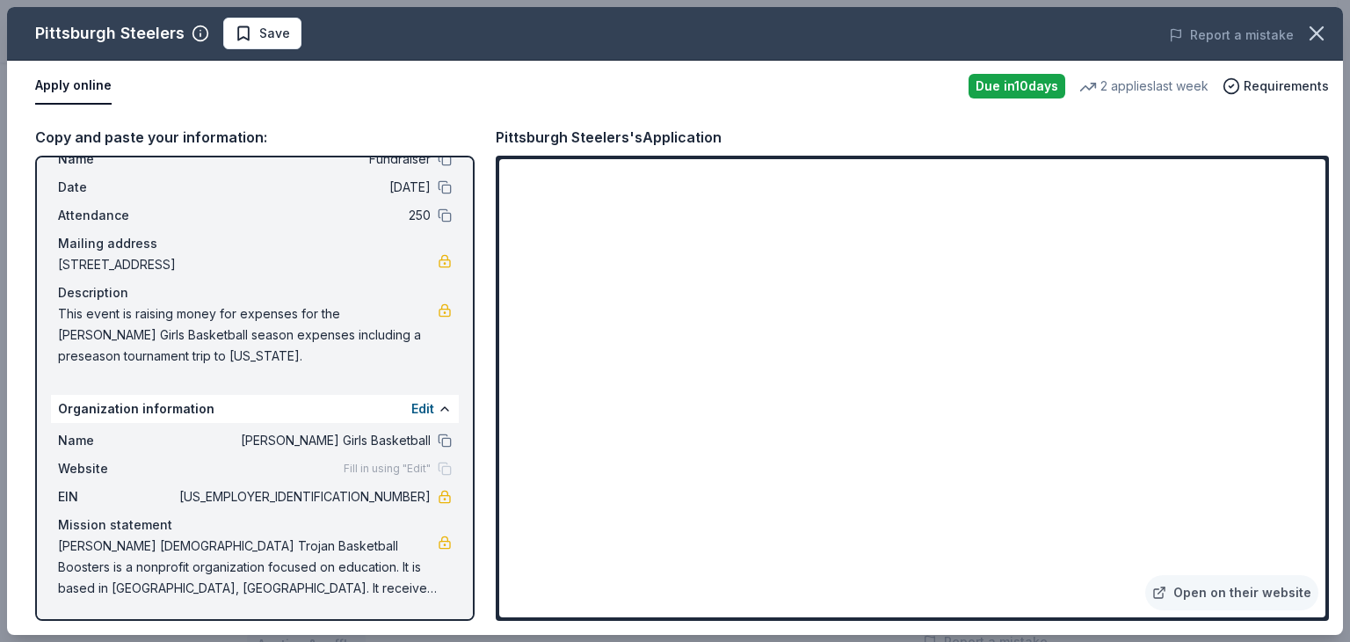
scroll to position [0, 0]
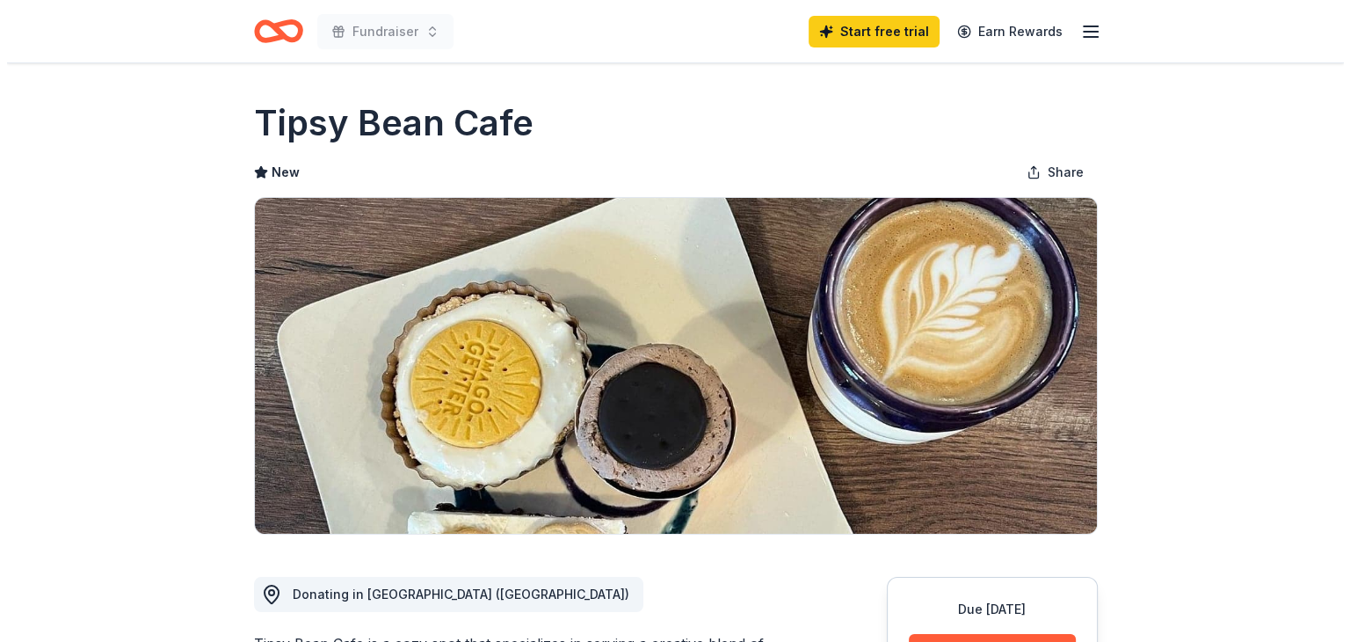
scroll to position [352, 0]
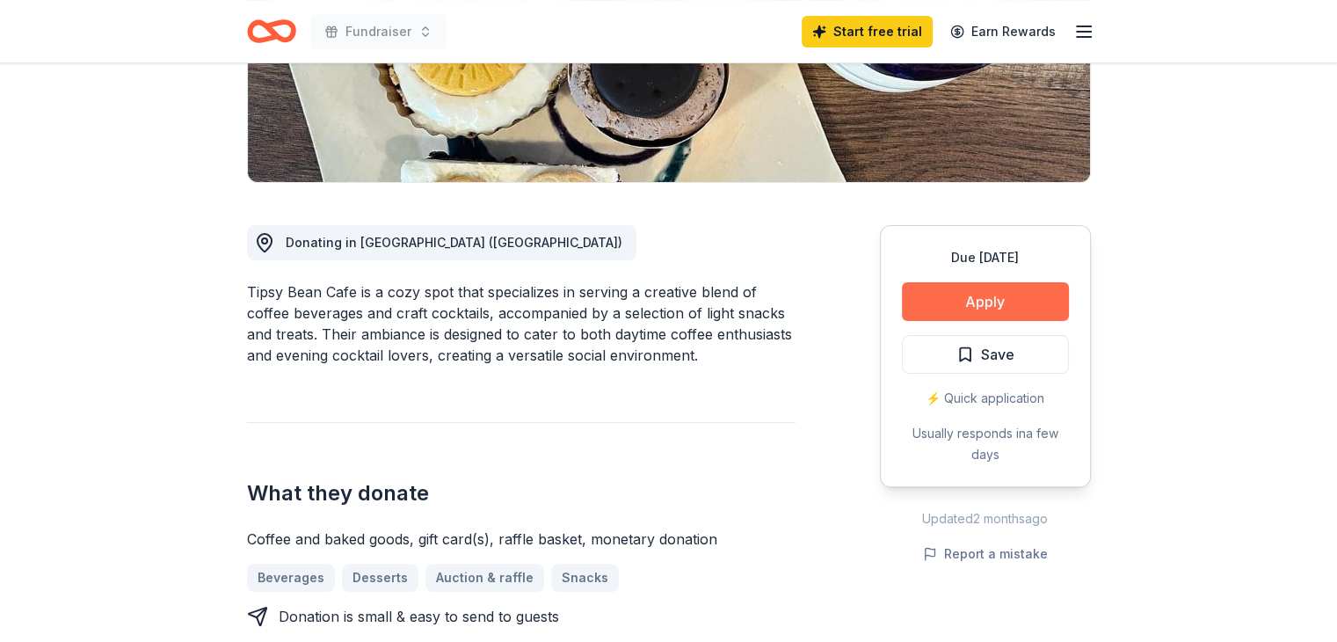
click at [1065, 293] on button "Apply" at bounding box center [985, 301] width 167 height 39
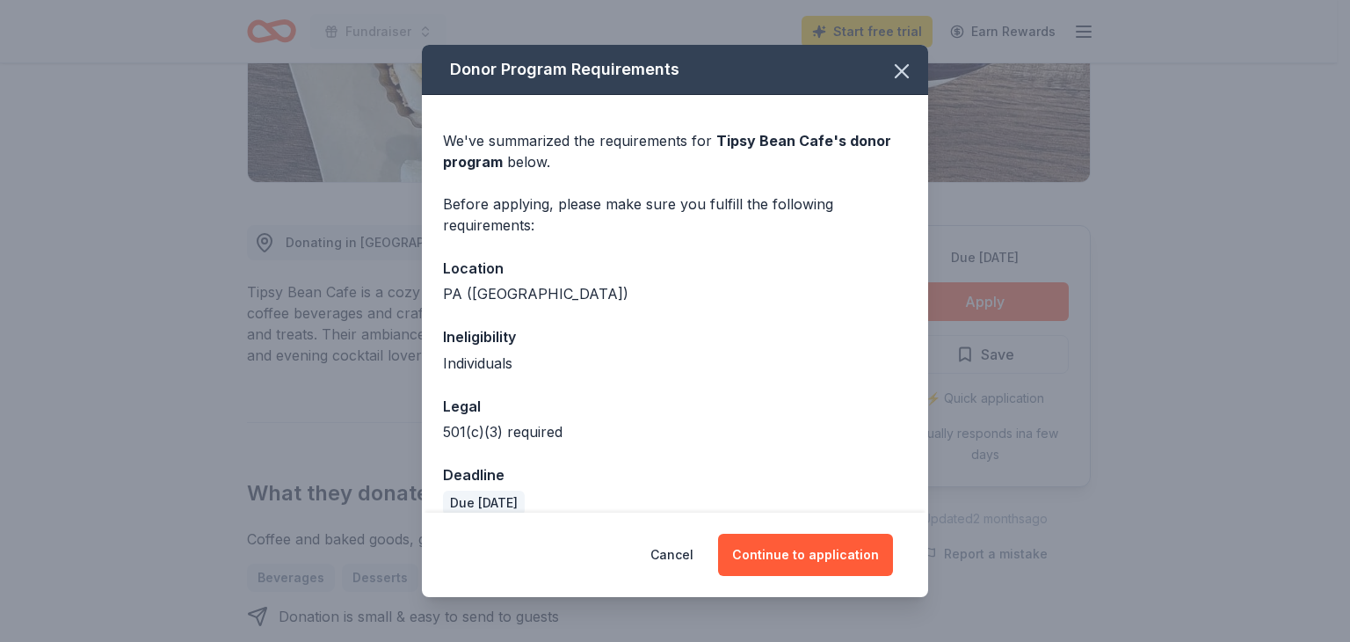
scroll to position [23, 0]
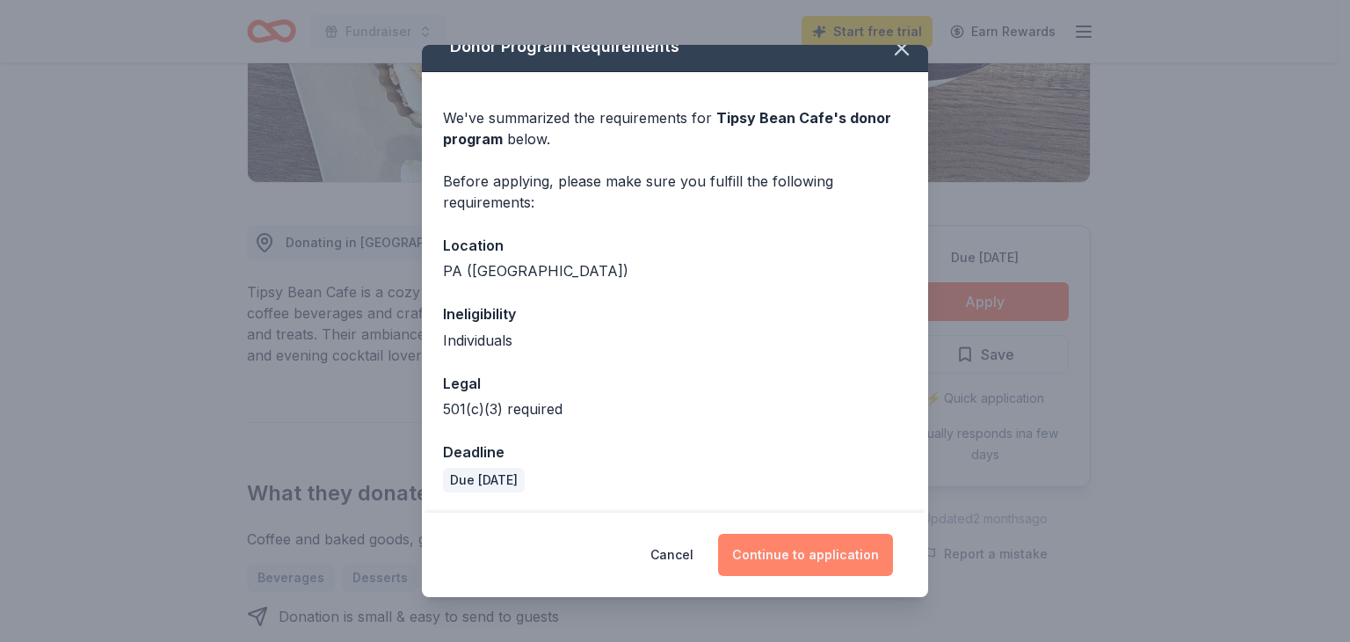
click at [783, 553] on button "Continue to application" at bounding box center [805, 555] width 175 height 42
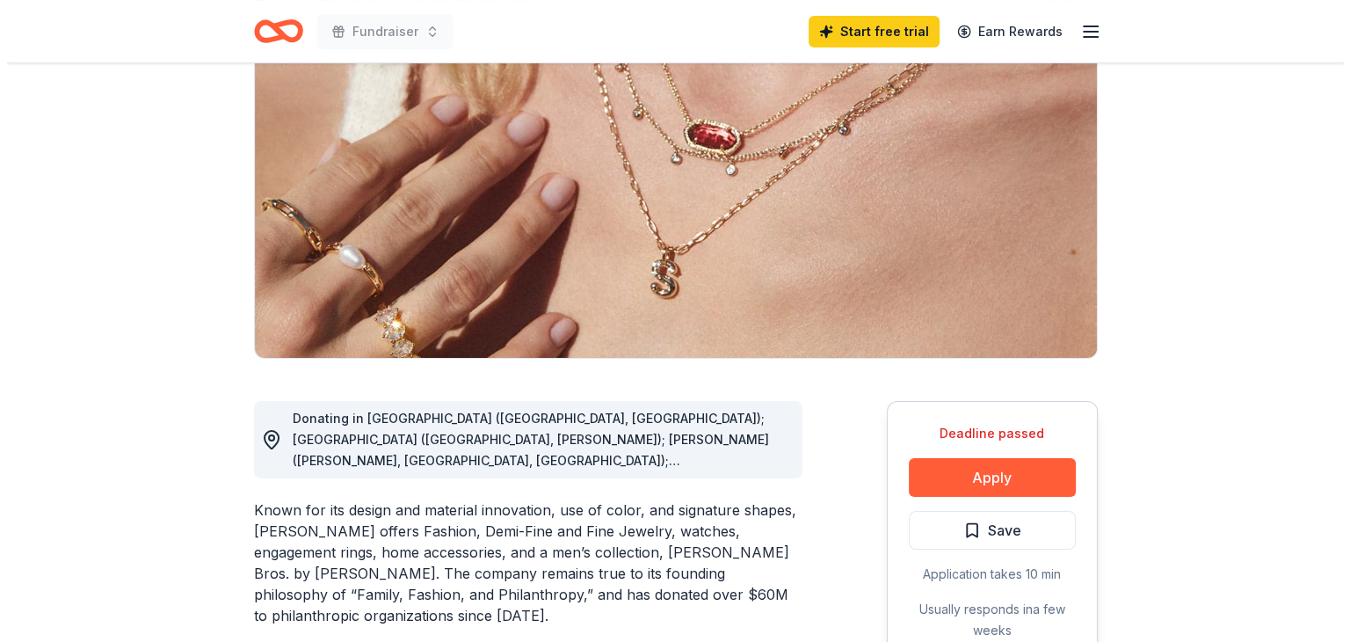
scroll to position [264, 0]
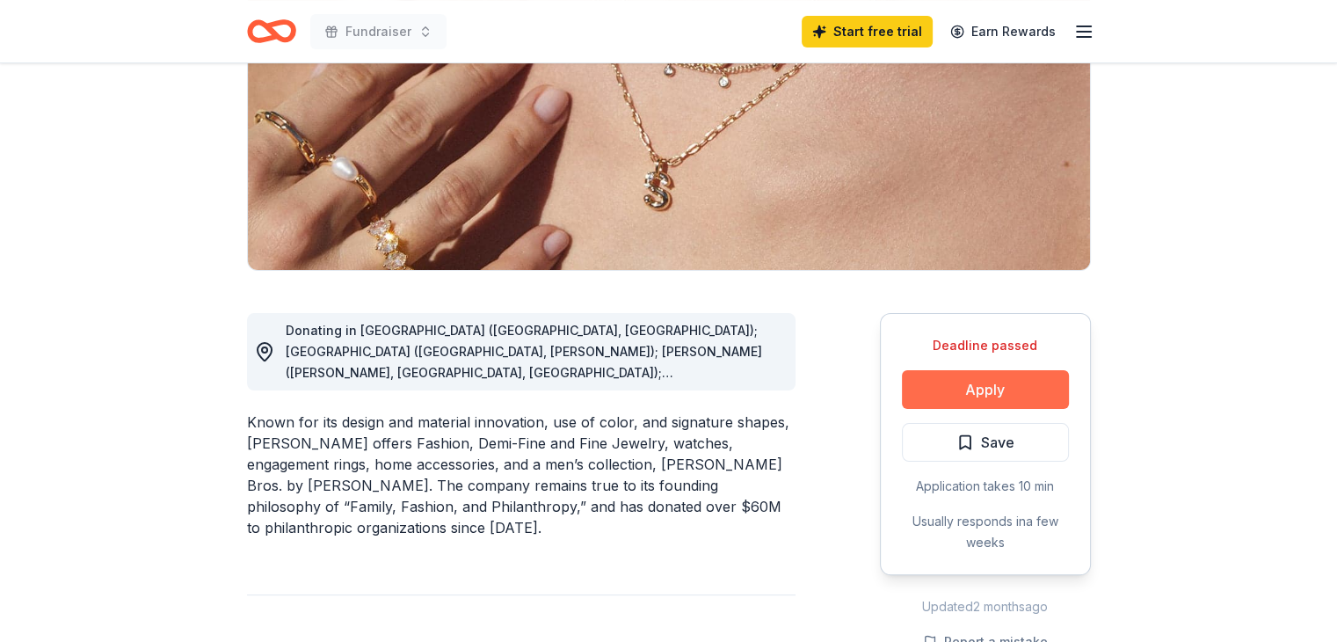
click at [970, 396] on button "Apply" at bounding box center [985, 389] width 167 height 39
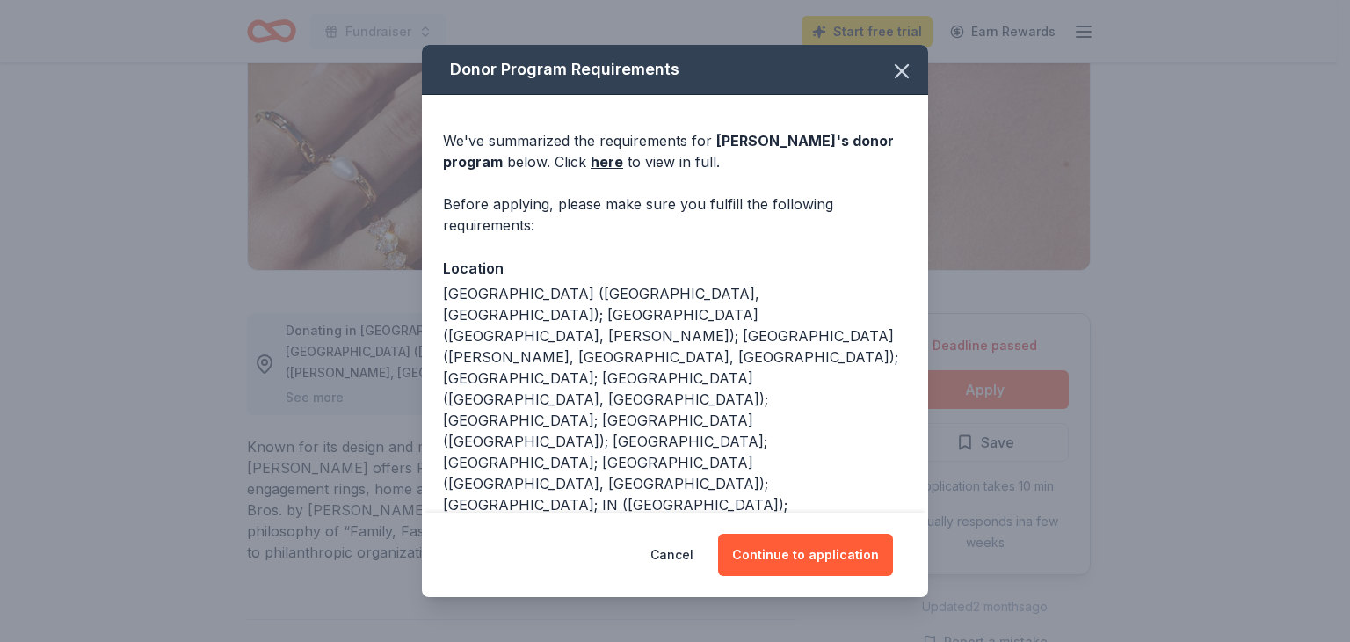
scroll to position [216, 0]
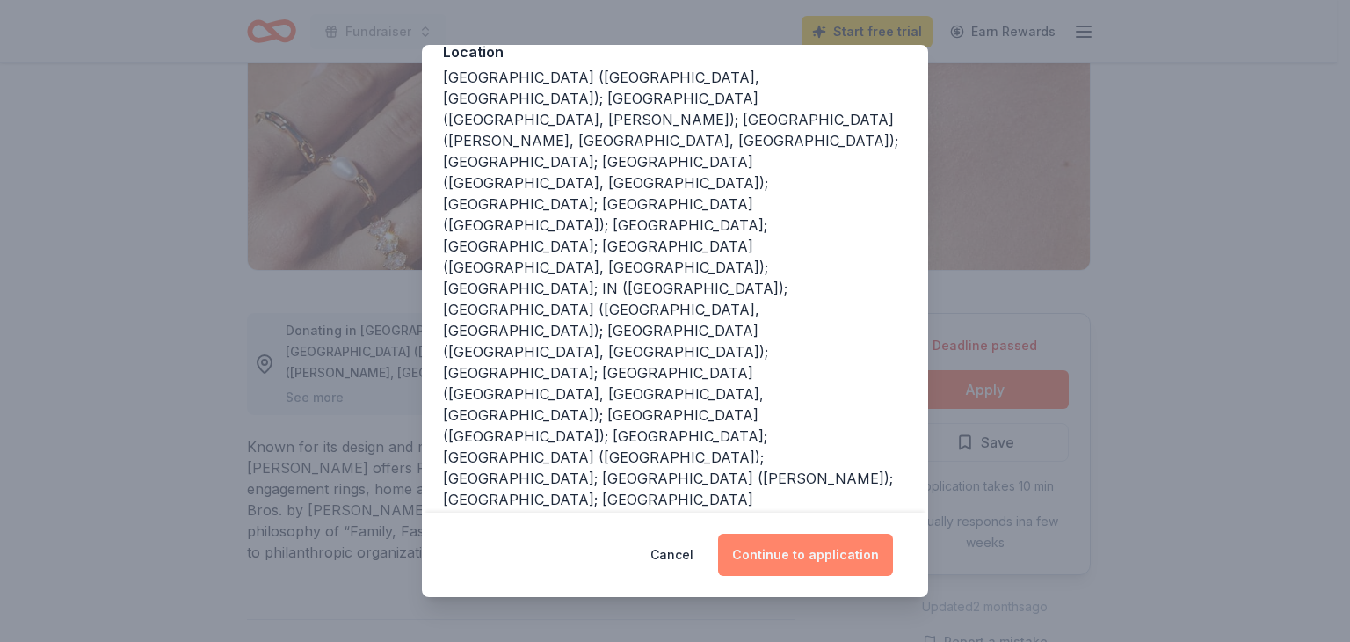
click at [785, 557] on button "Continue to application" at bounding box center [805, 555] width 175 height 42
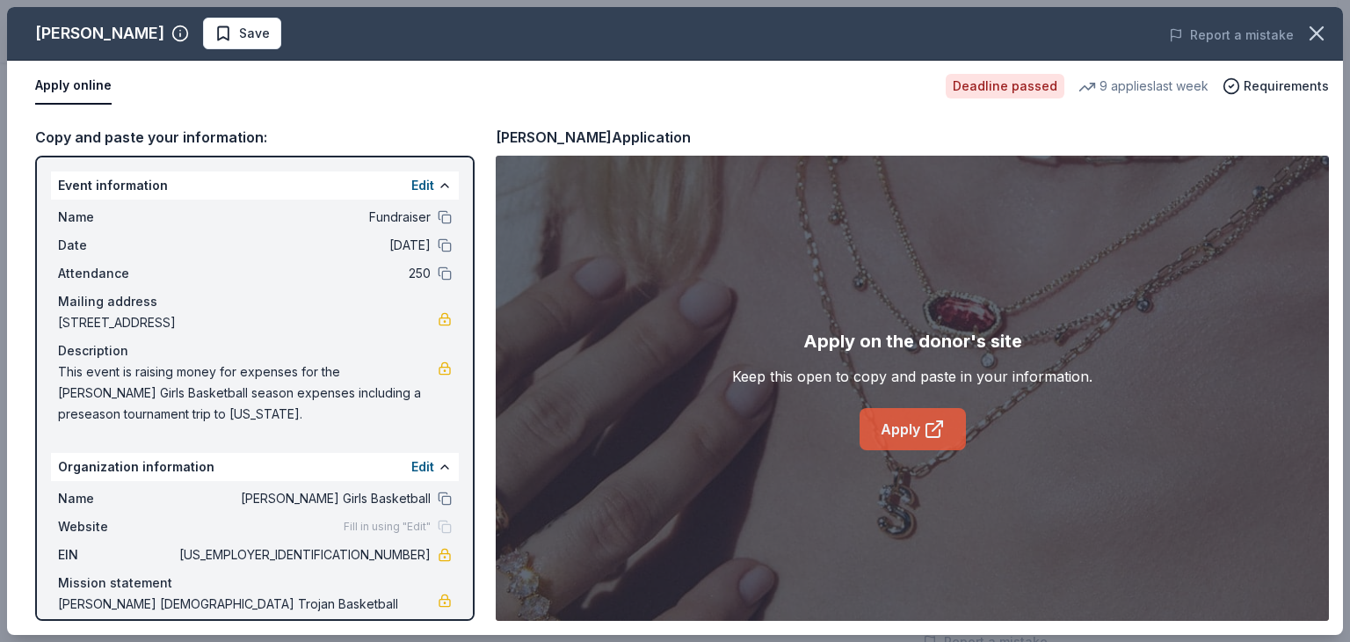
click at [911, 437] on link "Apply" at bounding box center [913, 429] width 106 height 42
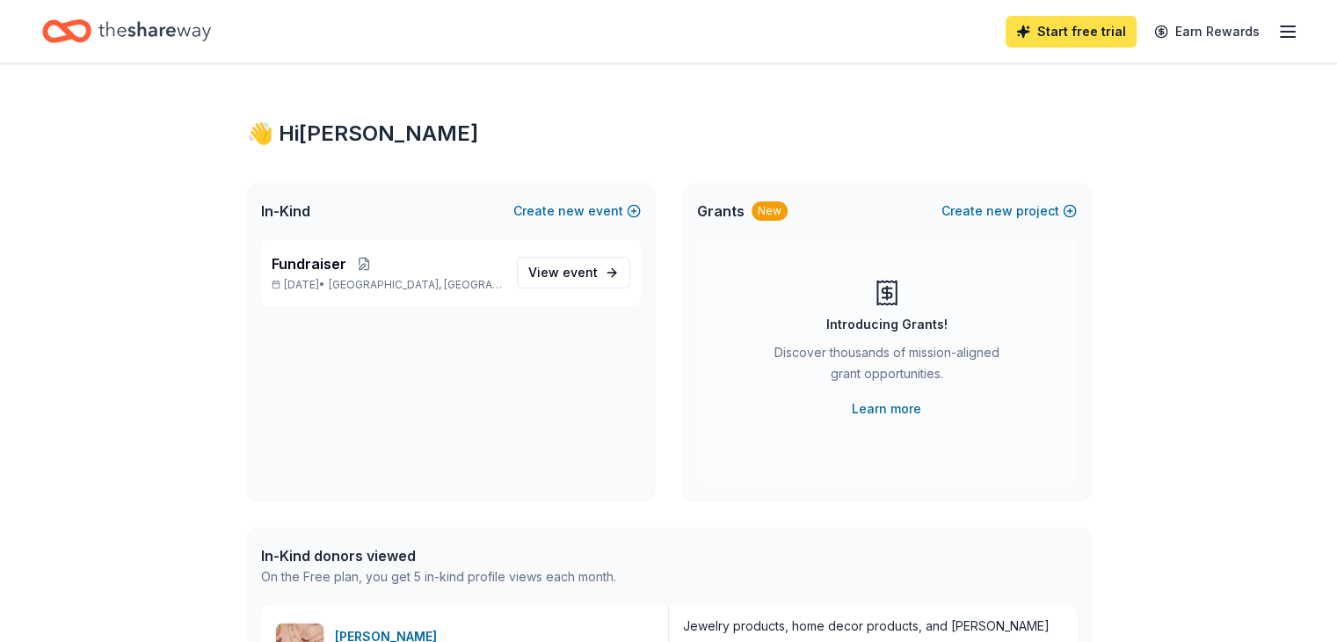
click at [1042, 32] on link "Start free trial" at bounding box center [1071, 32] width 131 height 32
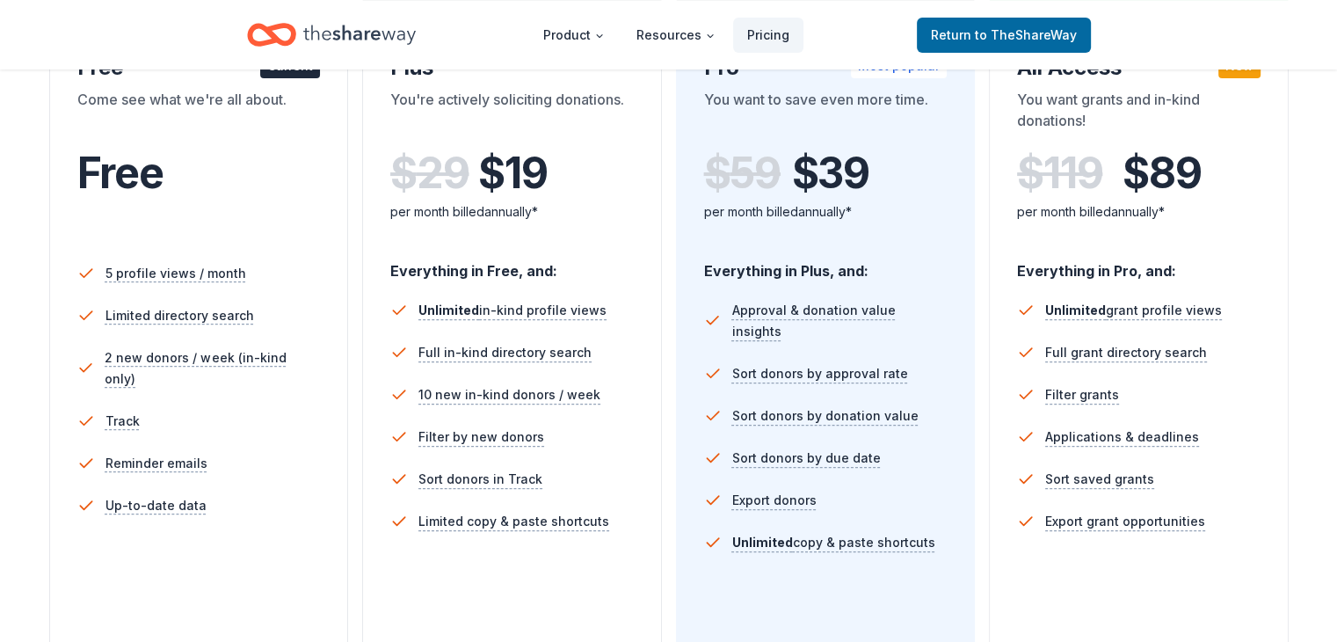
scroll to position [88, 0]
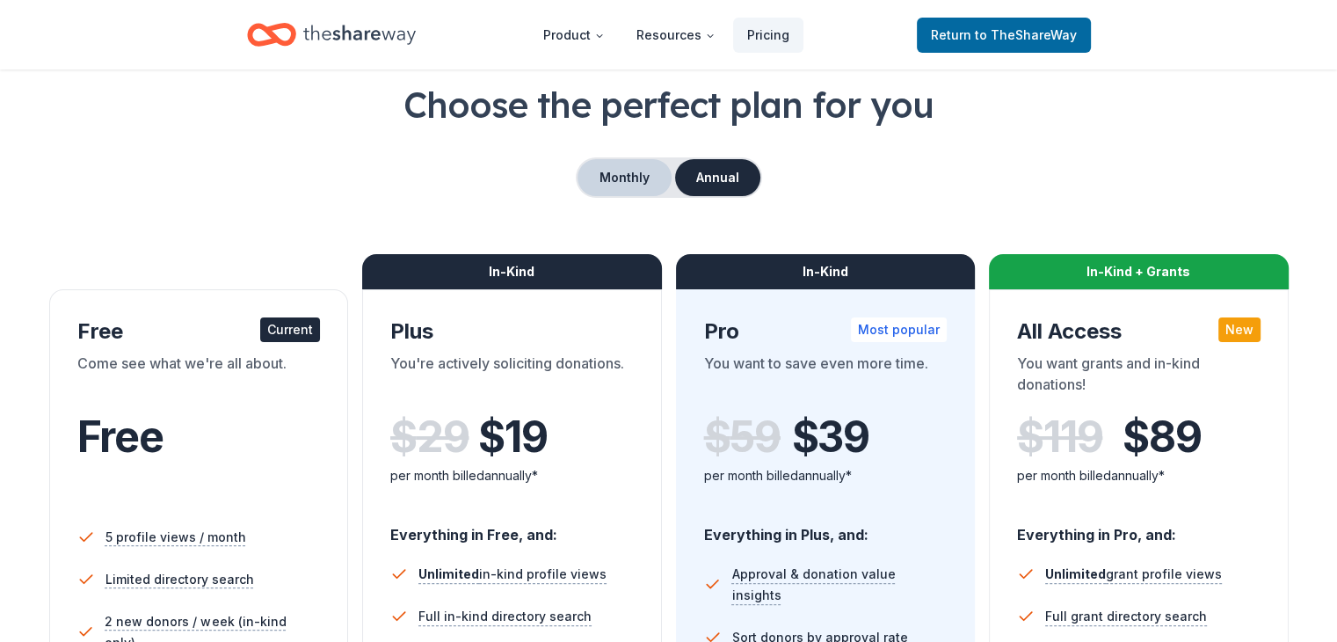
click at [640, 192] on button "Monthly" at bounding box center [624, 177] width 94 height 37
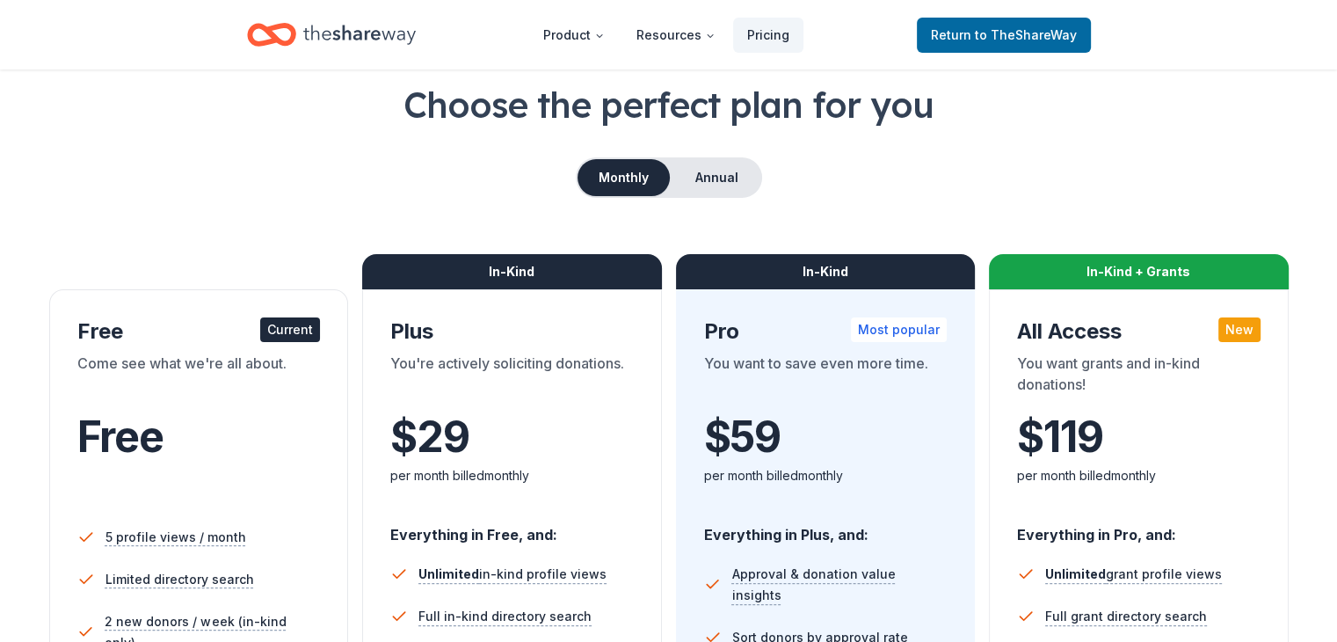
click at [306, 320] on div "Current" at bounding box center [290, 329] width 60 height 25
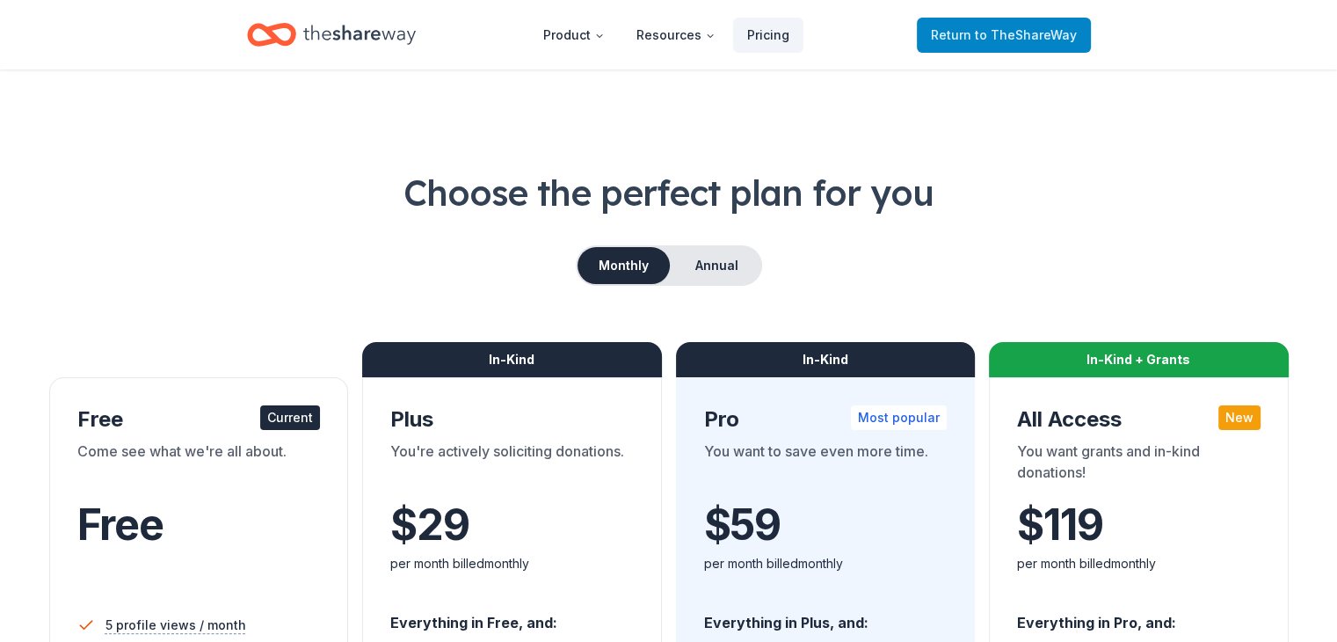
click at [998, 33] on span "to TheShareWay" at bounding box center [1026, 34] width 102 height 15
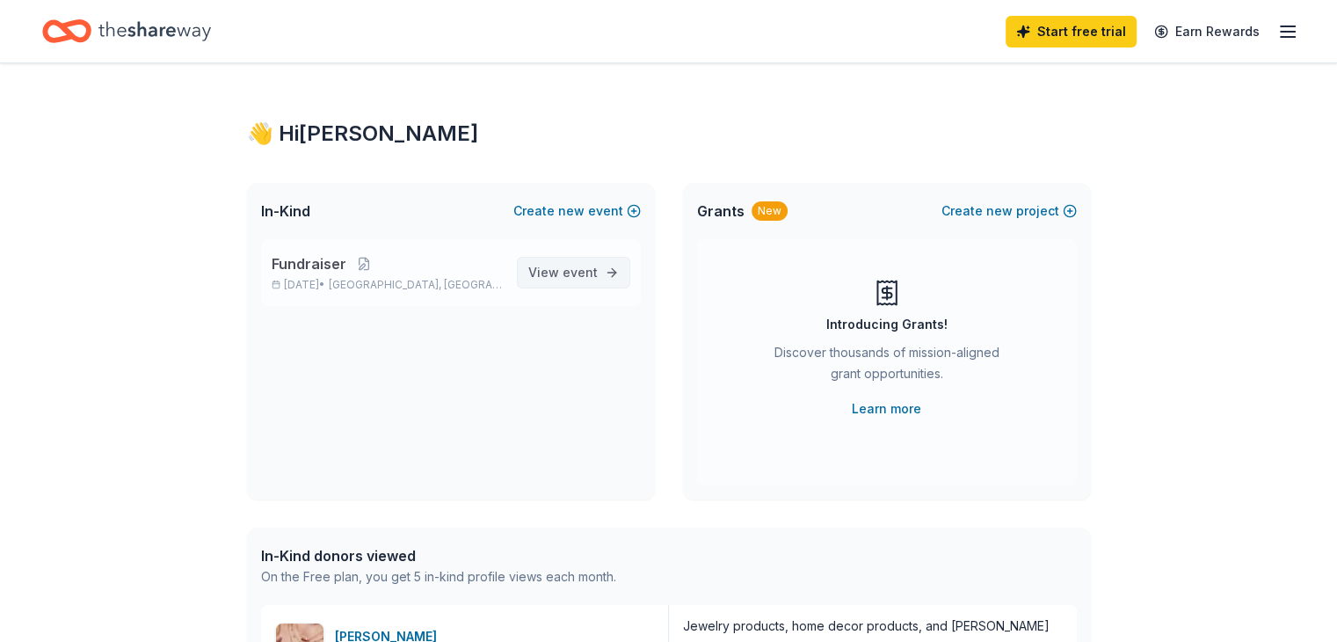
click at [592, 270] on span "event" at bounding box center [580, 272] width 35 height 15
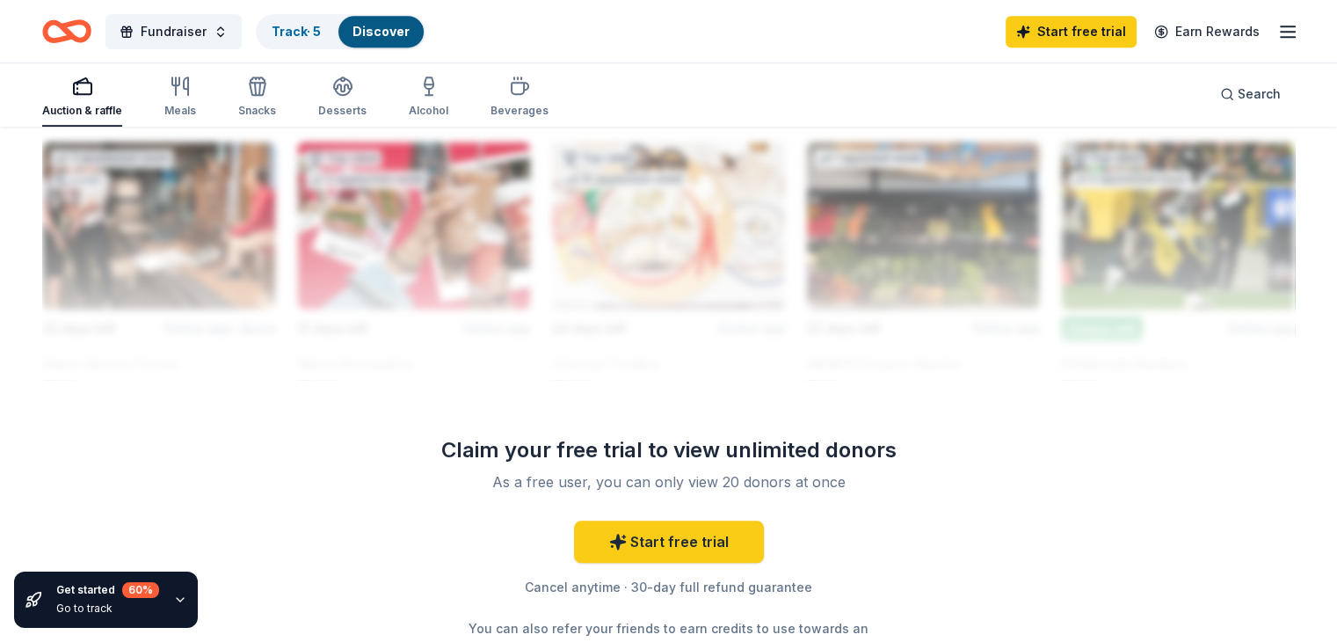
scroll to position [1670, 0]
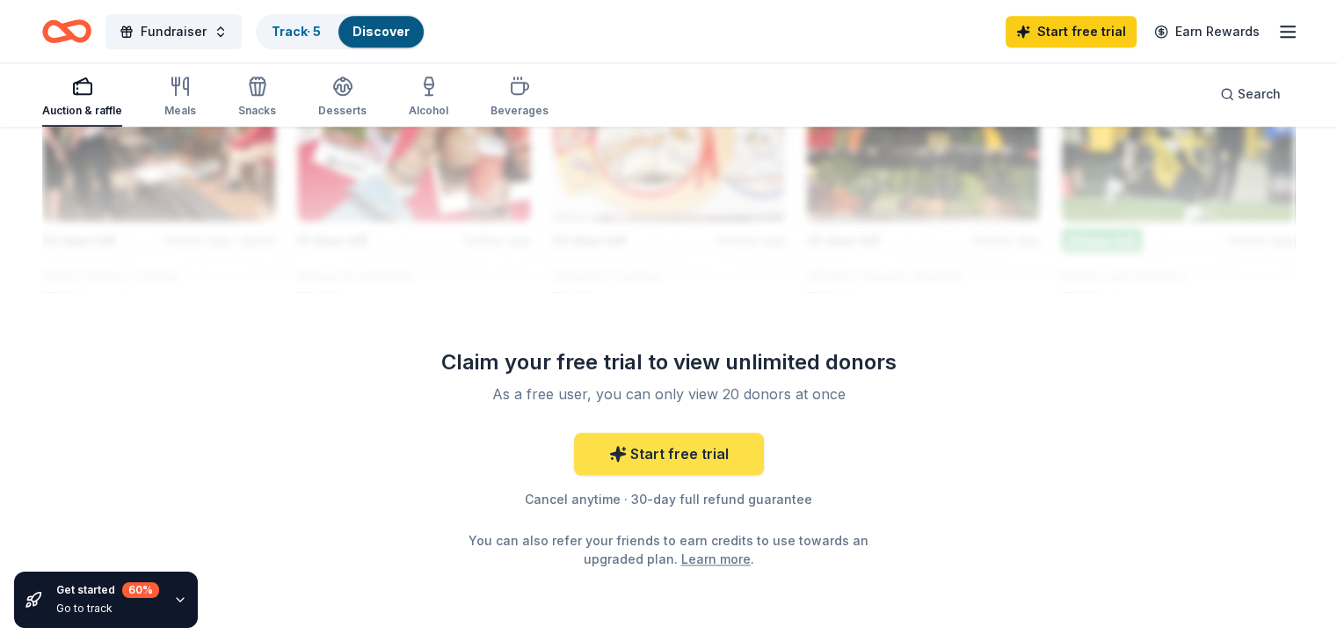
click at [709, 460] on link "Start free trial" at bounding box center [669, 453] width 190 height 42
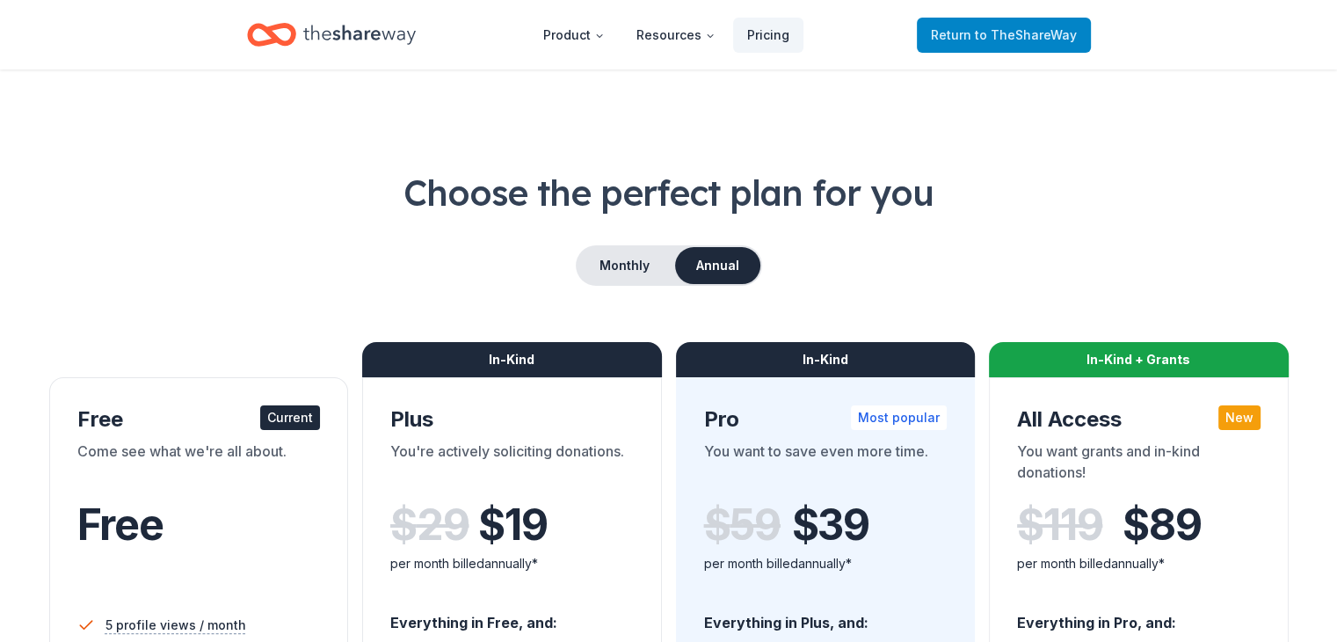
click at [992, 31] on span "to TheShareWay" at bounding box center [1026, 34] width 102 height 15
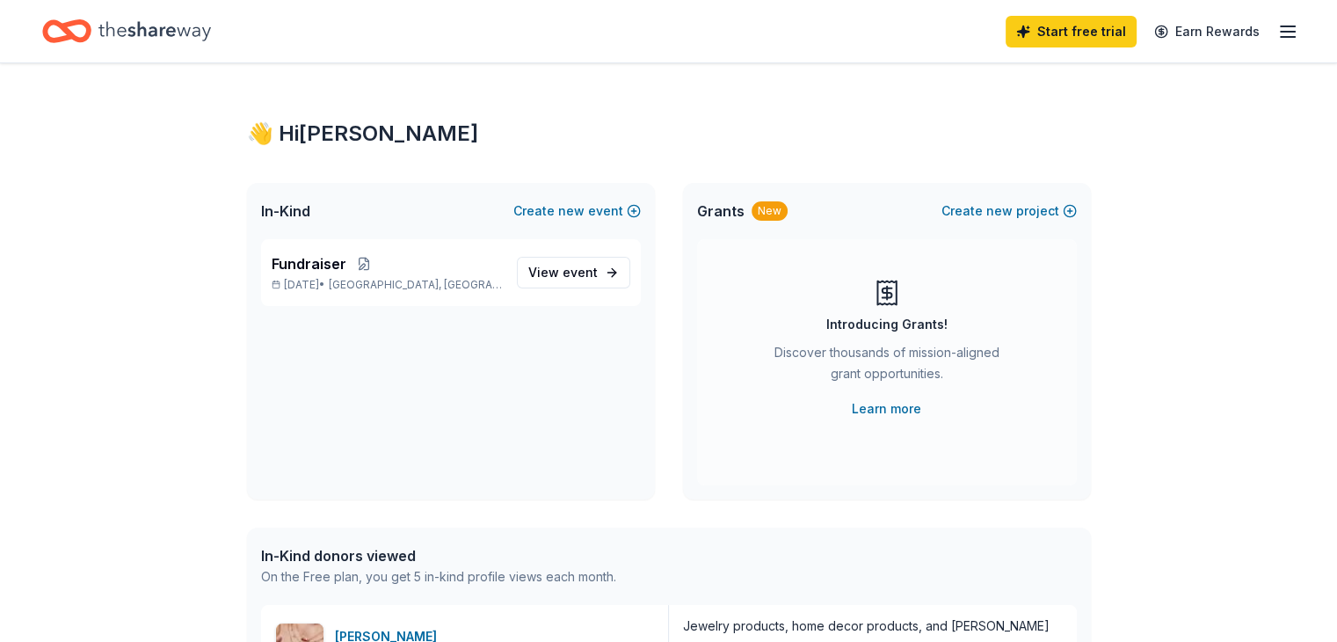
click at [1277, 33] on icon "button" at bounding box center [1287, 31] width 21 height 21
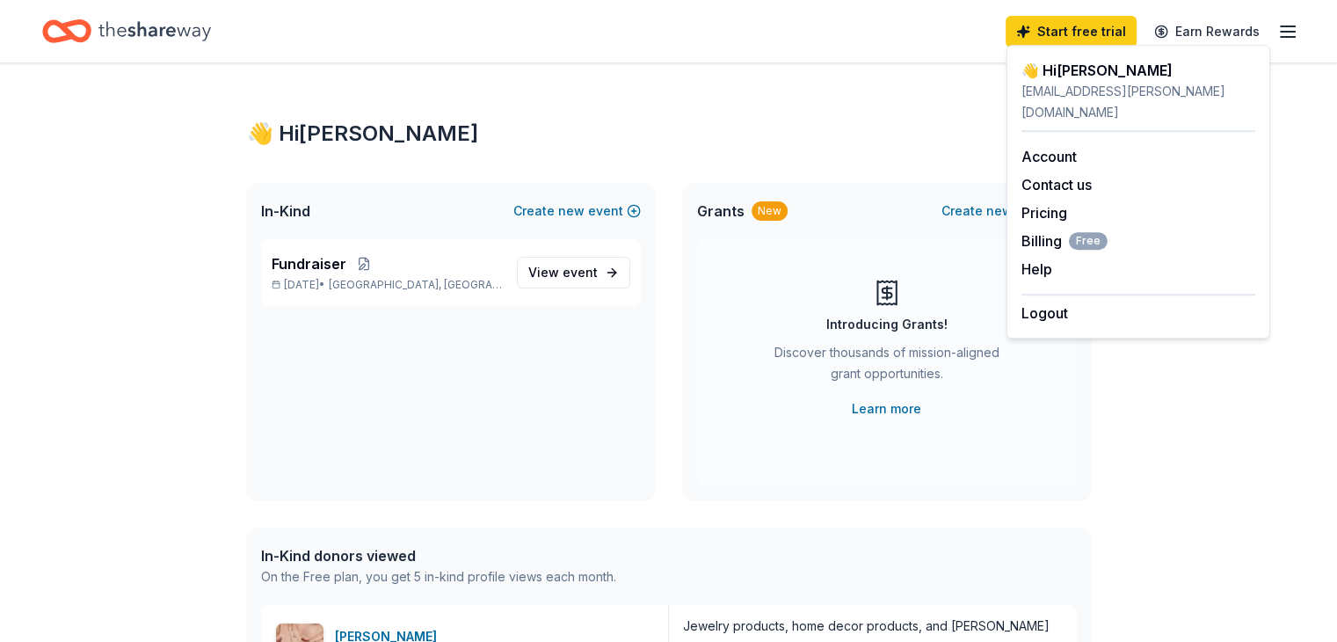
click at [1072, 18] on link "Start free trial" at bounding box center [1071, 32] width 131 height 32
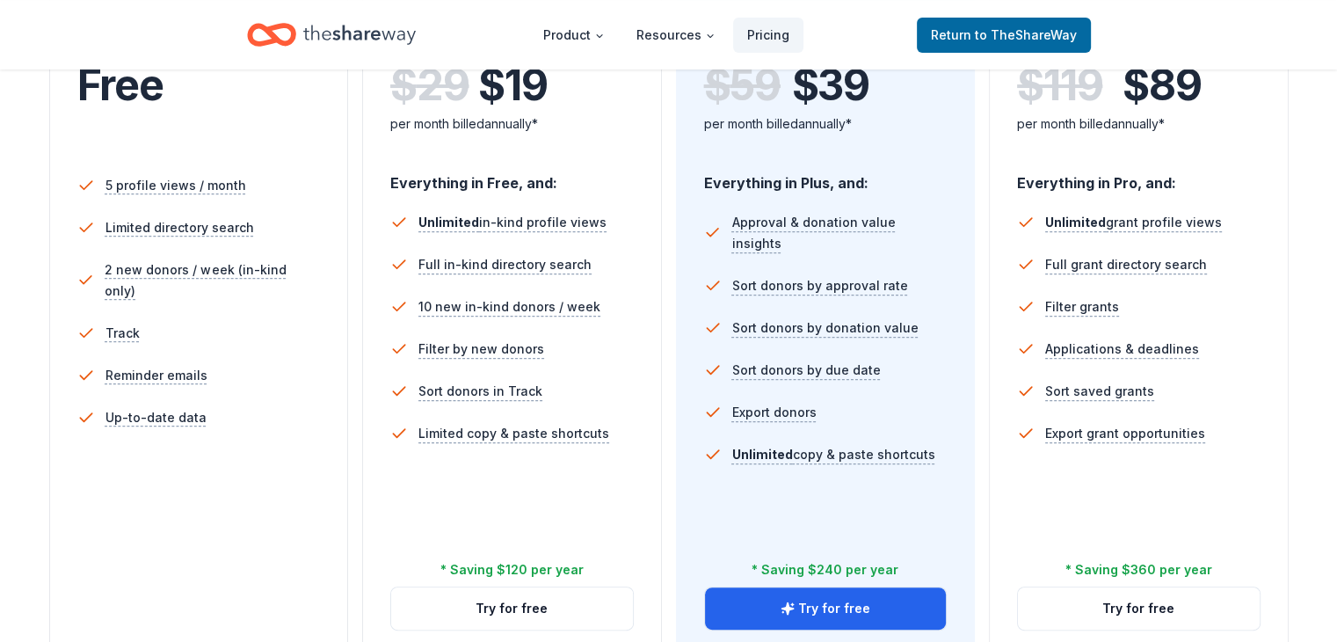
scroll to position [527, 0]
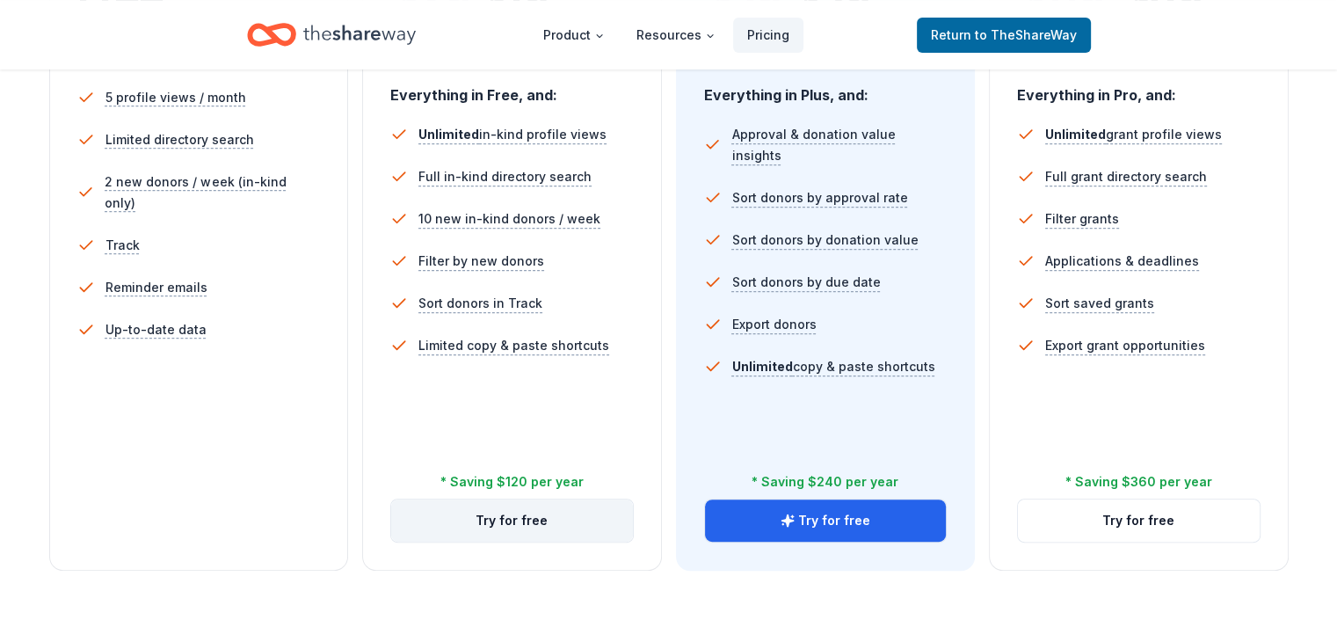
click at [485, 499] on button "Try for free" at bounding box center [512, 520] width 242 height 42
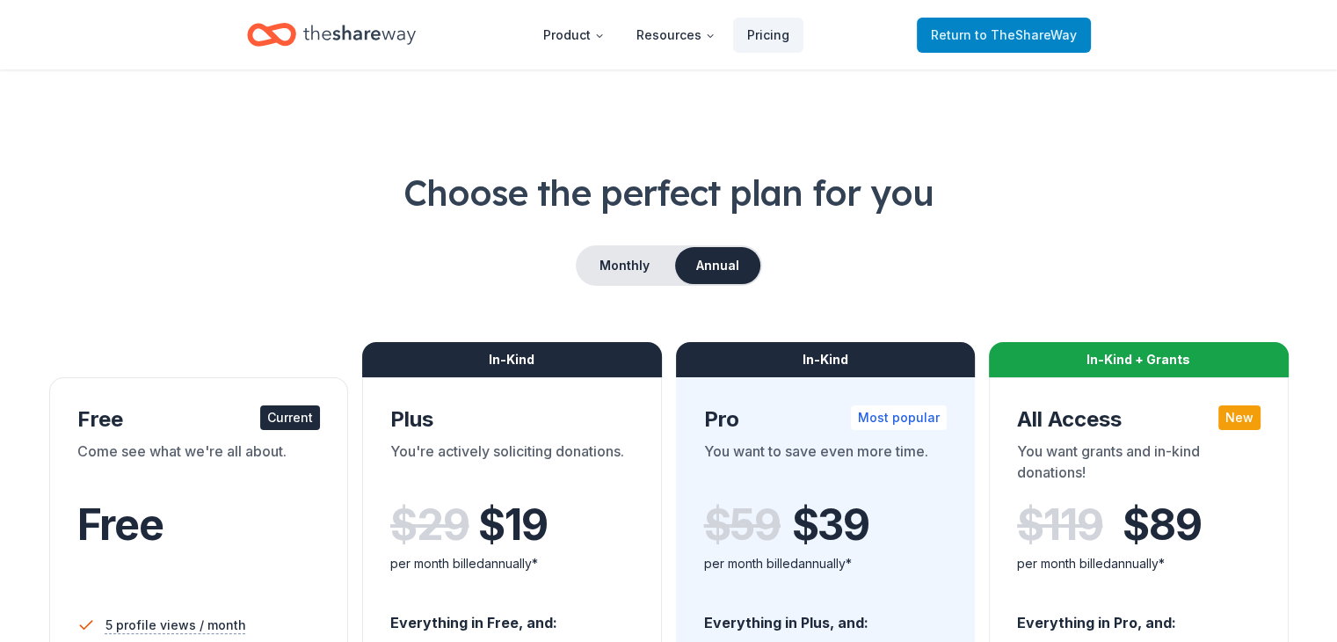
click at [1023, 35] on span "to TheShareWay" at bounding box center [1026, 34] width 102 height 15
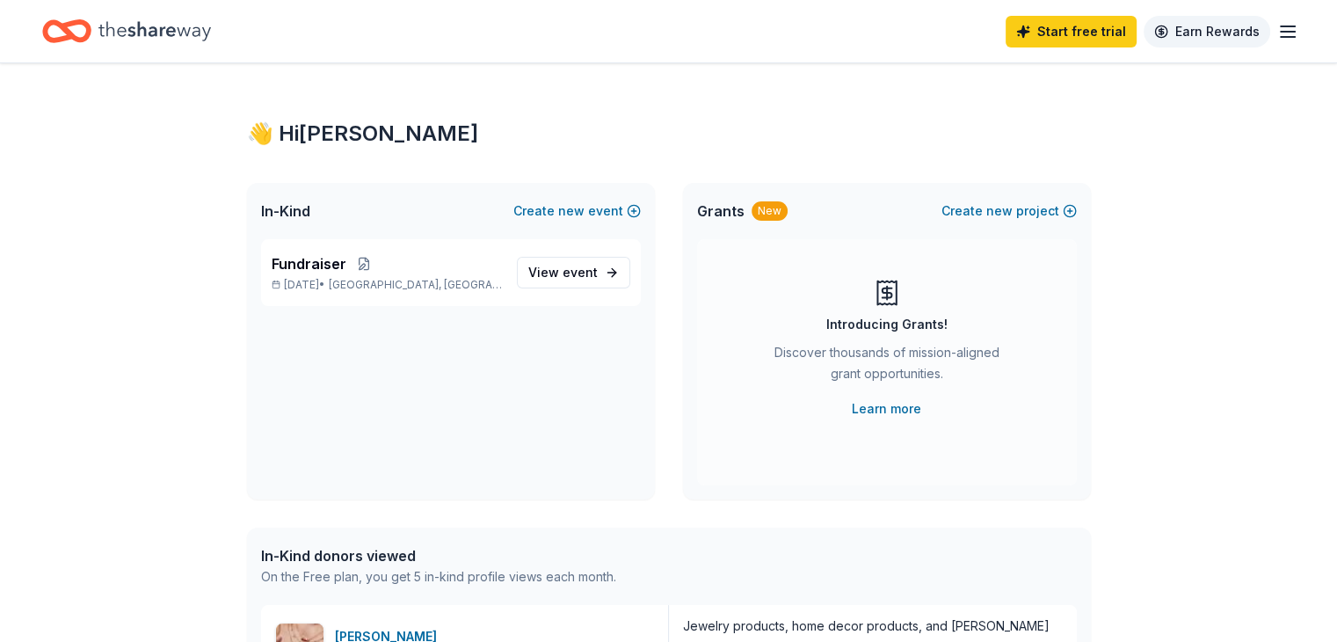
click at [1166, 20] on link "Earn Rewards" at bounding box center [1207, 32] width 127 height 32
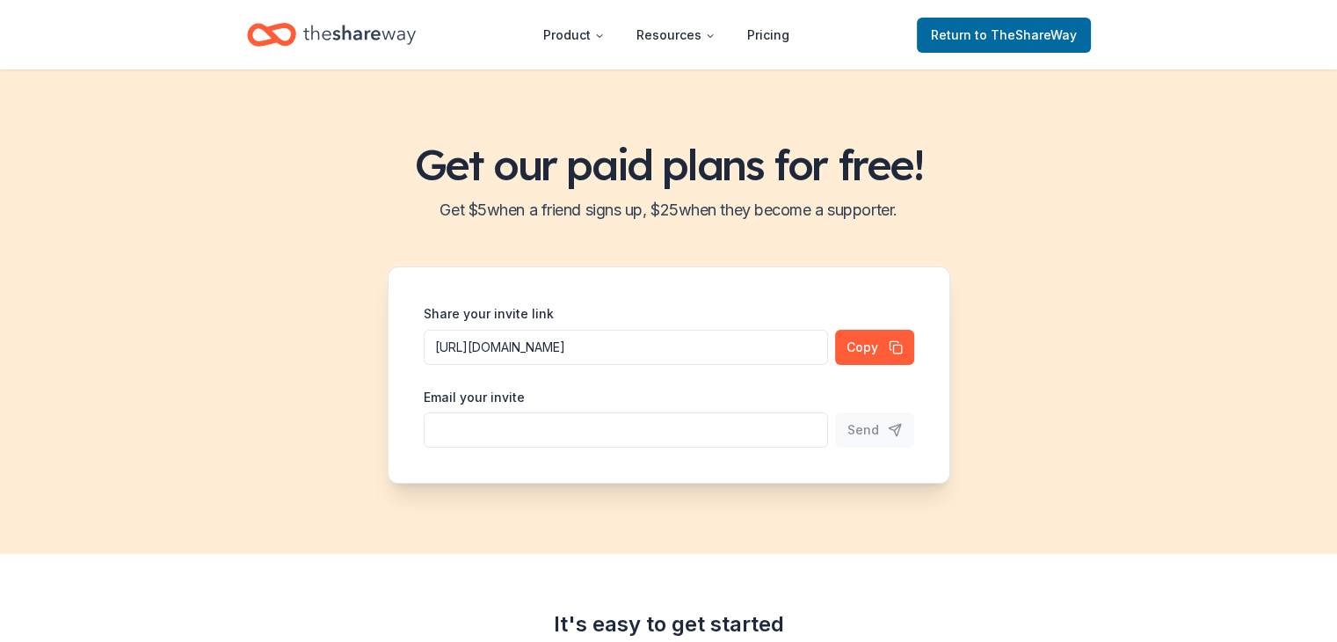
click at [284, 29] on icon "Home" at bounding box center [271, 34] width 49 height 41
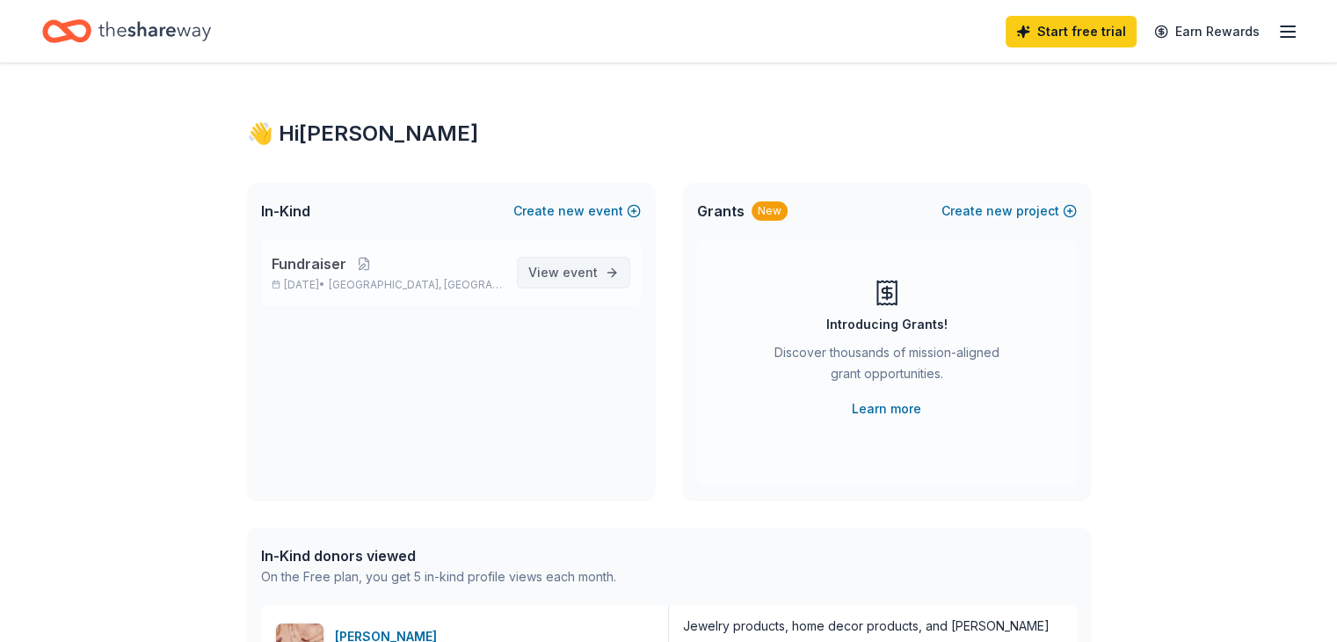
click at [550, 286] on link "View event" at bounding box center [573, 273] width 113 height 32
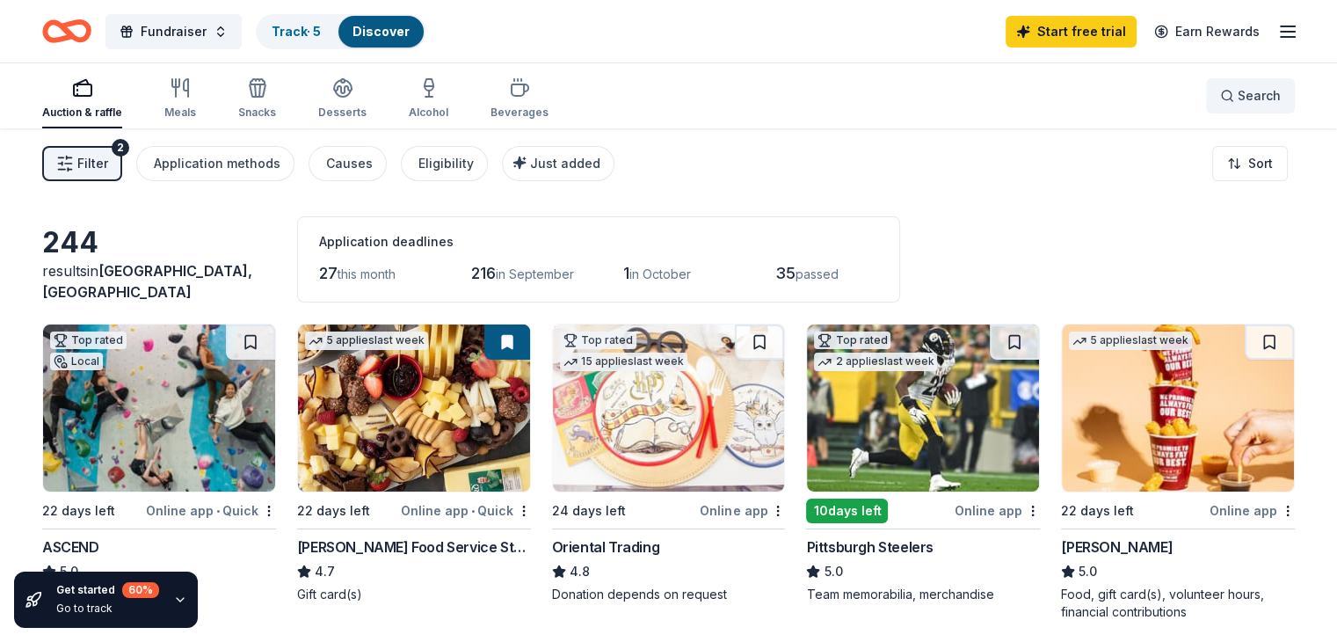
click at [1206, 82] on button "Search" at bounding box center [1250, 95] width 89 height 35
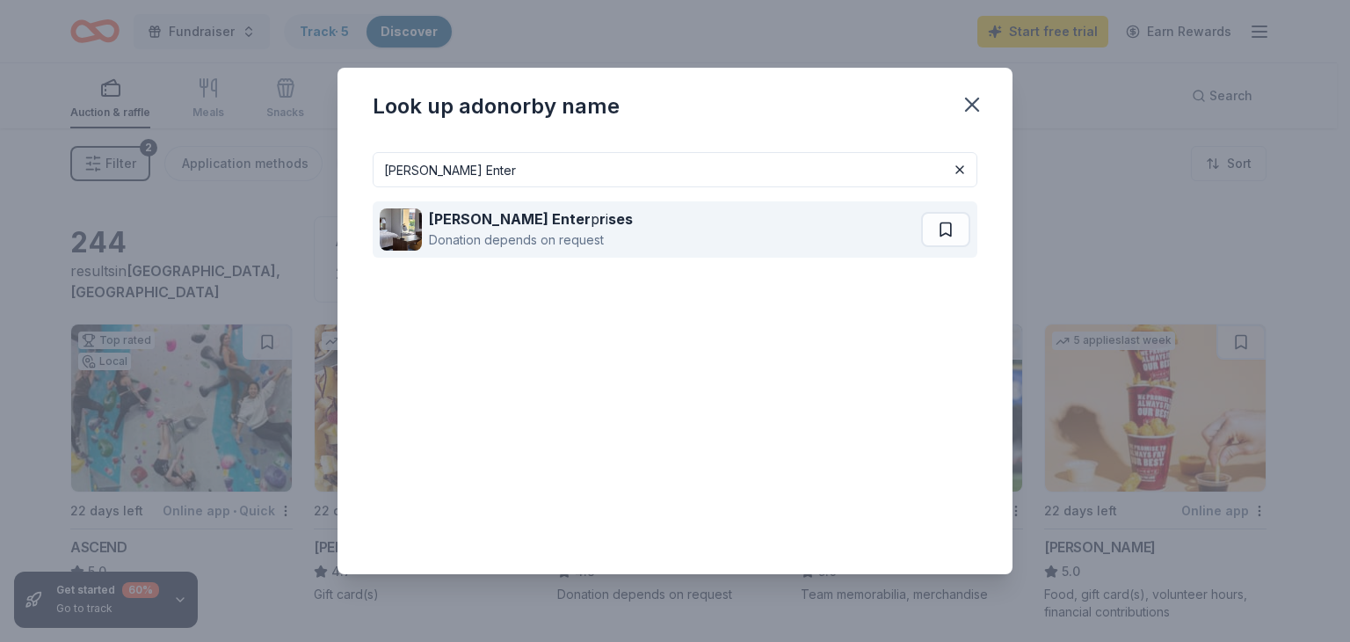
type input "[PERSON_NAME] Enter"
click at [485, 229] on div "Donation depends on request" at bounding box center [531, 239] width 204 height 21
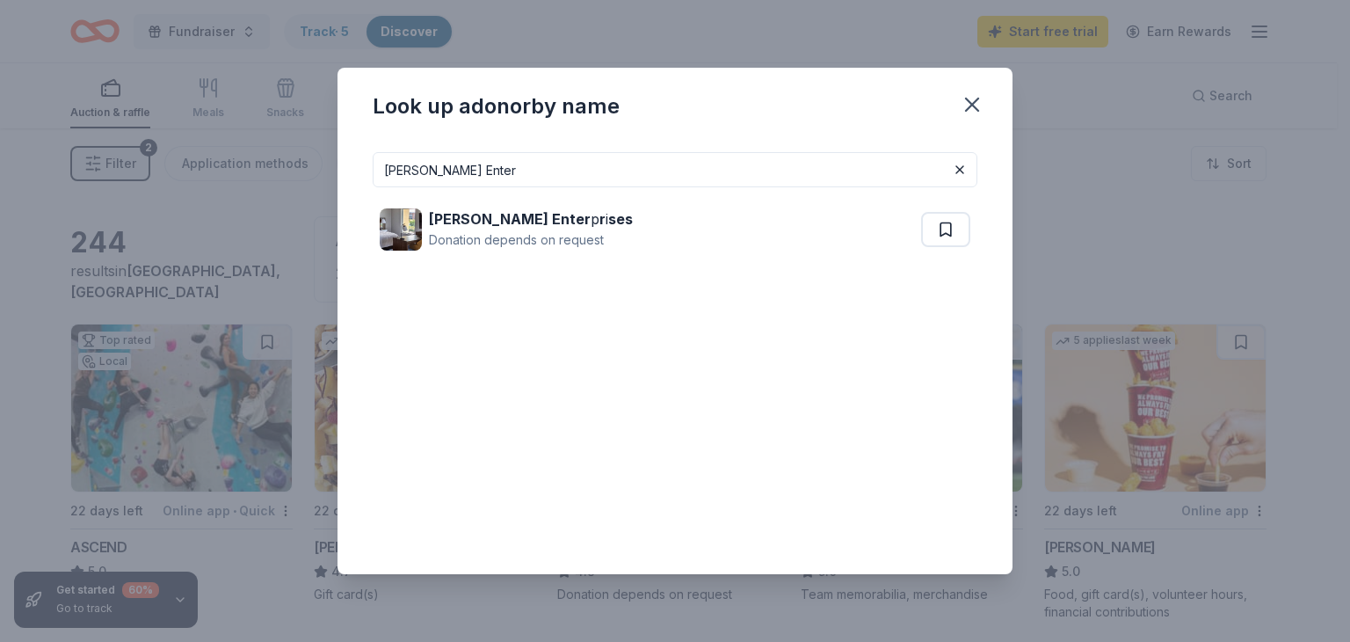
click at [582, 177] on input "[PERSON_NAME] Enter" at bounding box center [675, 169] width 605 height 35
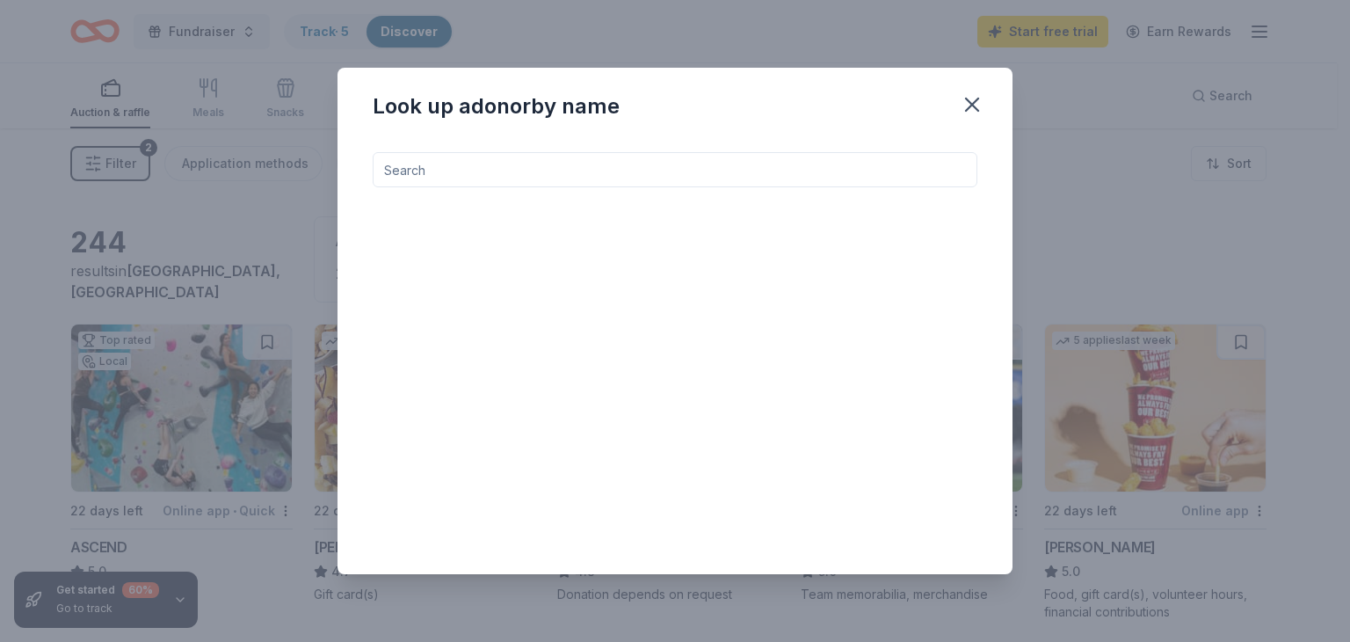
type input "d"
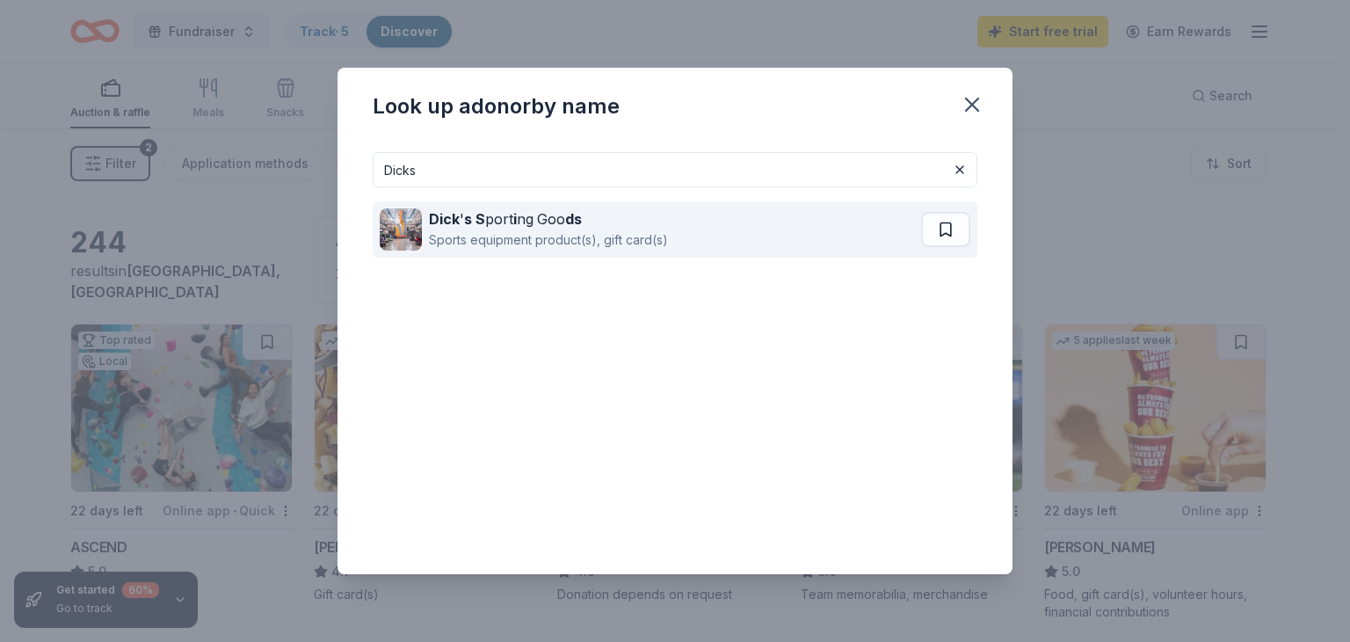
type input "Dicks"
click at [555, 236] on div "Sports equipment product(s), gift card(s)" at bounding box center [548, 239] width 239 height 21
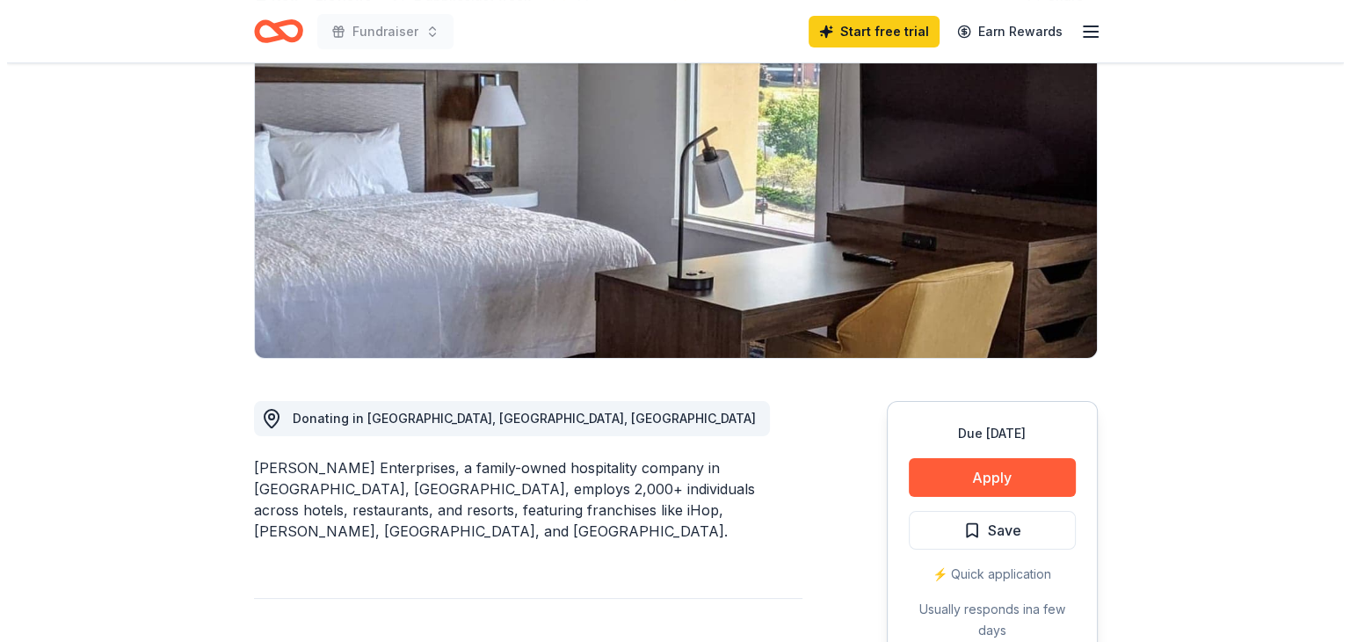
scroll to position [352, 0]
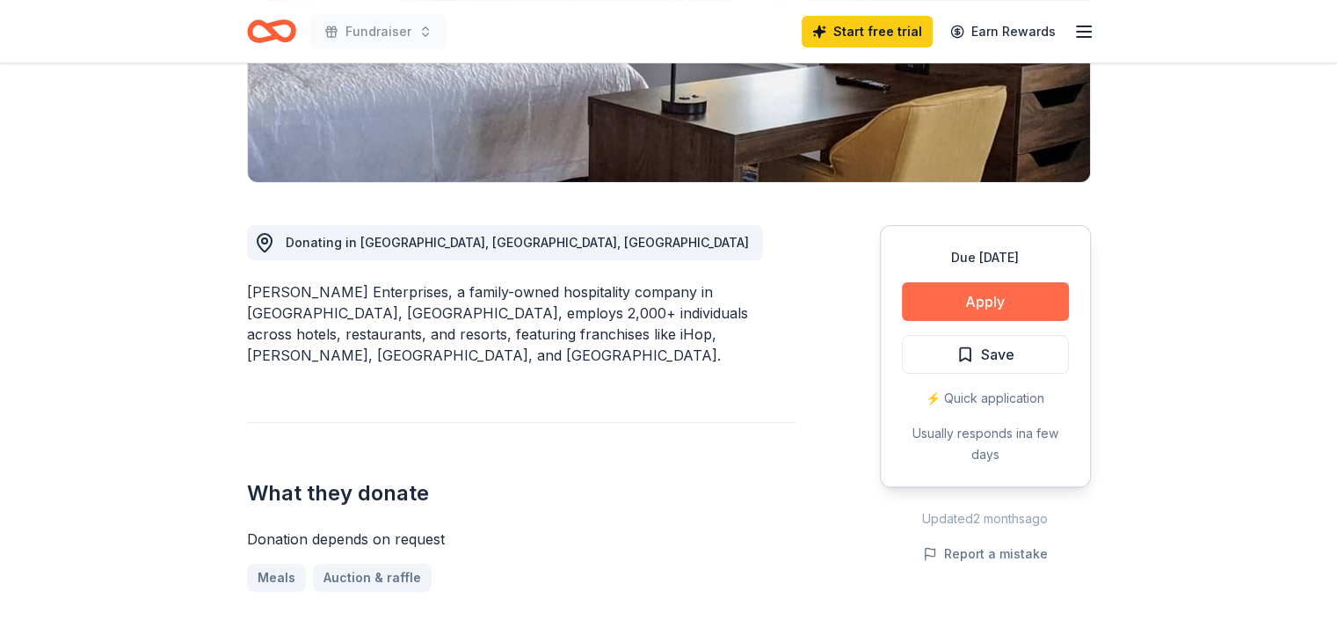
click at [931, 286] on button "Apply" at bounding box center [985, 301] width 167 height 39
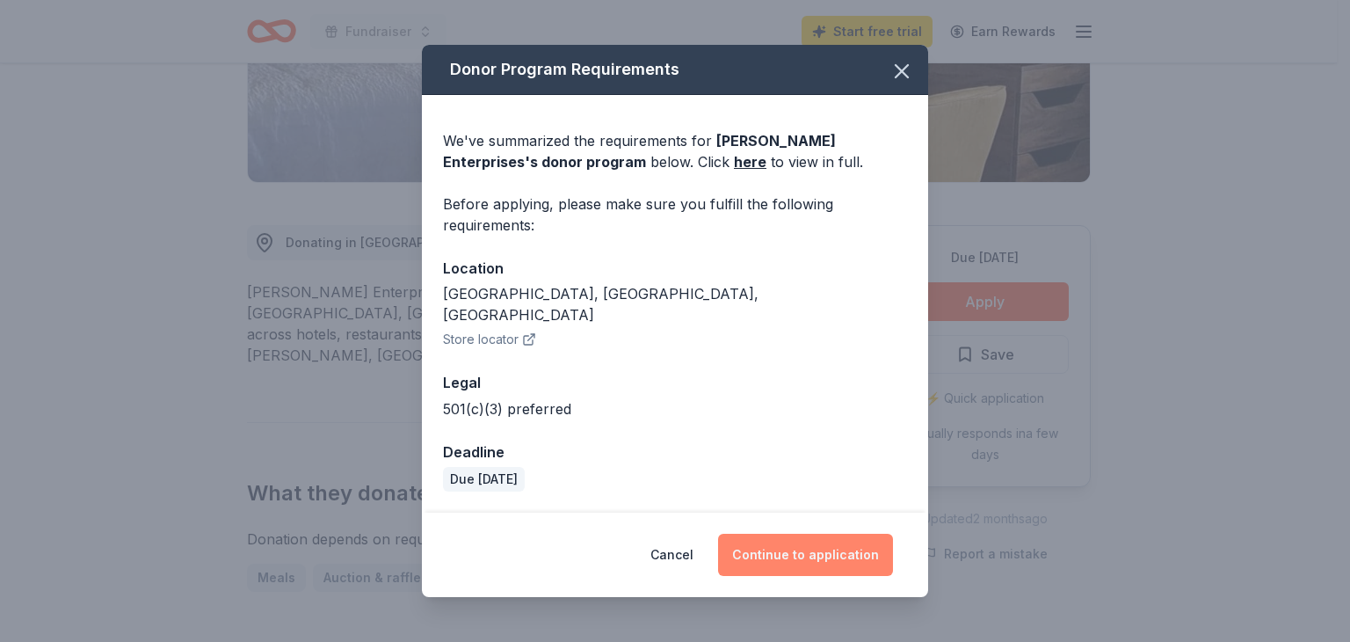
click at [792, 545] on button "Continue to application" at bounding box center [805, 555] width 175 height 42
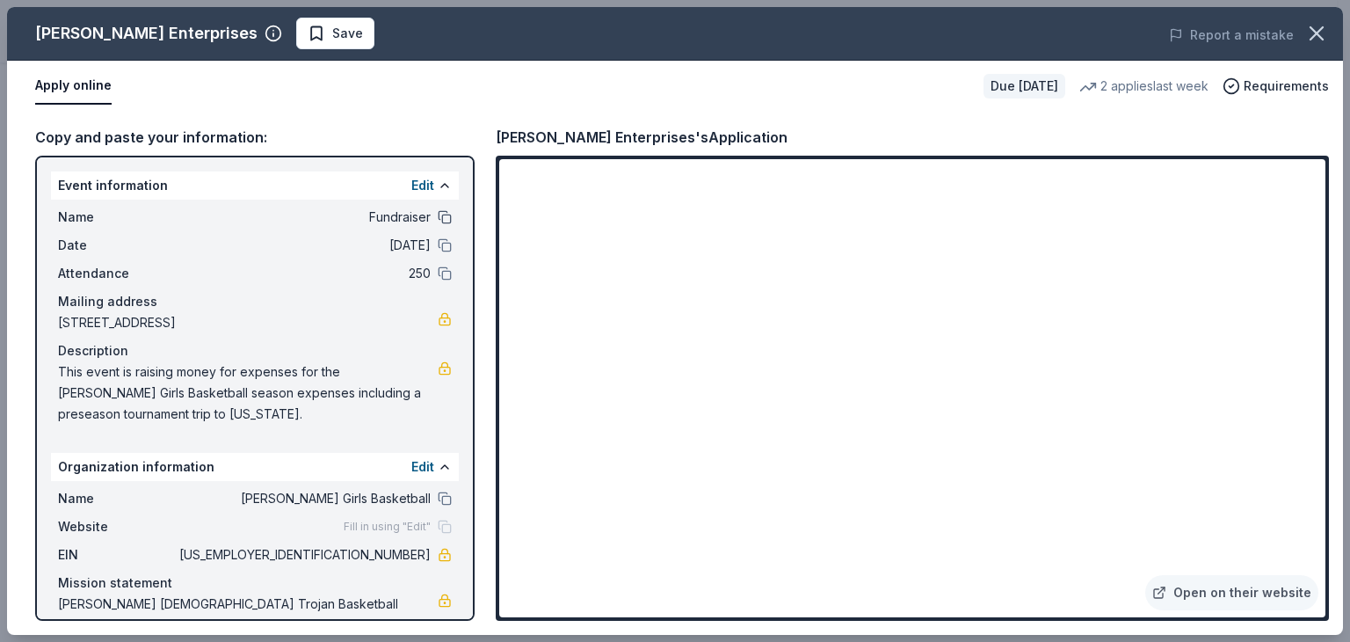
click at [438, 216] on button at bounding box center [445, 217] width 14 height 14
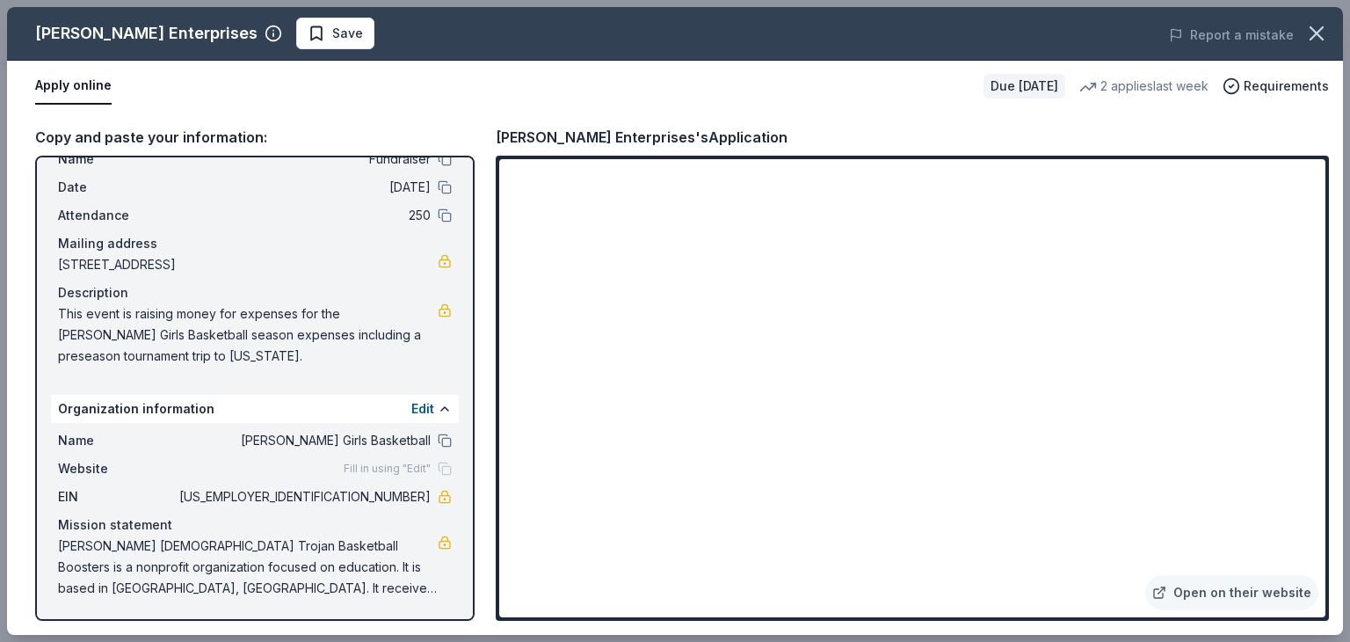
scroll to position [0, 0]
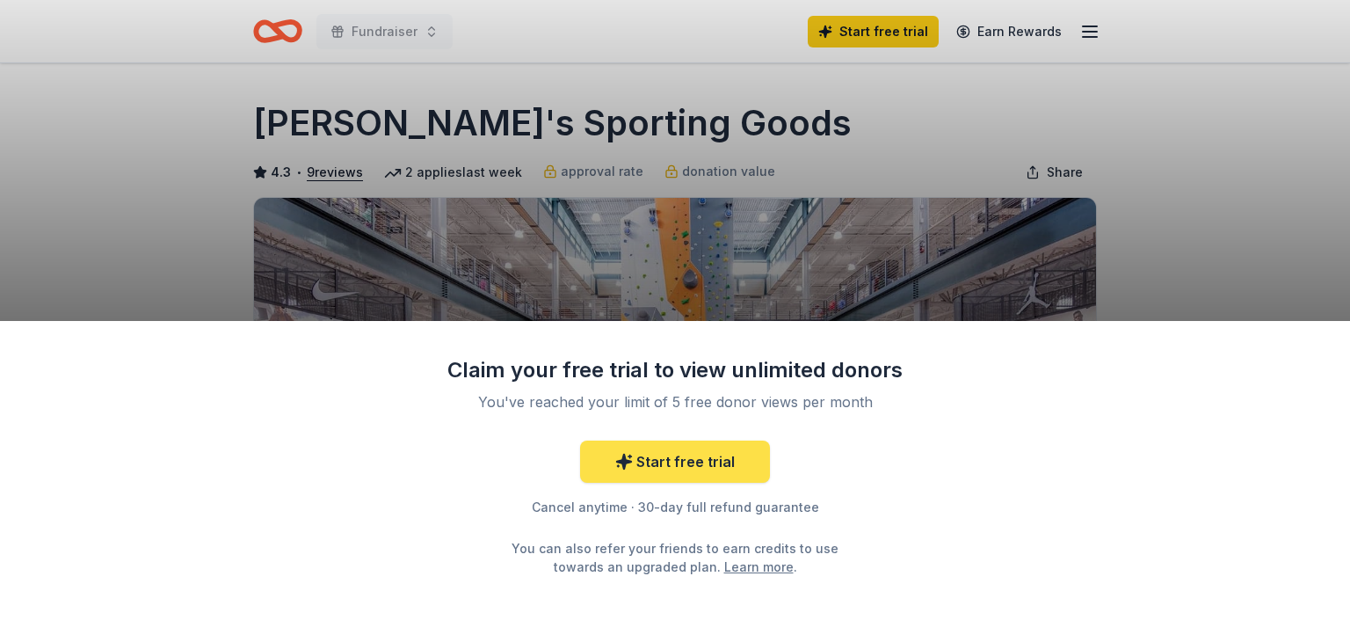
click at [695, 442] on link "Start free trial" at bounding box center [675, 461] width 190 height 42
click at [688, 464] on link "Start free trial" at bounding box center [675, 461] width 190 height 42
